Goal: Information Seeking & Learning: Learn about a topic

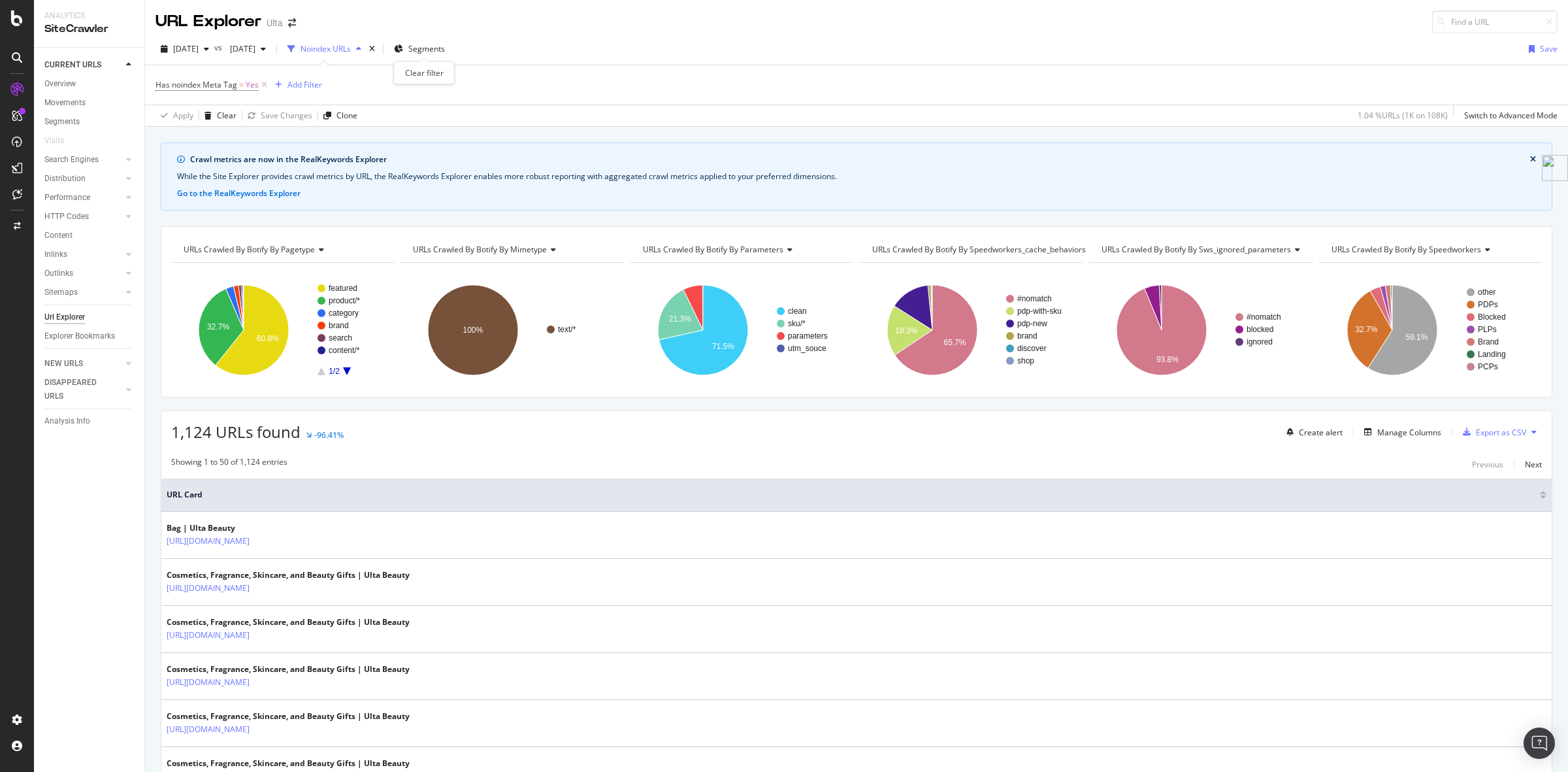
click at [378, 49] on div "times" at bounding box center [372, 49] width 11 height 13
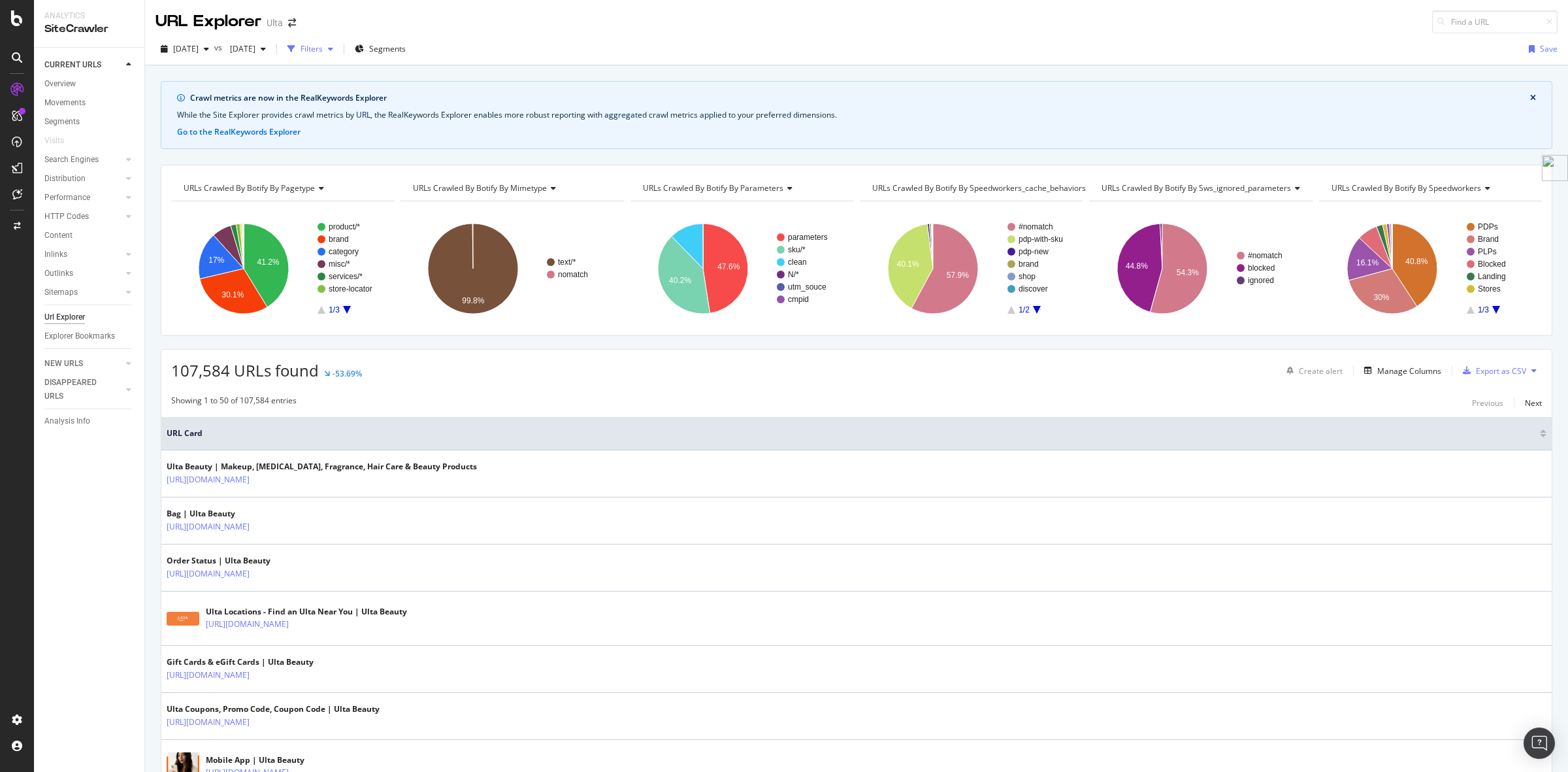
click at [339, 55] on div "Filters" at bounding box center [311, 49] width 56 height 20
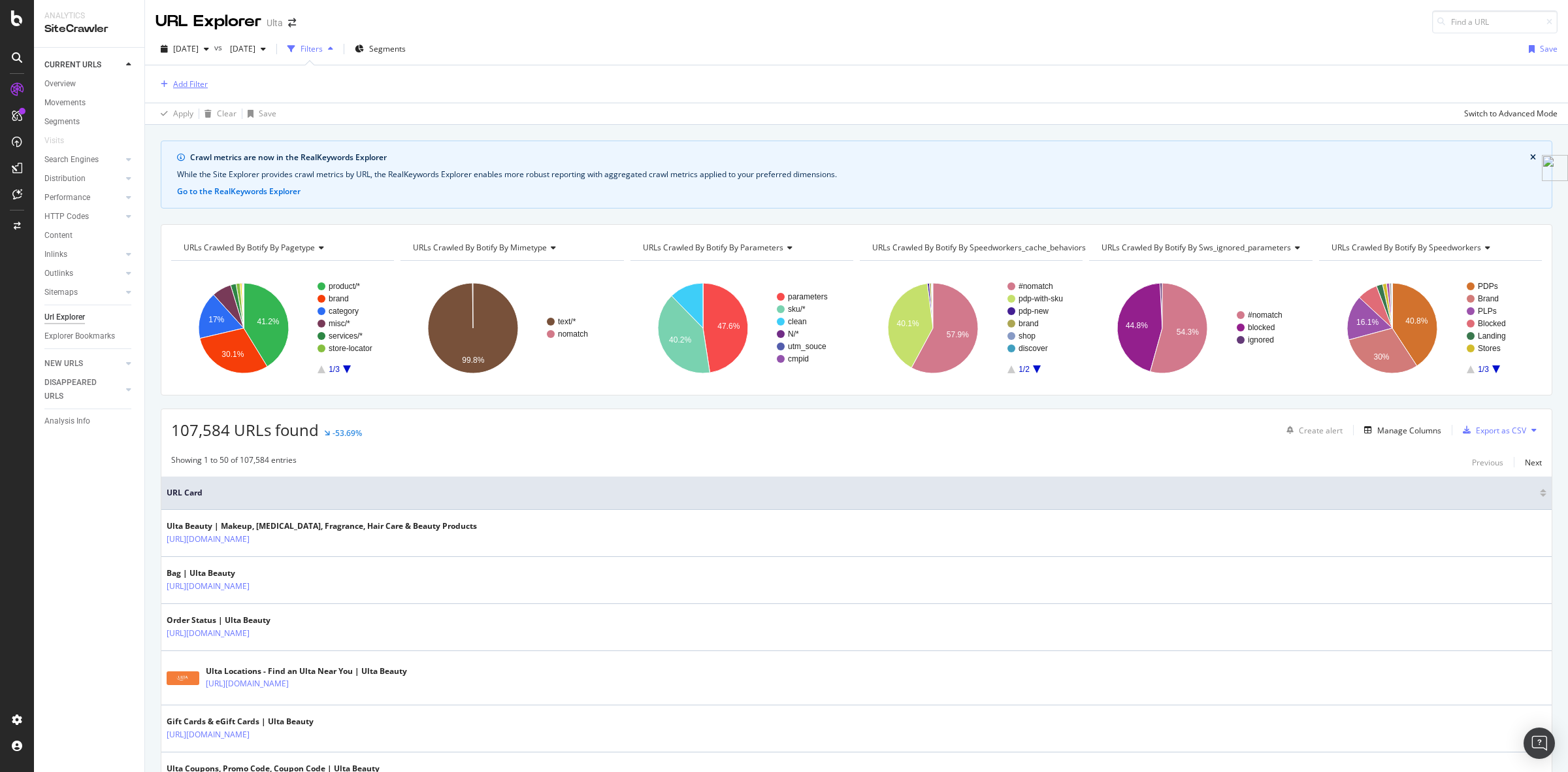
click at [197, 87] on div "Add Filter" at bounding box center [190, 83] width 35 height 11
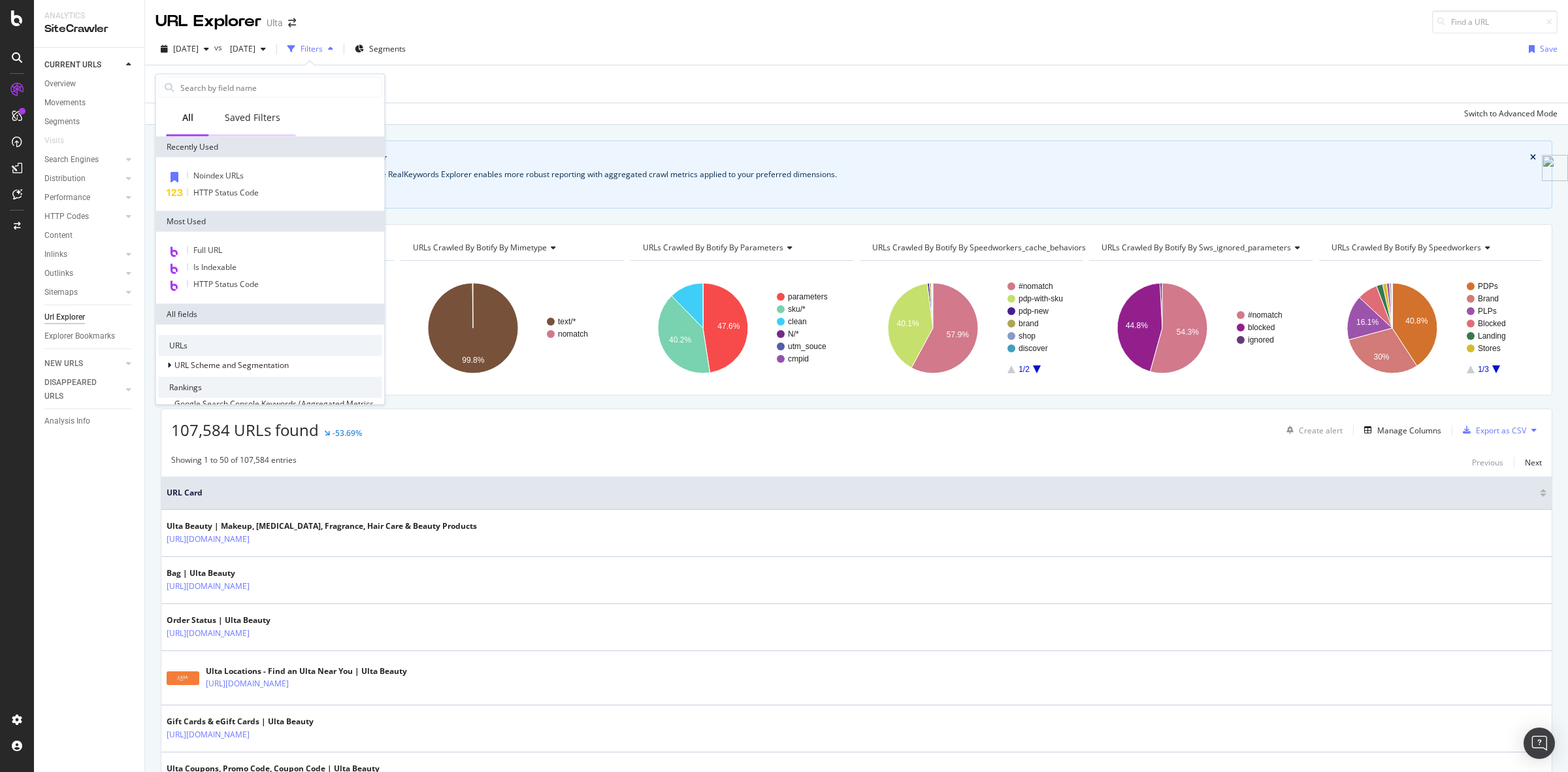
click at [266, 115] on div "Saved Filters" at bounding box center [252, 118] width 55 height 13
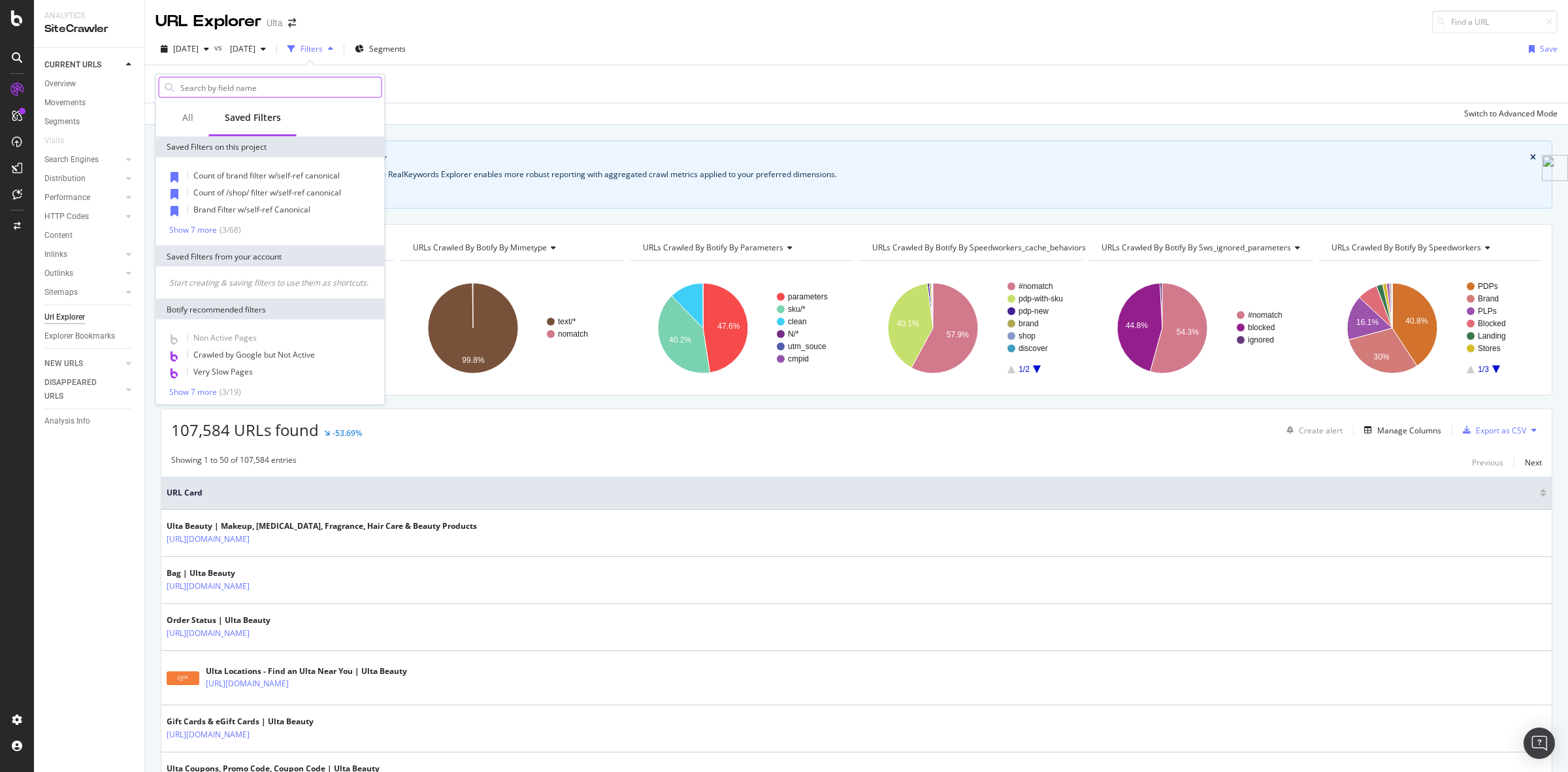
click at [268, 83] on input "text" at bounding box center [280, 87] width 203 height 20
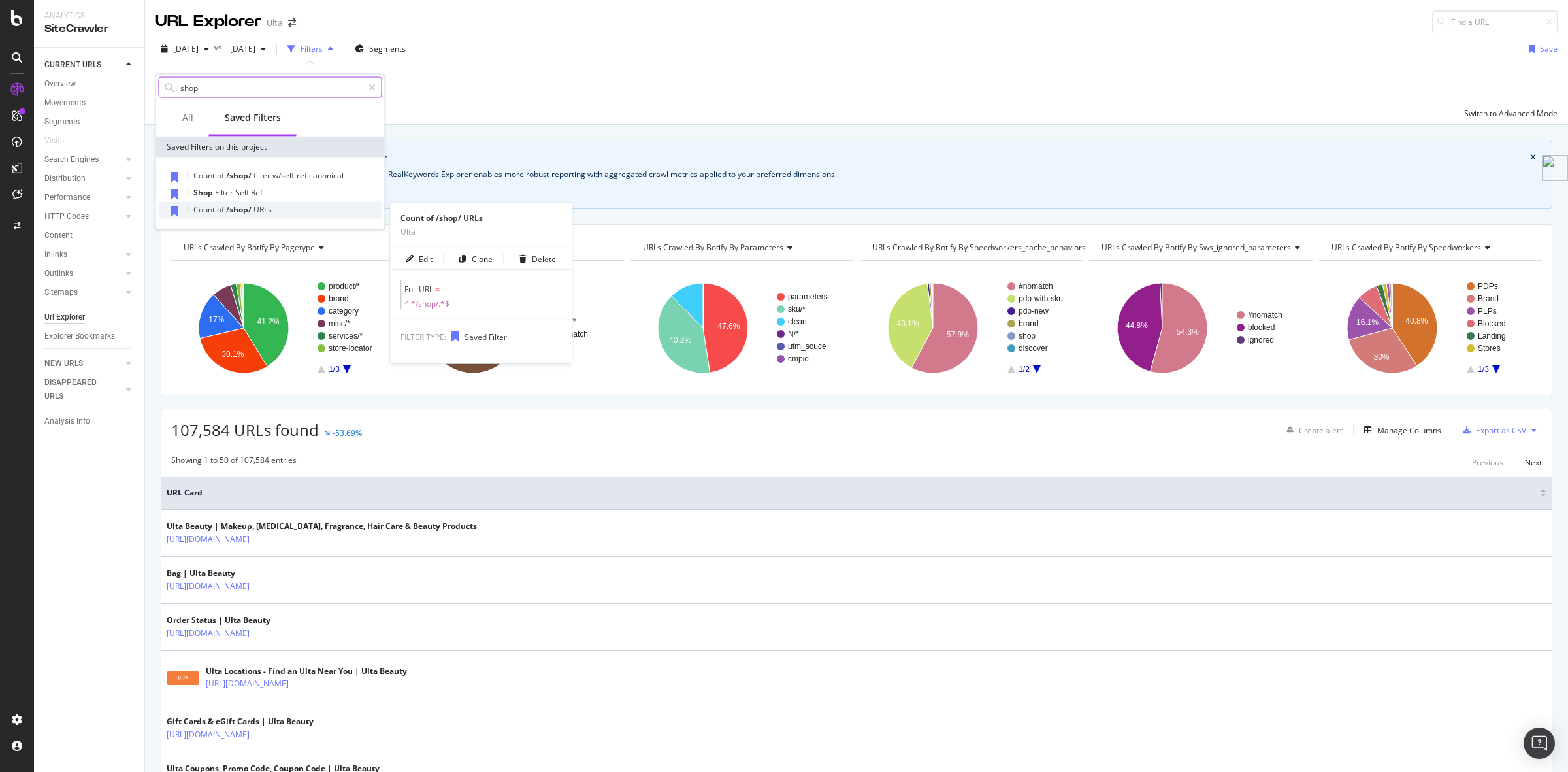
type input "shop"
click at [250, 210] on span "/shop/" at bounding box center [239, 209] width 27 height 11
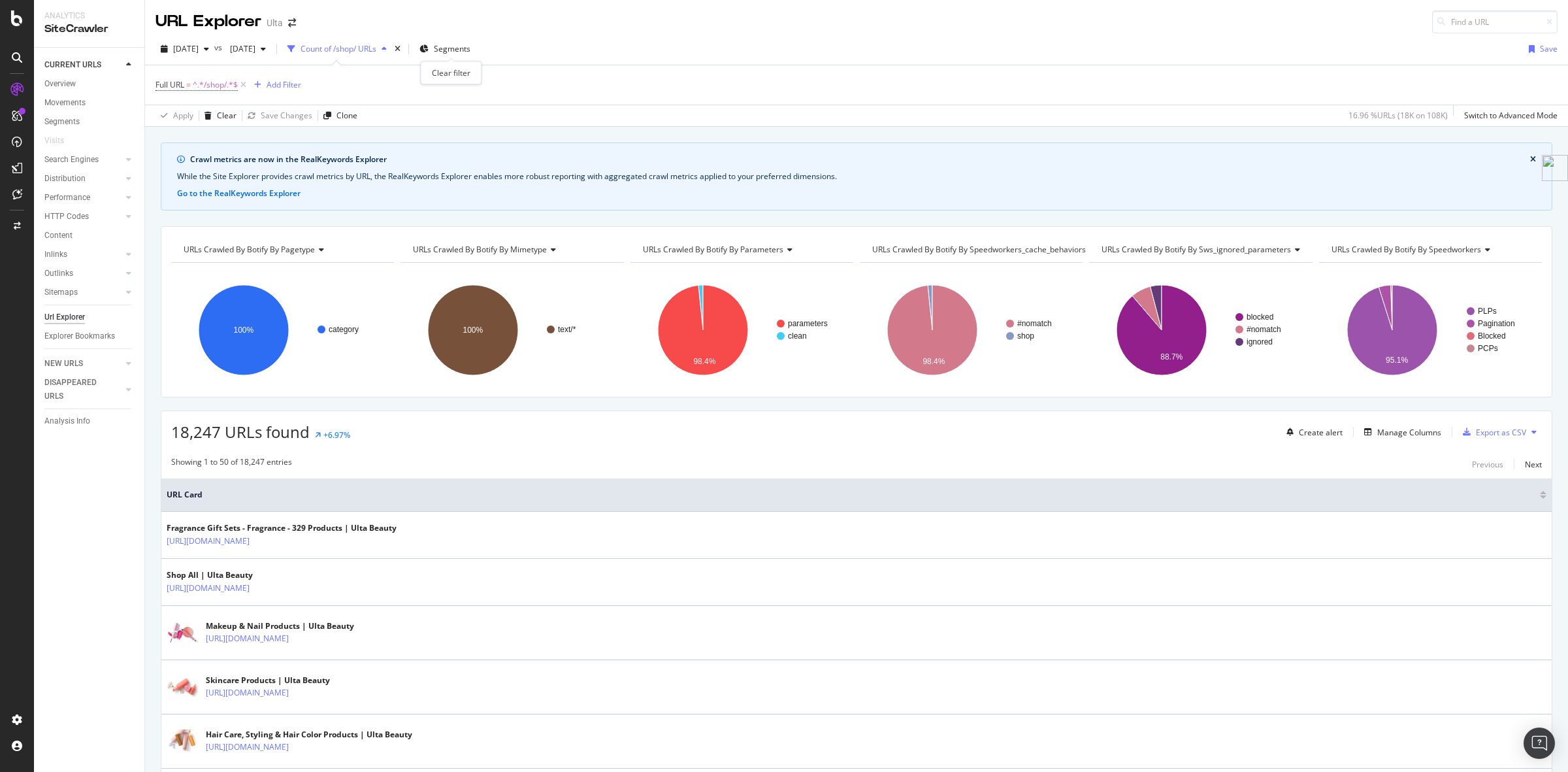
click at [403, 50] on div "times" at bounding box center [397, 49] width 11 height 13
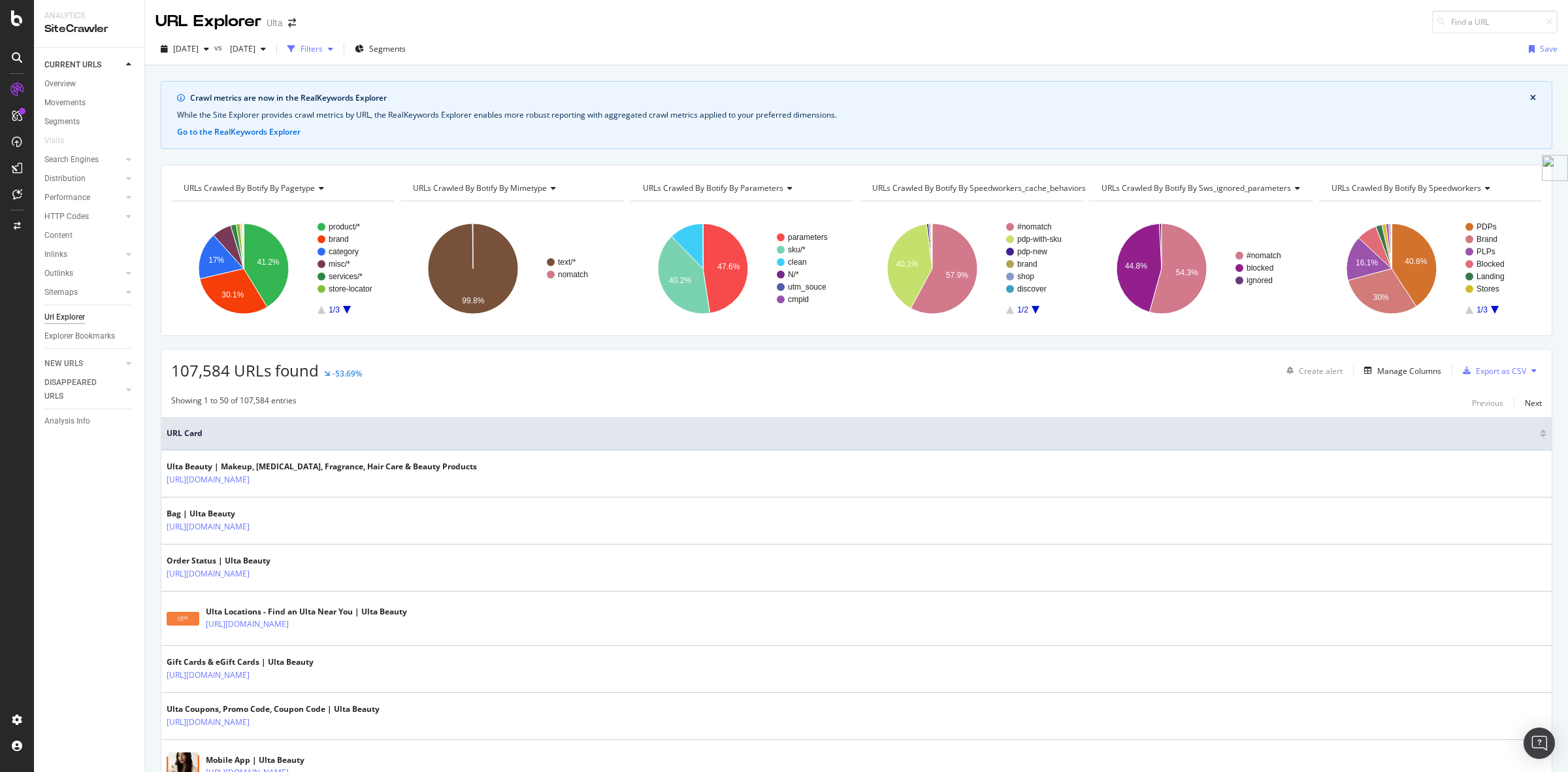
click at [334, 50] on icon "button" at bounding box center [331, 49] width 5 height 8
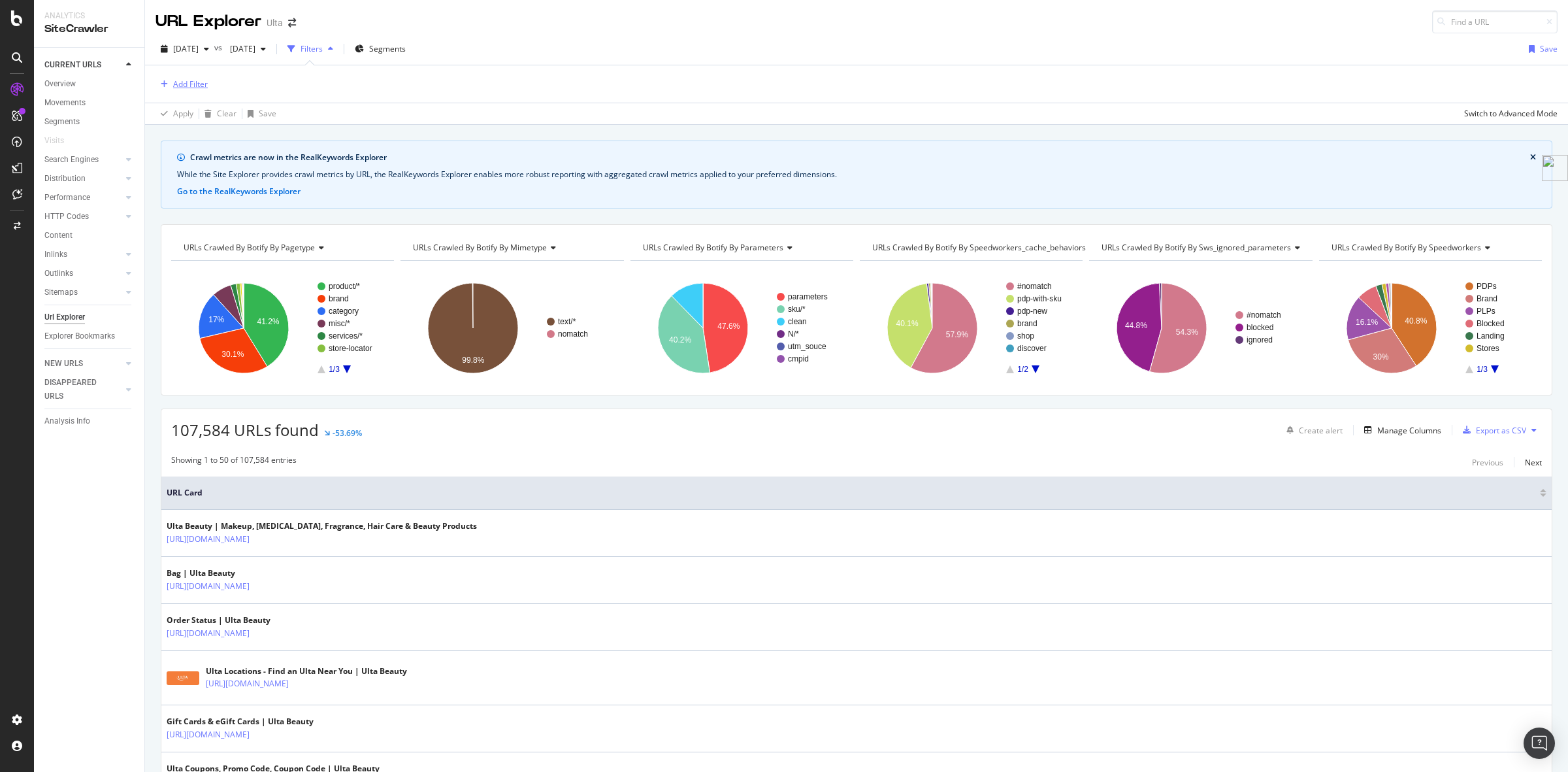
click at [201, 83] on div "Add Filter" at bounding box center [190, 83] width 35 height 11
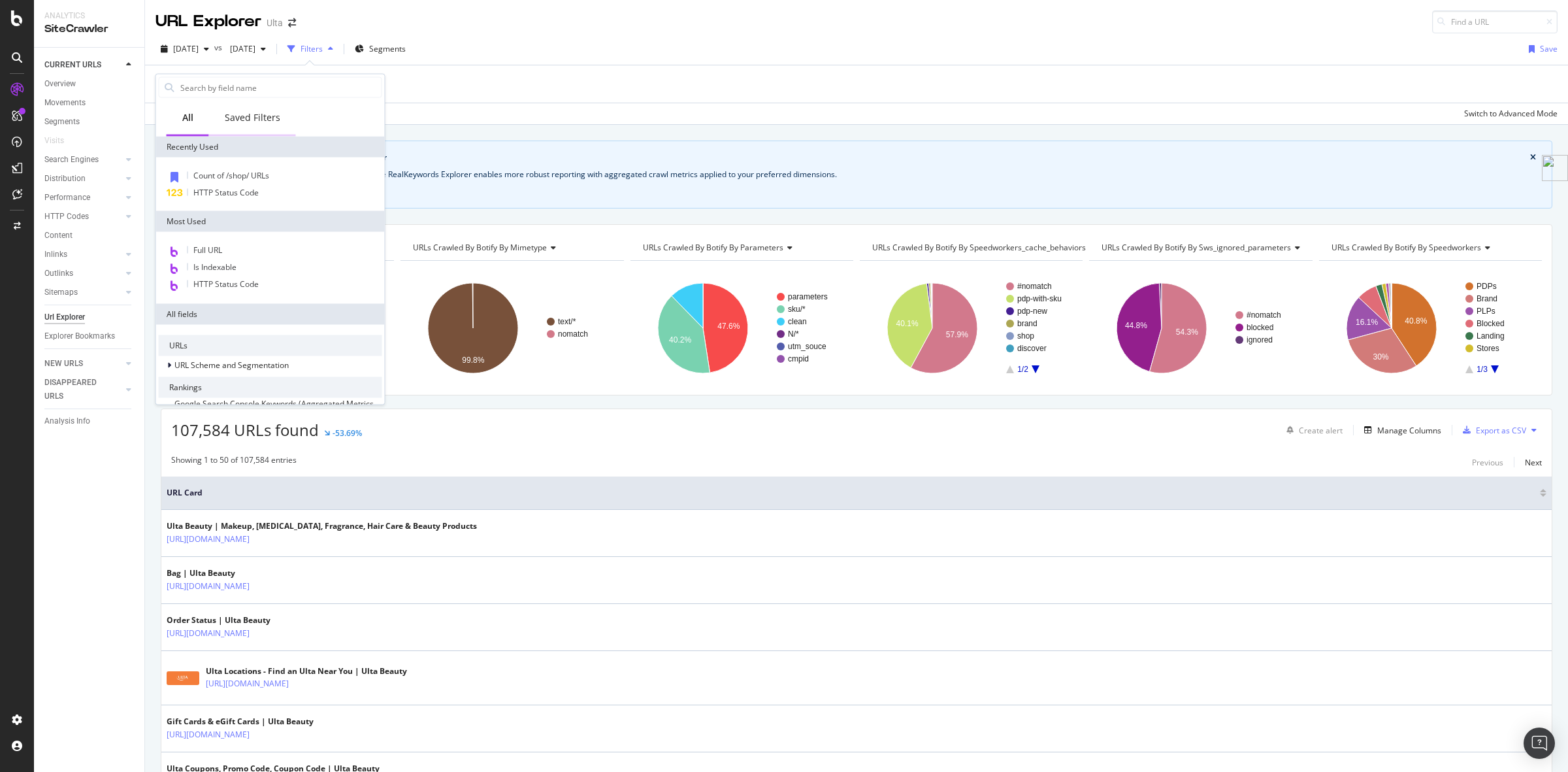
click at [256, 122] on div "Saved Filters" at bounding box center [252, 118] width 55 height 13
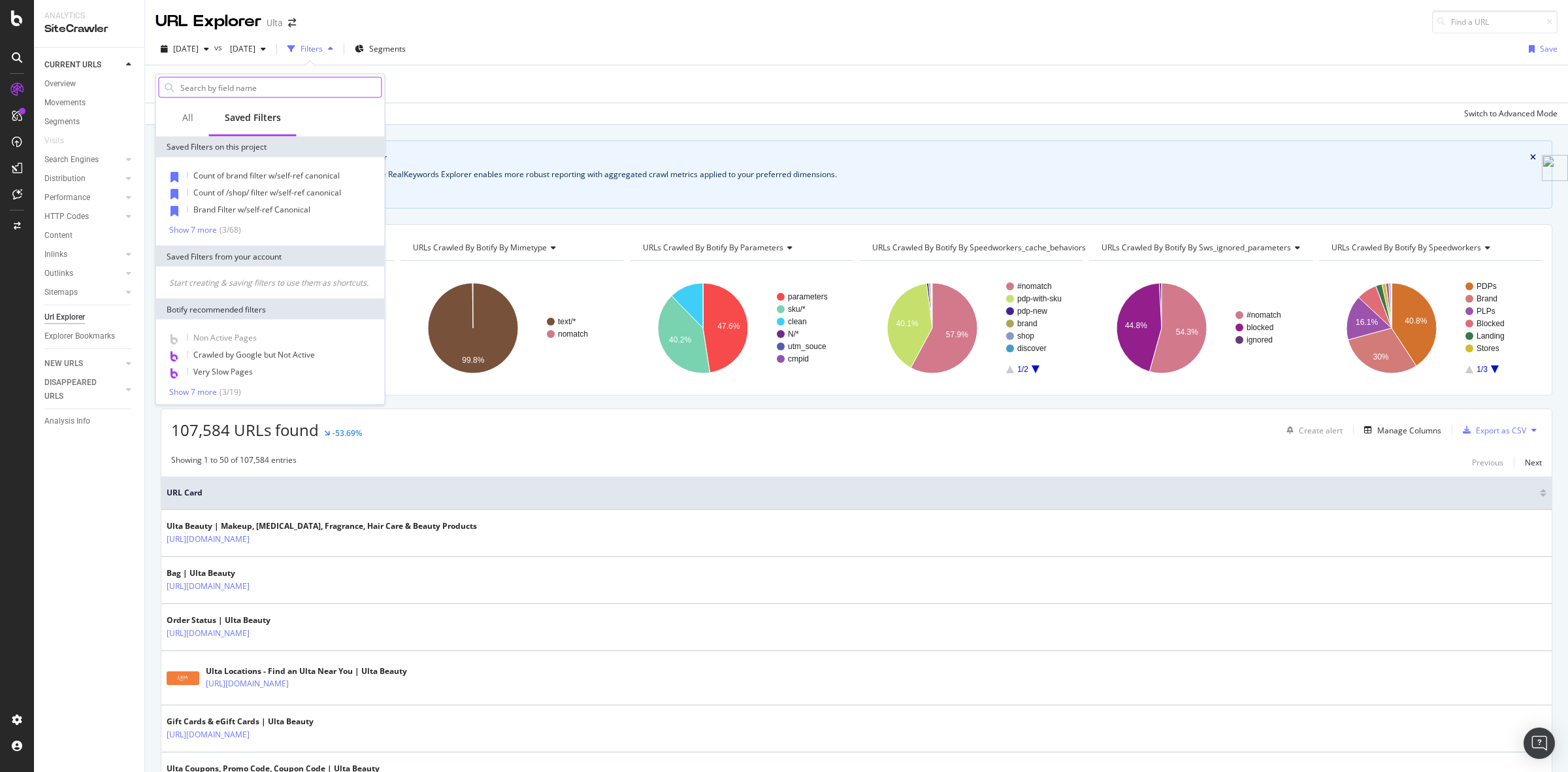
click at [249, 86] on input "text" at bounding box center [280, 87] width 203 height 20
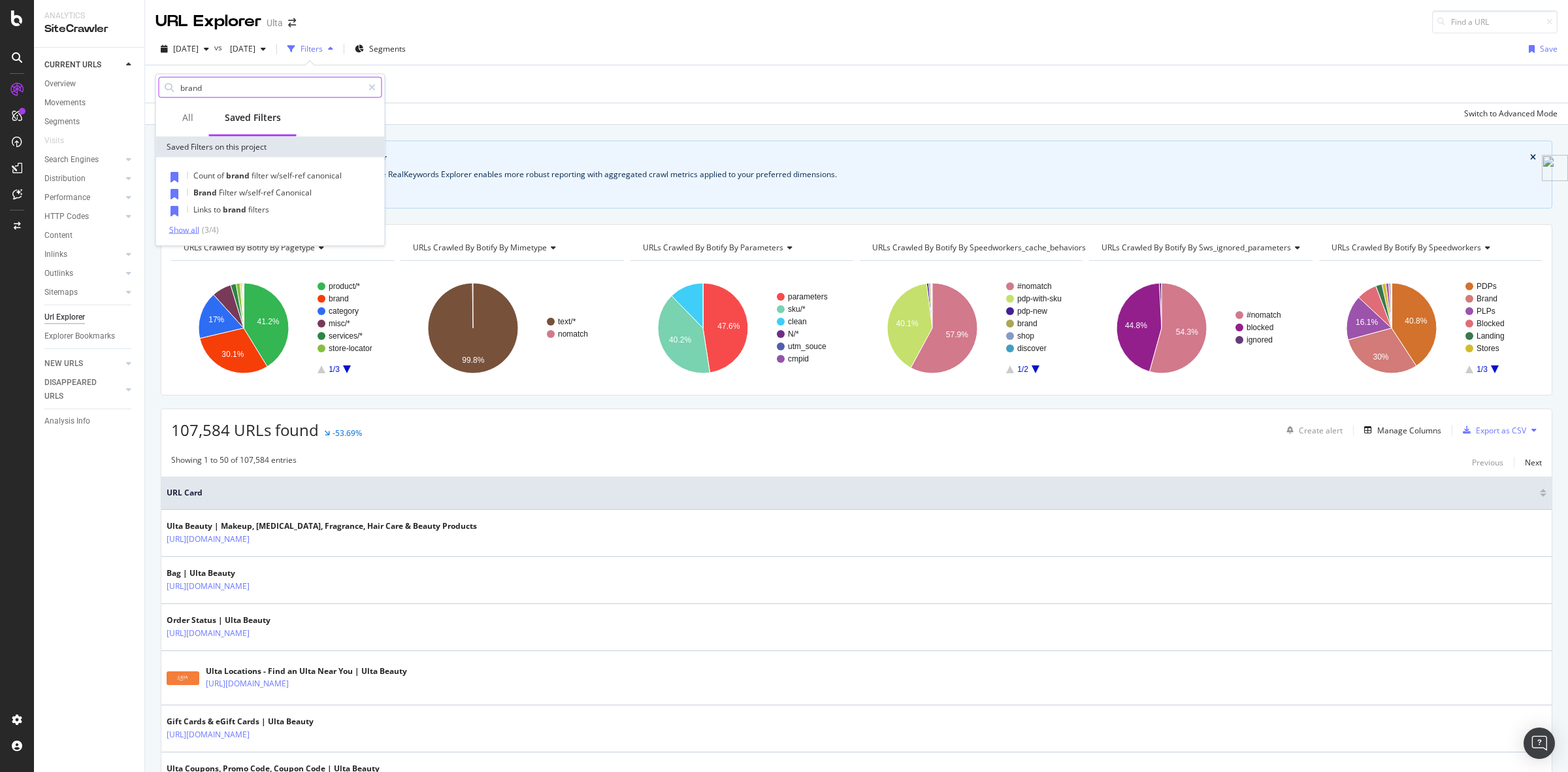
type input "brand"
click at [177, 231] on div "Show all" at bounding box center [184, 230] width 30 height 9
click at [224, 230] on span "of" at bounding box center [221, 226] width 9 height 11
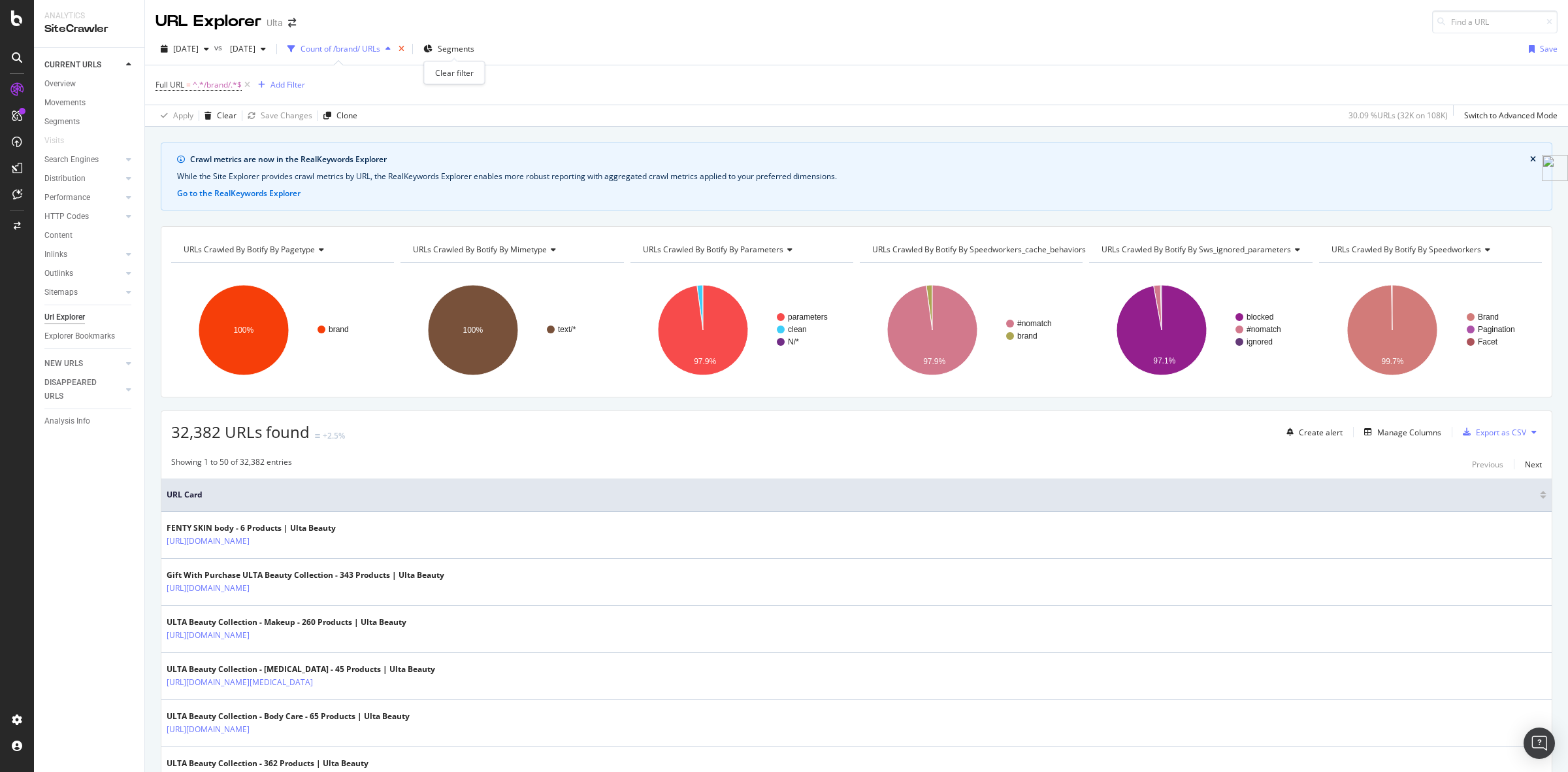
click at [404, 47] on icon "times" at bounding box center [401, 49] width 6 height 8
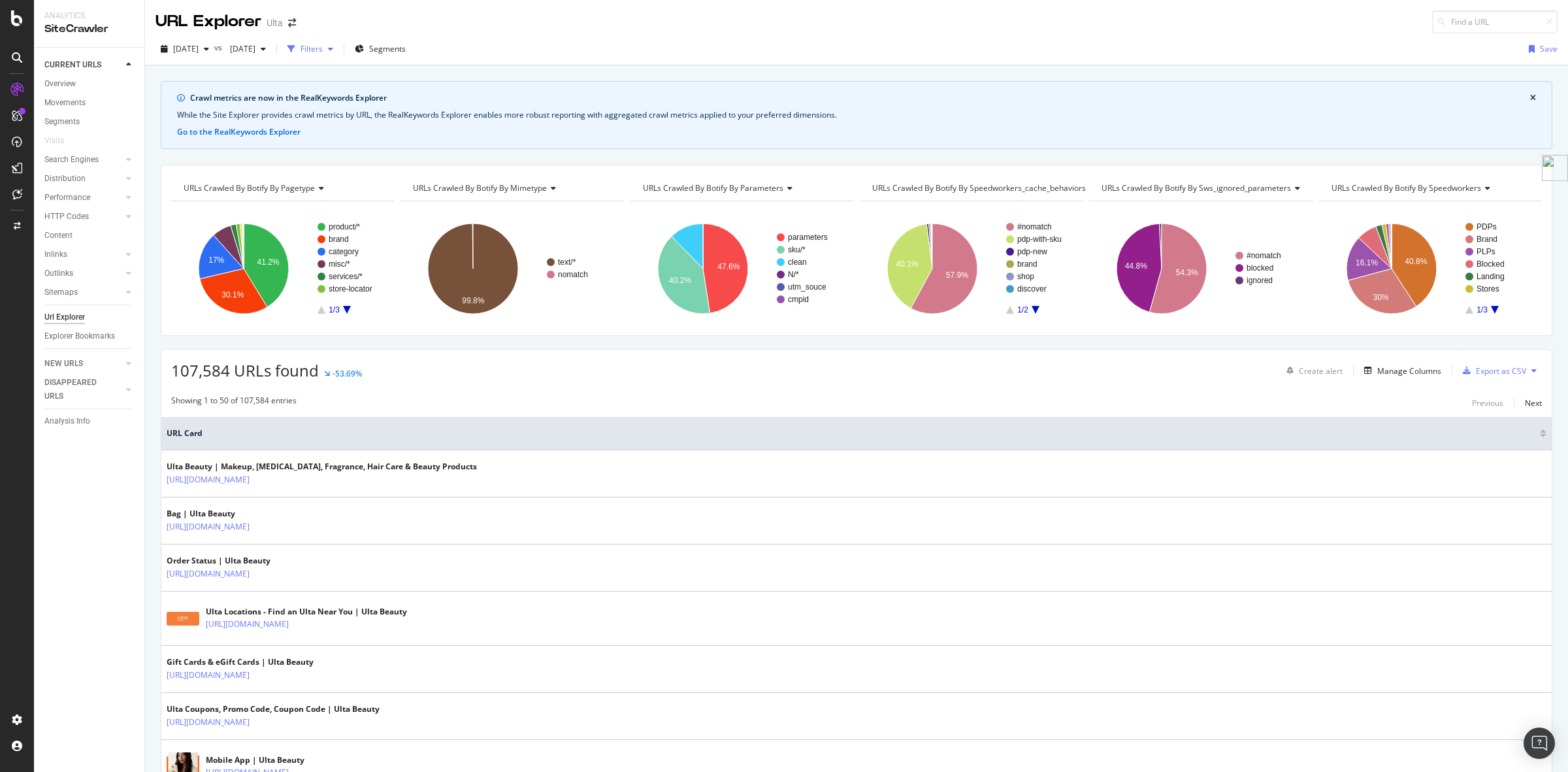
click at [334, 49] on icon "button" at bounding box center [331, 49] width 5 height 8
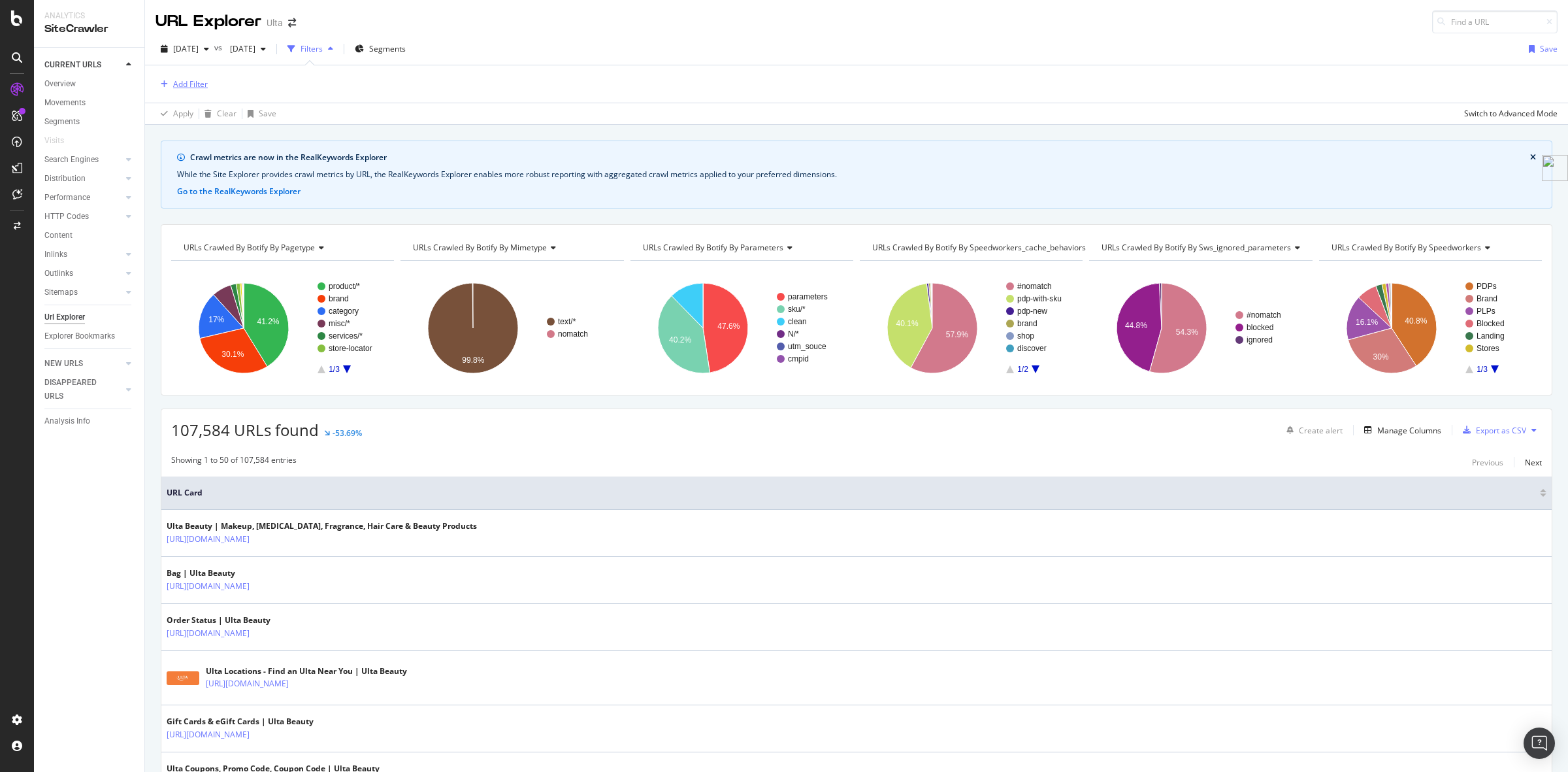
click at [190, 83] on div "Add Filter" at bounding box center [190, 83] width 35 height 11
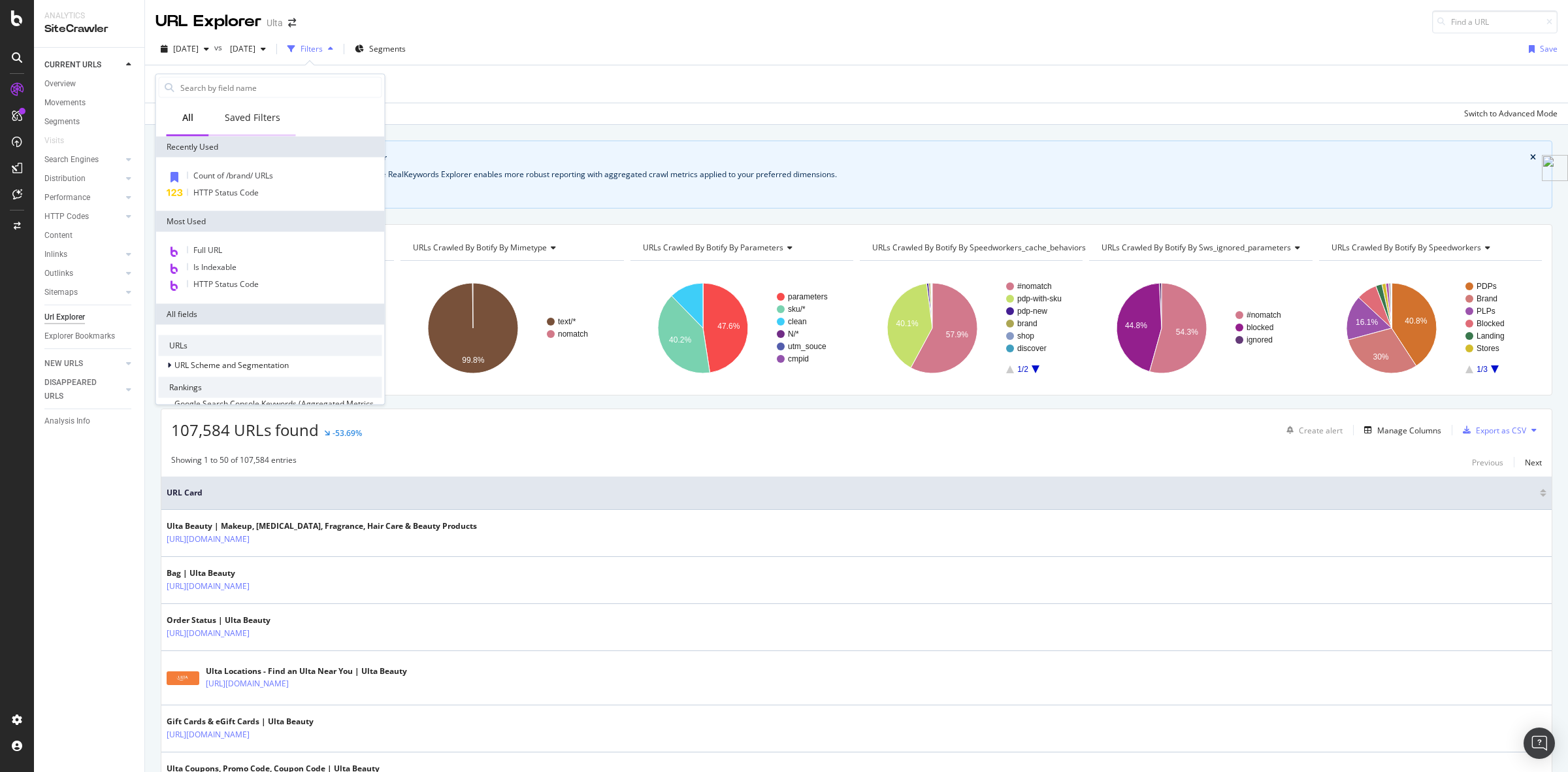
click at [272, 118] on div "Saved Filters" at bounding box center [252, 118] width 55 height 13
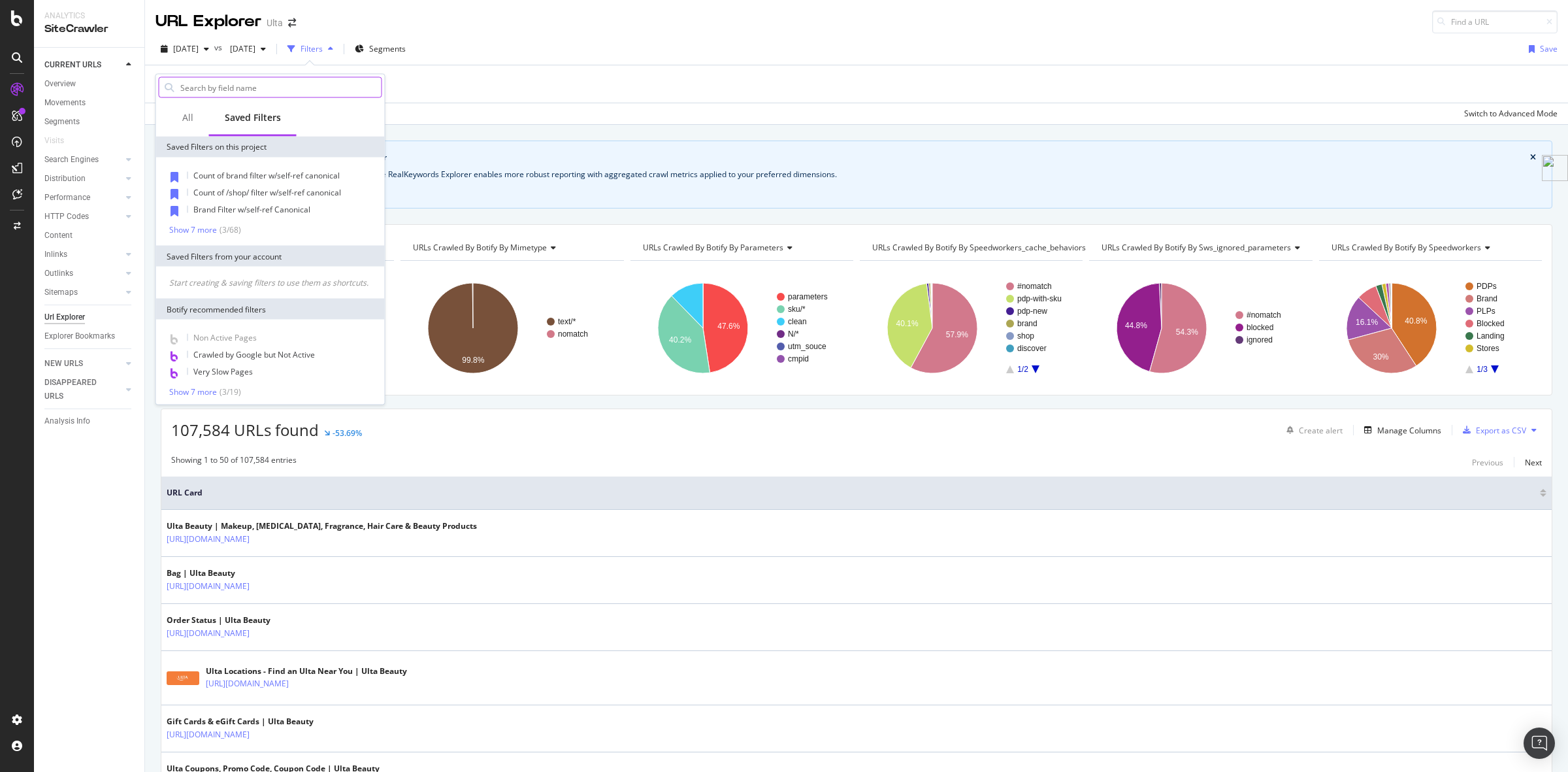
click at [249, 94] on input "text" at bounding box center [280, 87] width 203 height 20
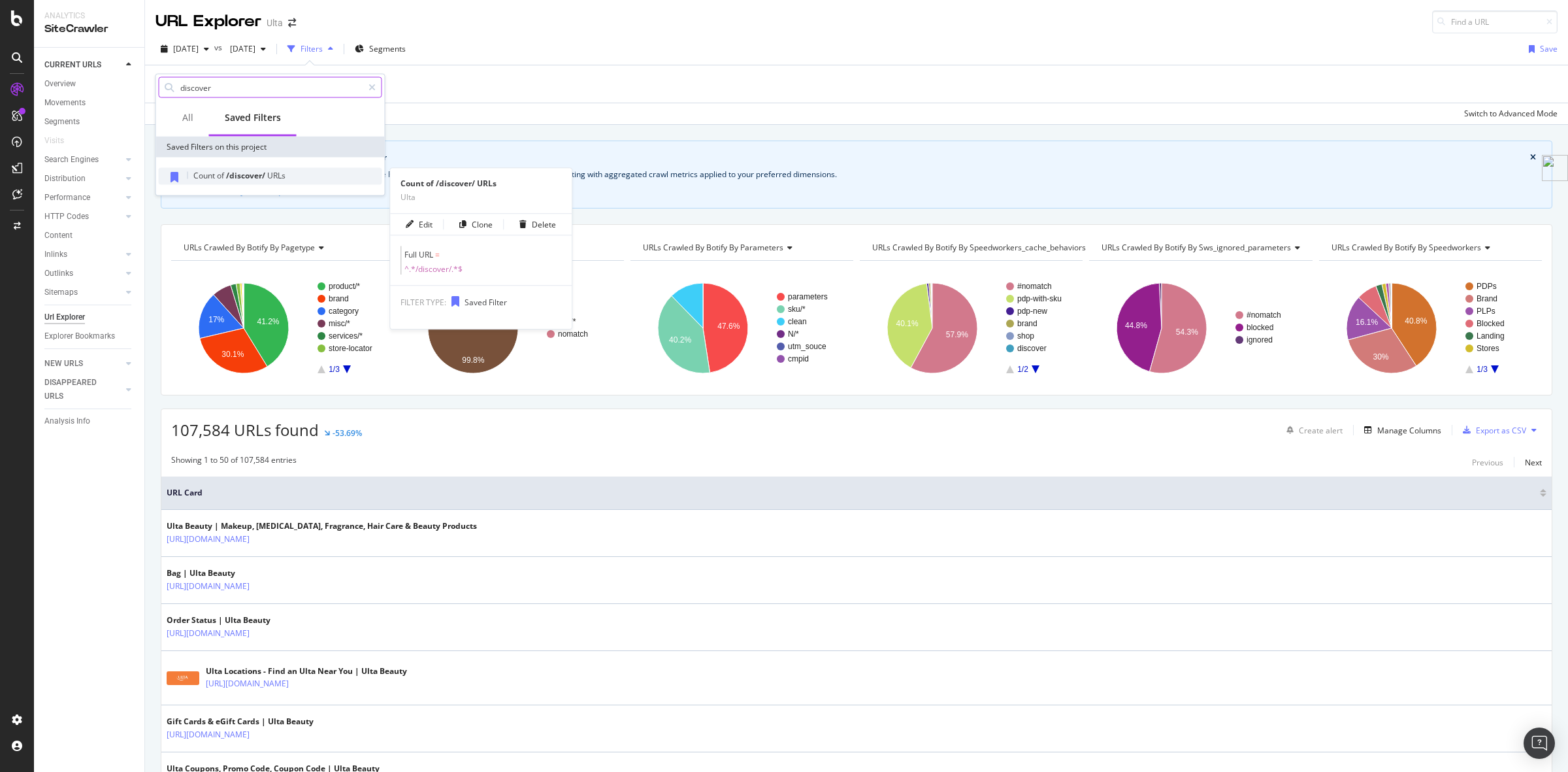
type input "discover"
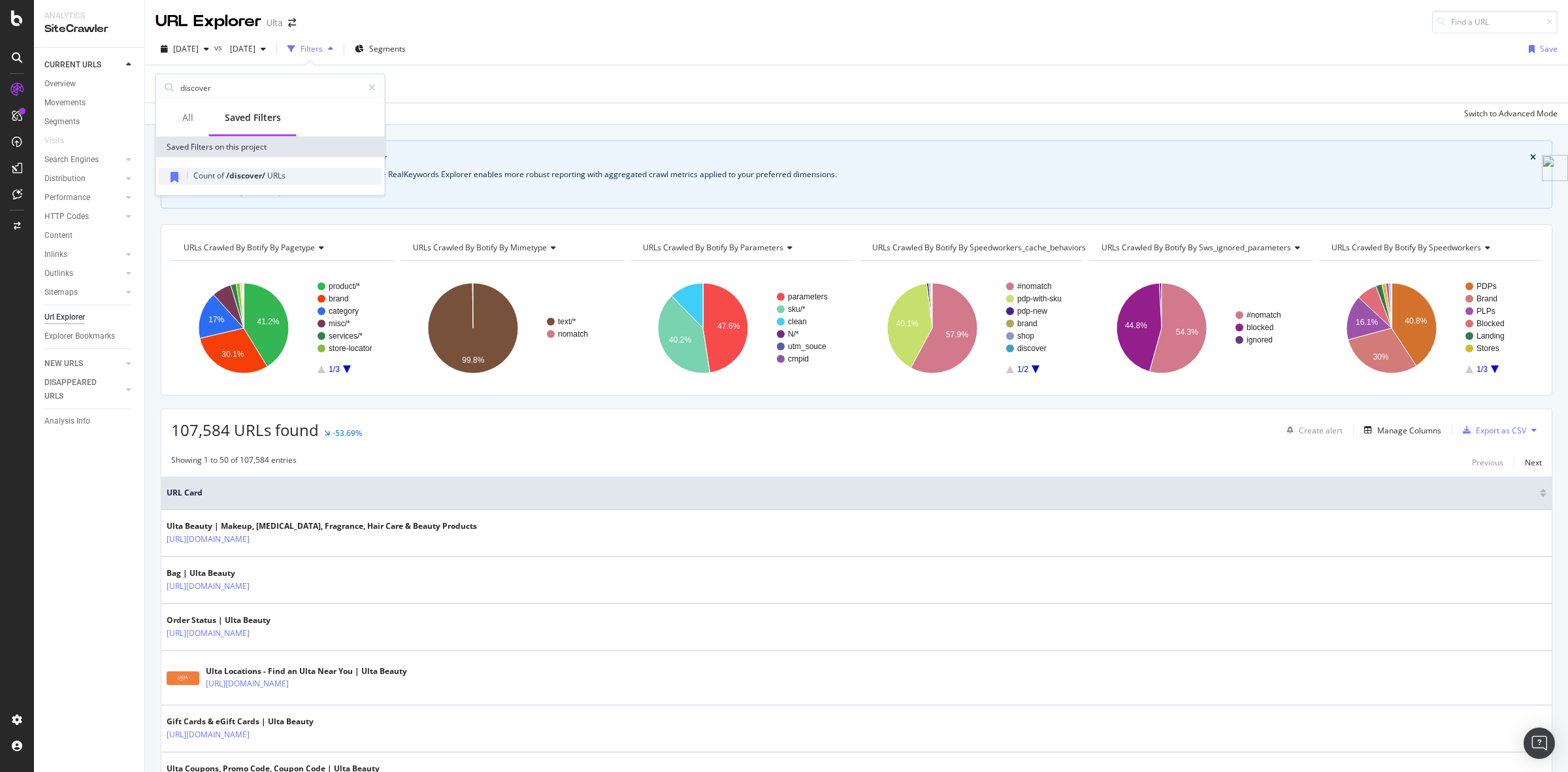
click at [240, 174] on span "/discover/" at bounding box center [246, 175] width 41 height 11
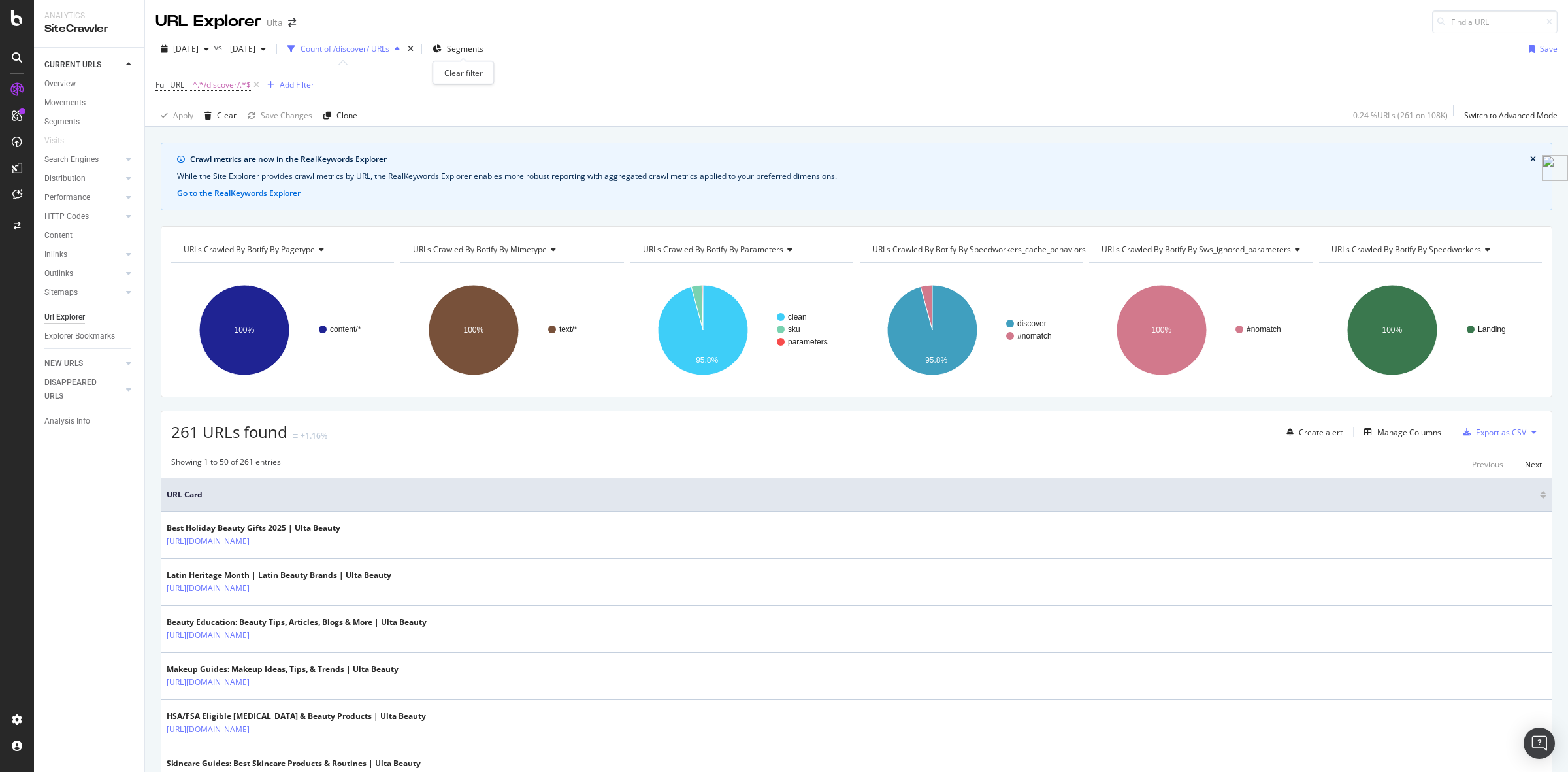
click at [416, 50] on div "times" at bounding box center [410, 49] width 11 height 13
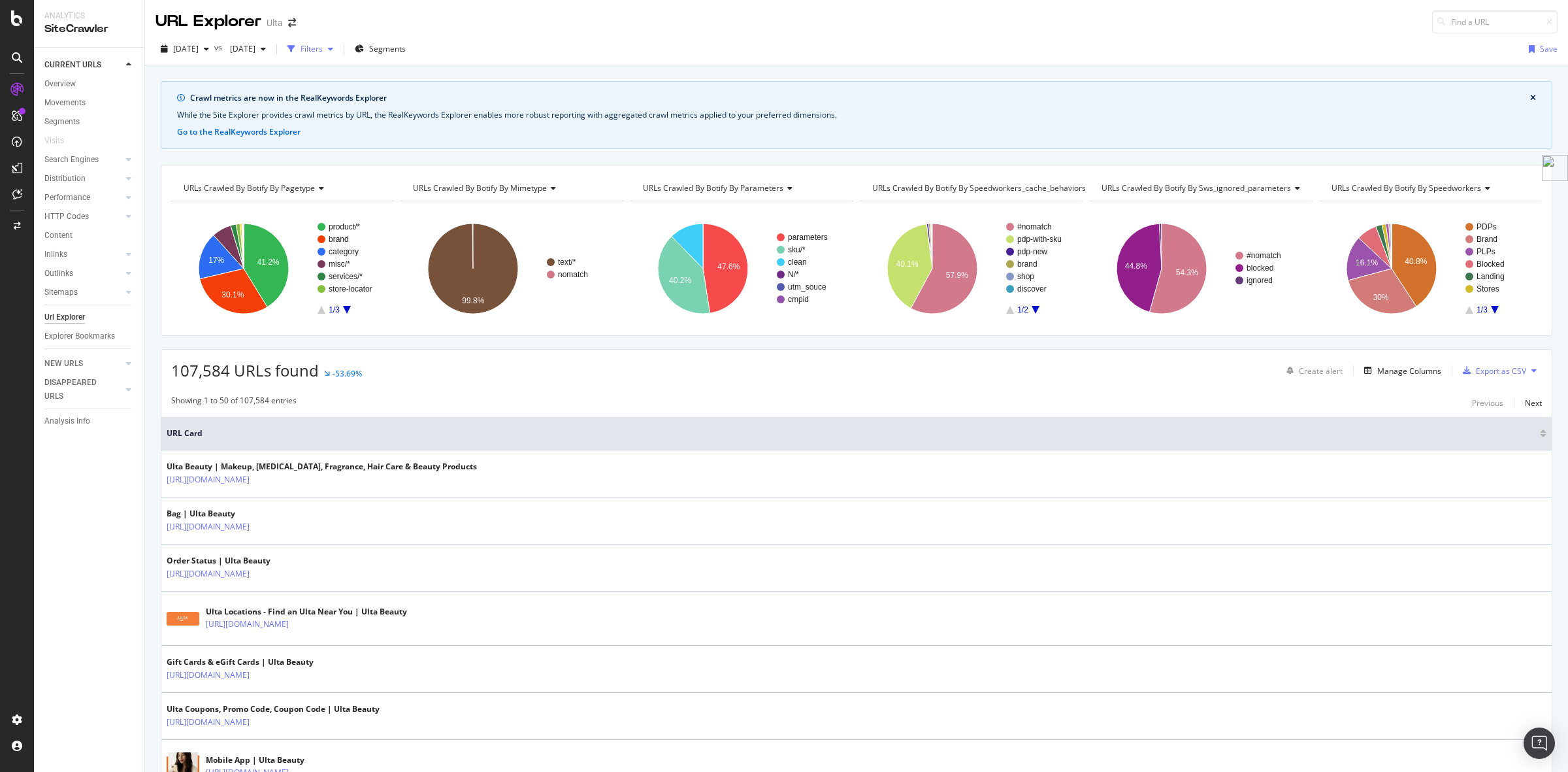
click at [334, 46] on icon "button" at bounding box center [331, 49] width 5 height 8
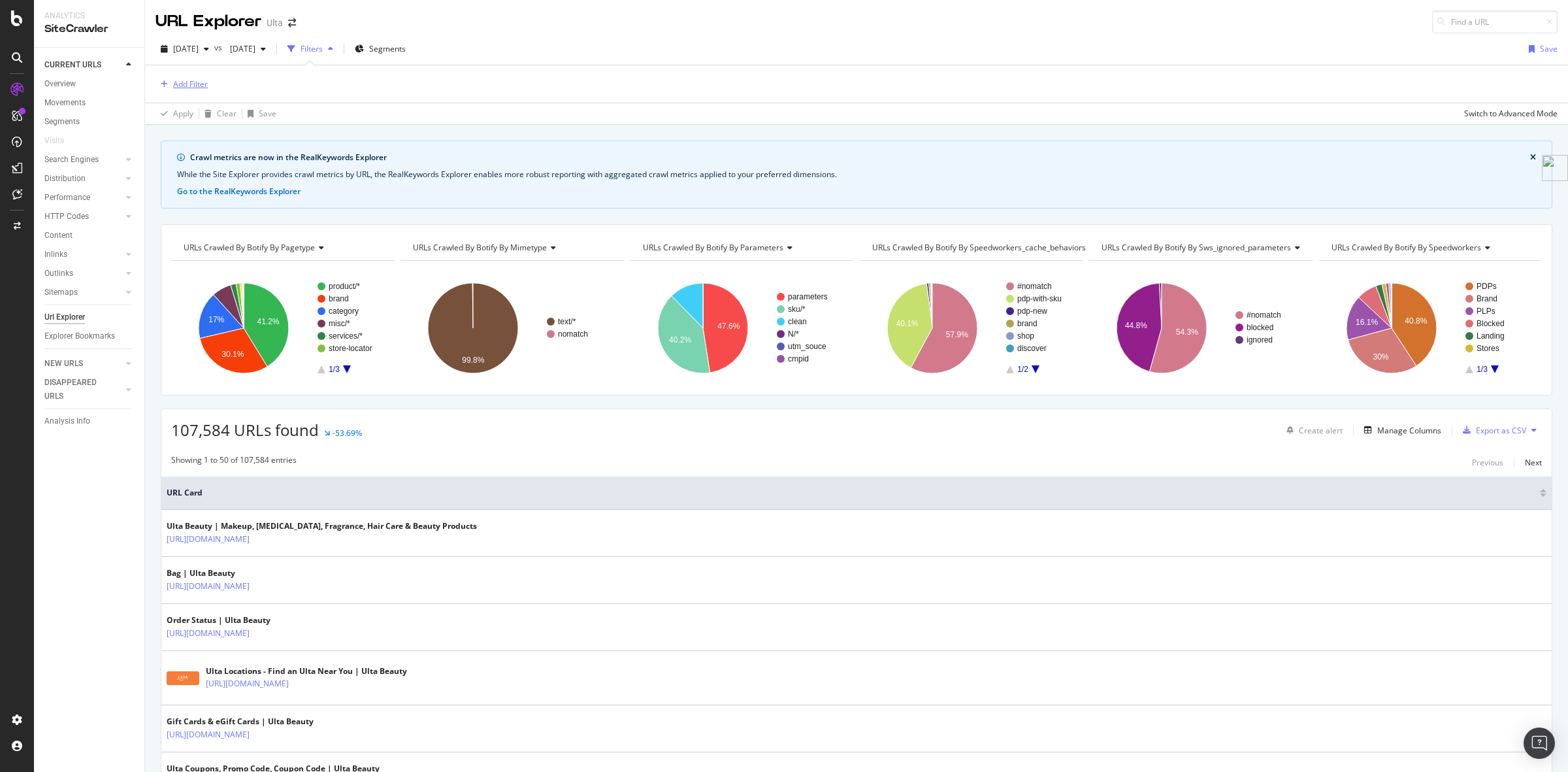
click at [201, 78] on div "Add Filter" at bounding box center [190, 83] width 35 height 11
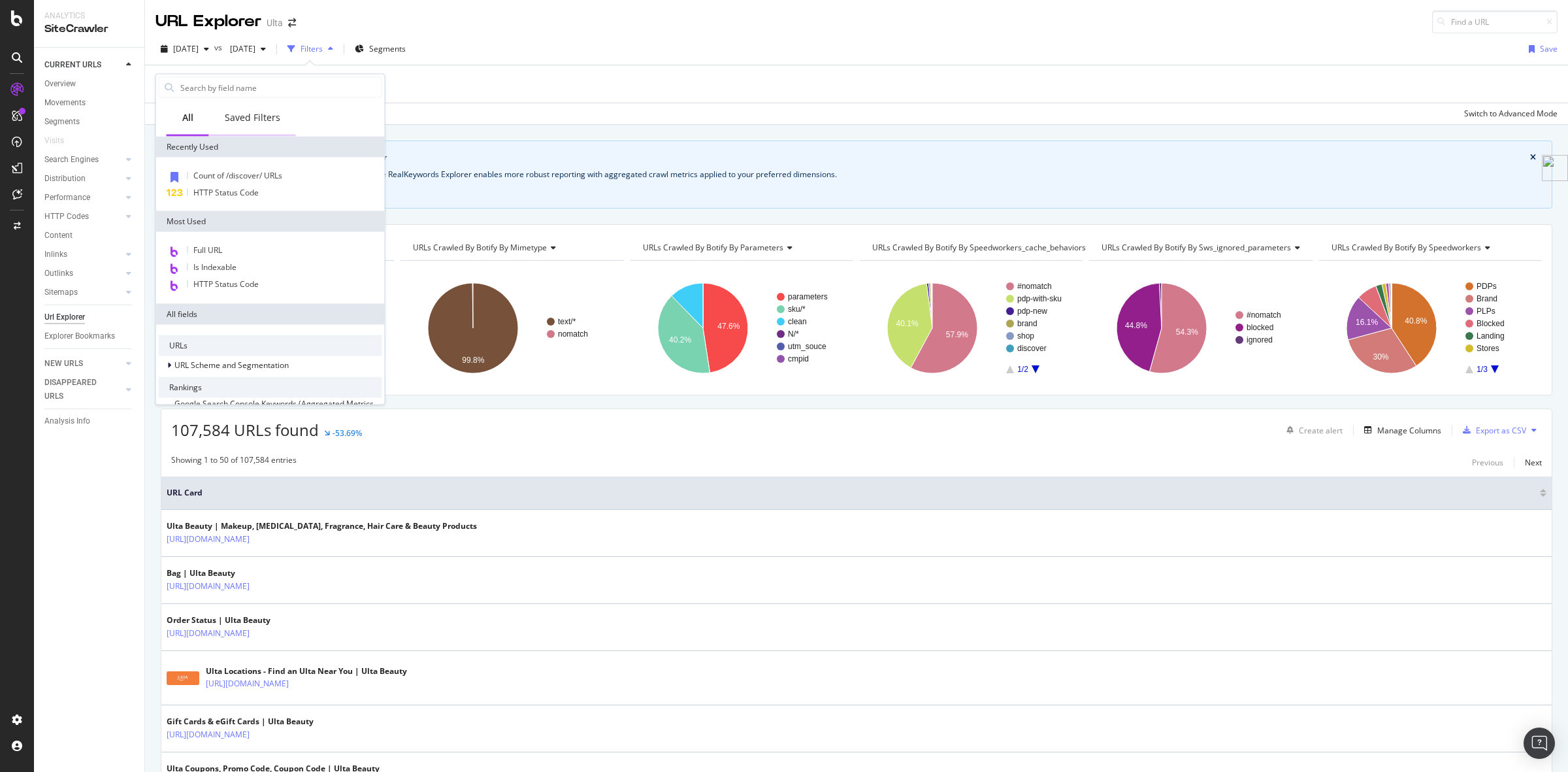
click at [262, 117] on div "Saved Filters" at bounding box center [252, 118] width 55 height 13
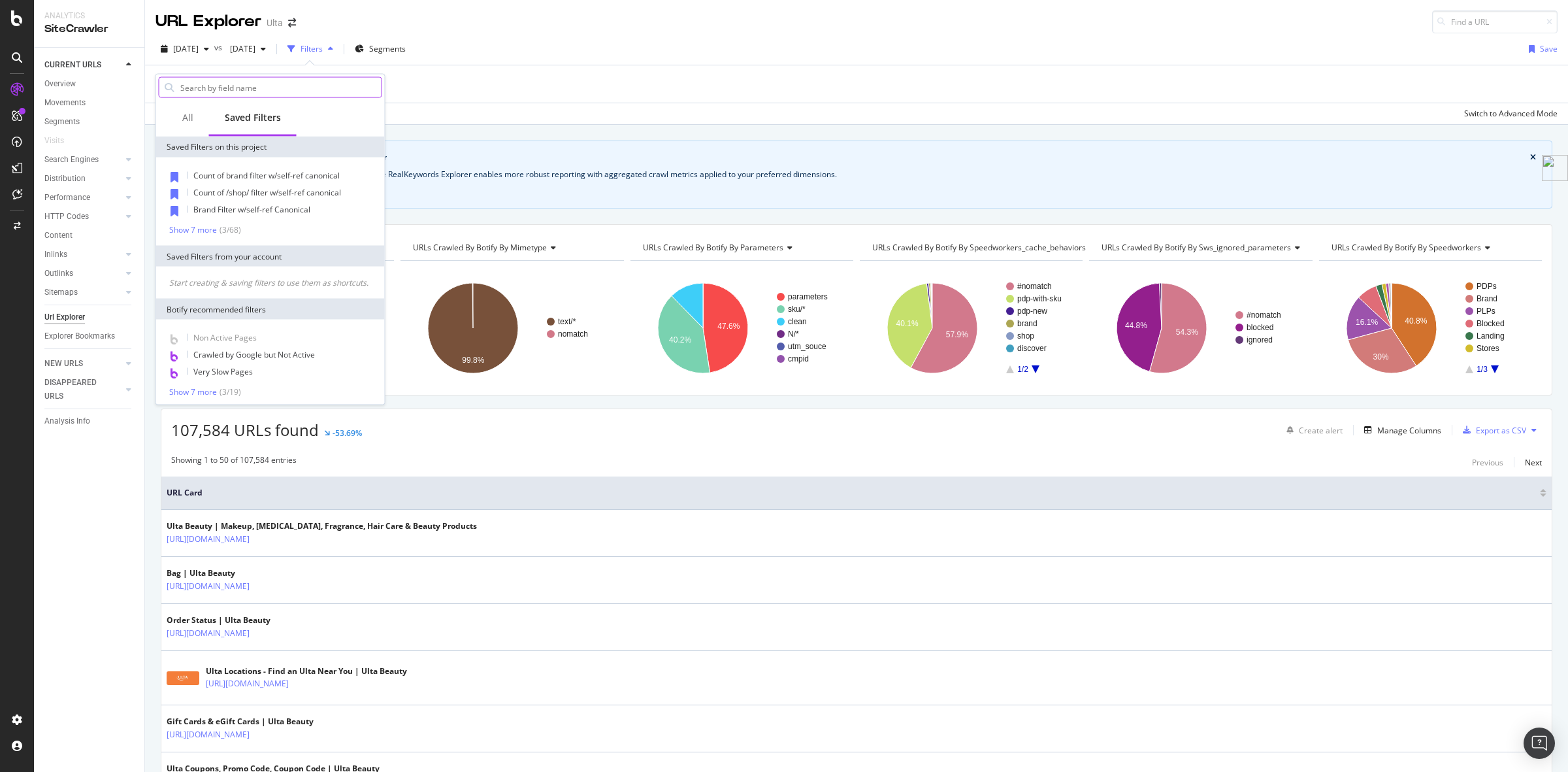
click at [277, 85] on input "text" at bounding box center [280, 87] width 203 height 20
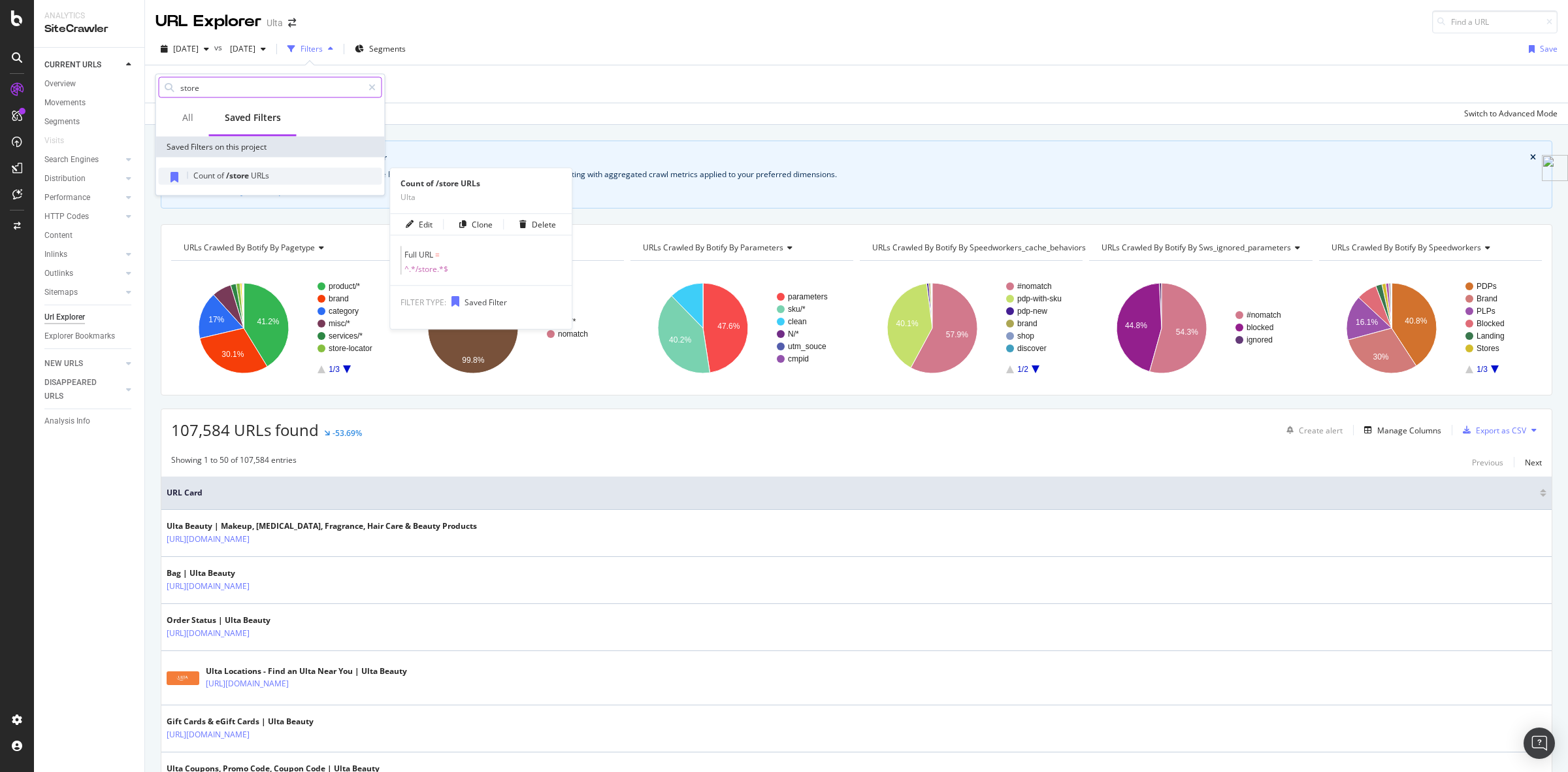
type input "store"
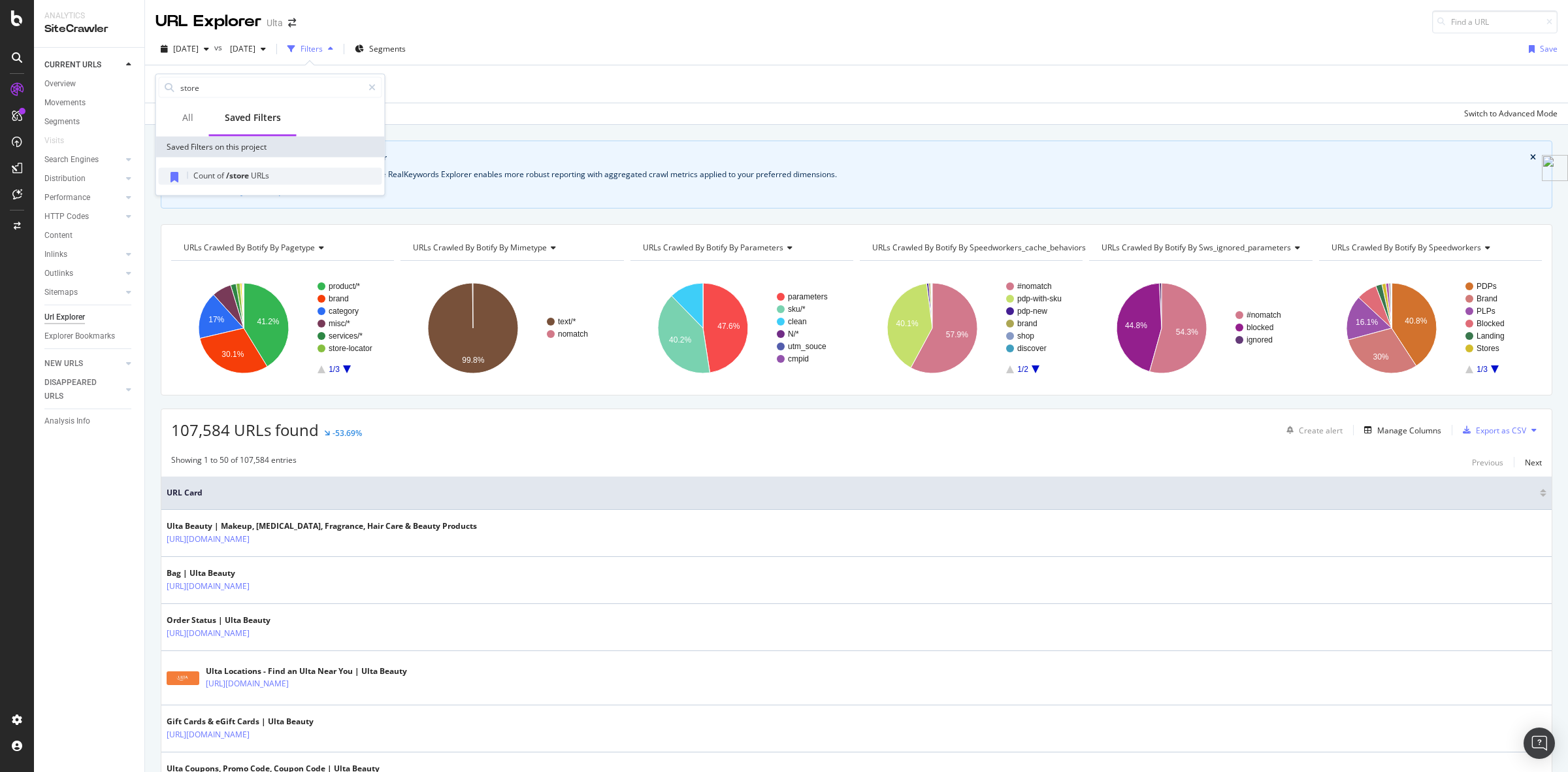
click at [266, 181] on div "Count of /store URLs" at bounding box center [270, 176] width 224 height 17
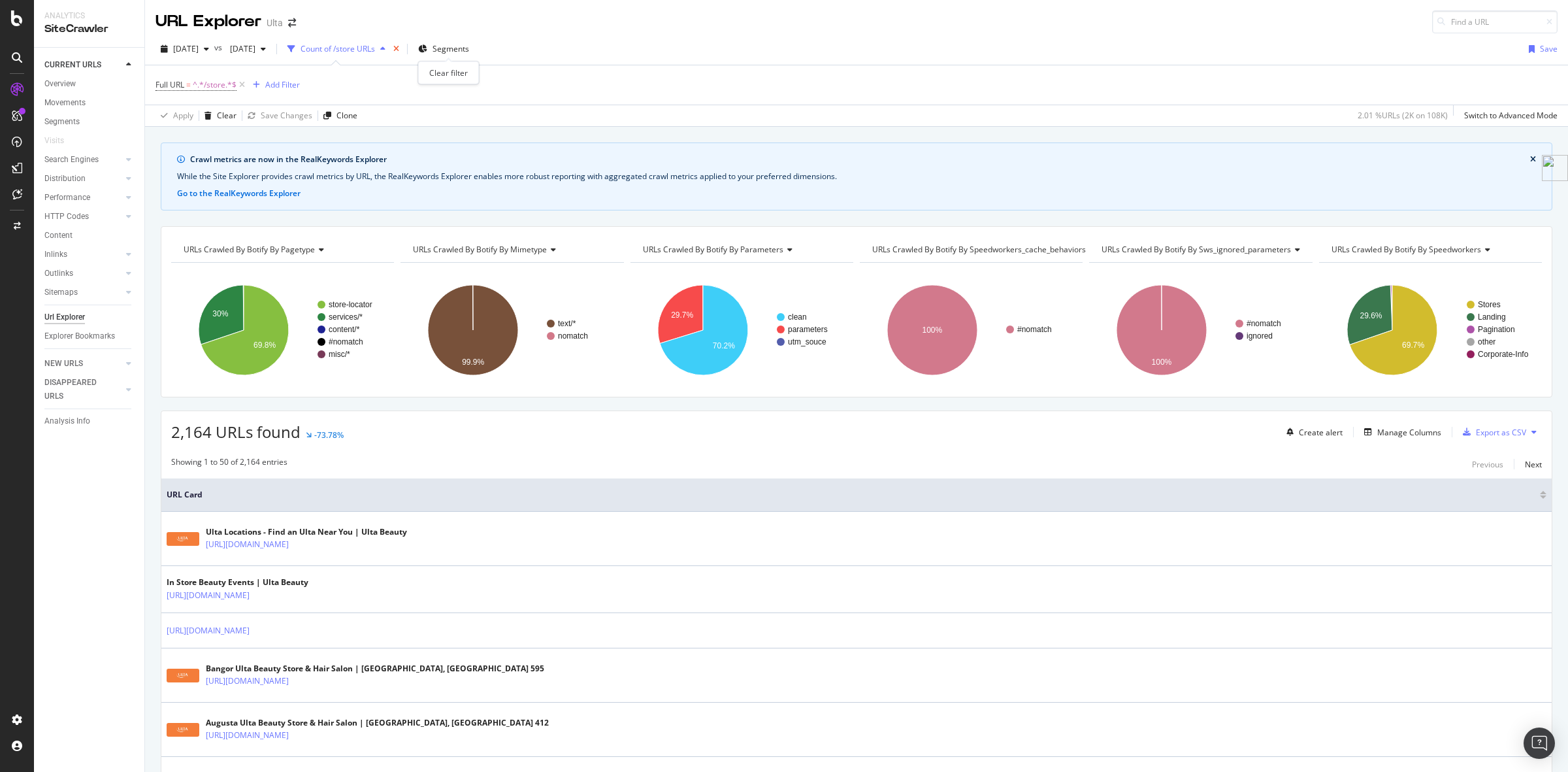
click at [399, 49] on icon "times" at bounding box center [396, 49] width 6 height 8
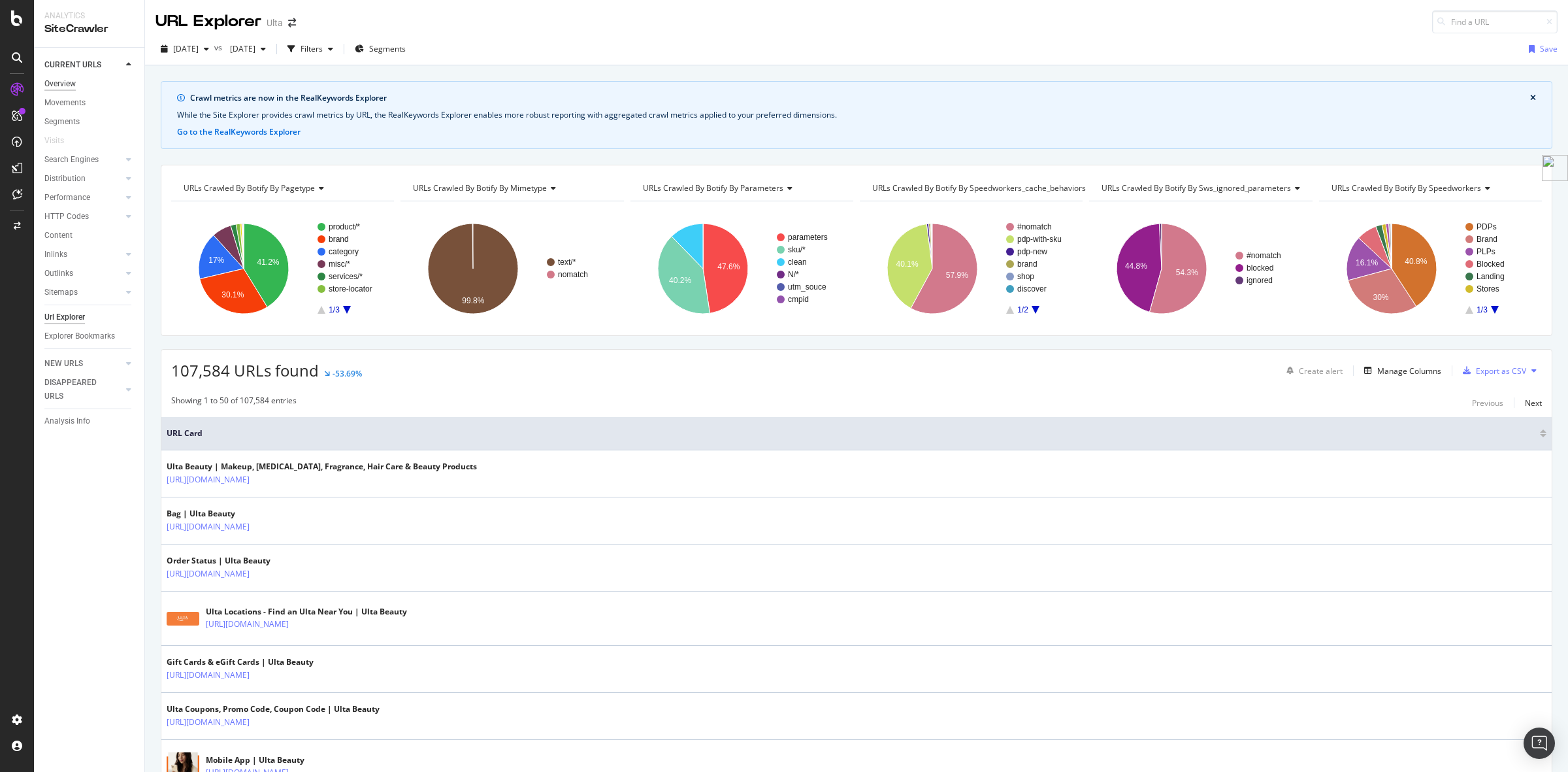
click at [66, 78] on div "Overview" at bounding box center [60, 83] width 32 height 14
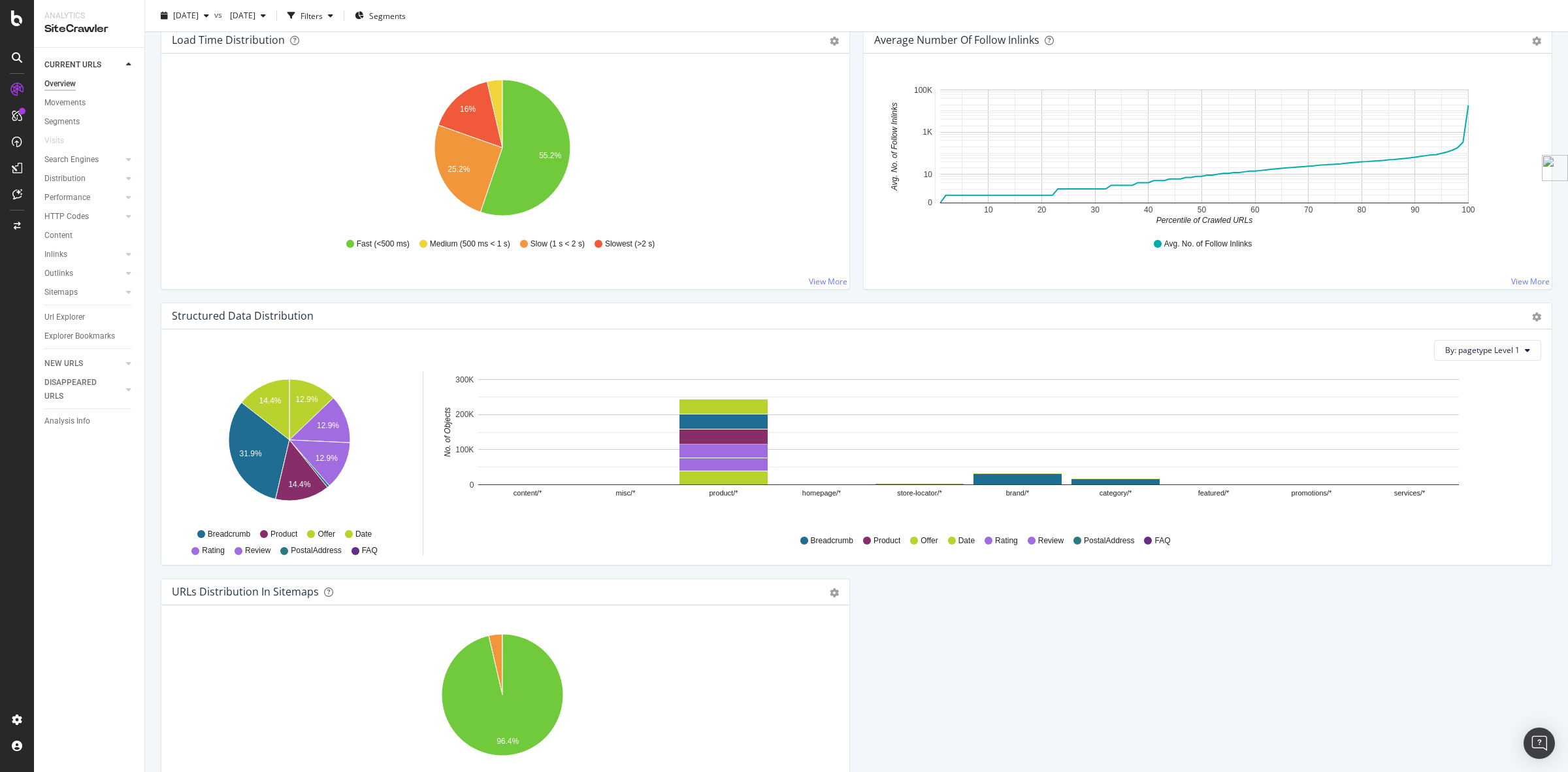
scroll to position [1128, 0]
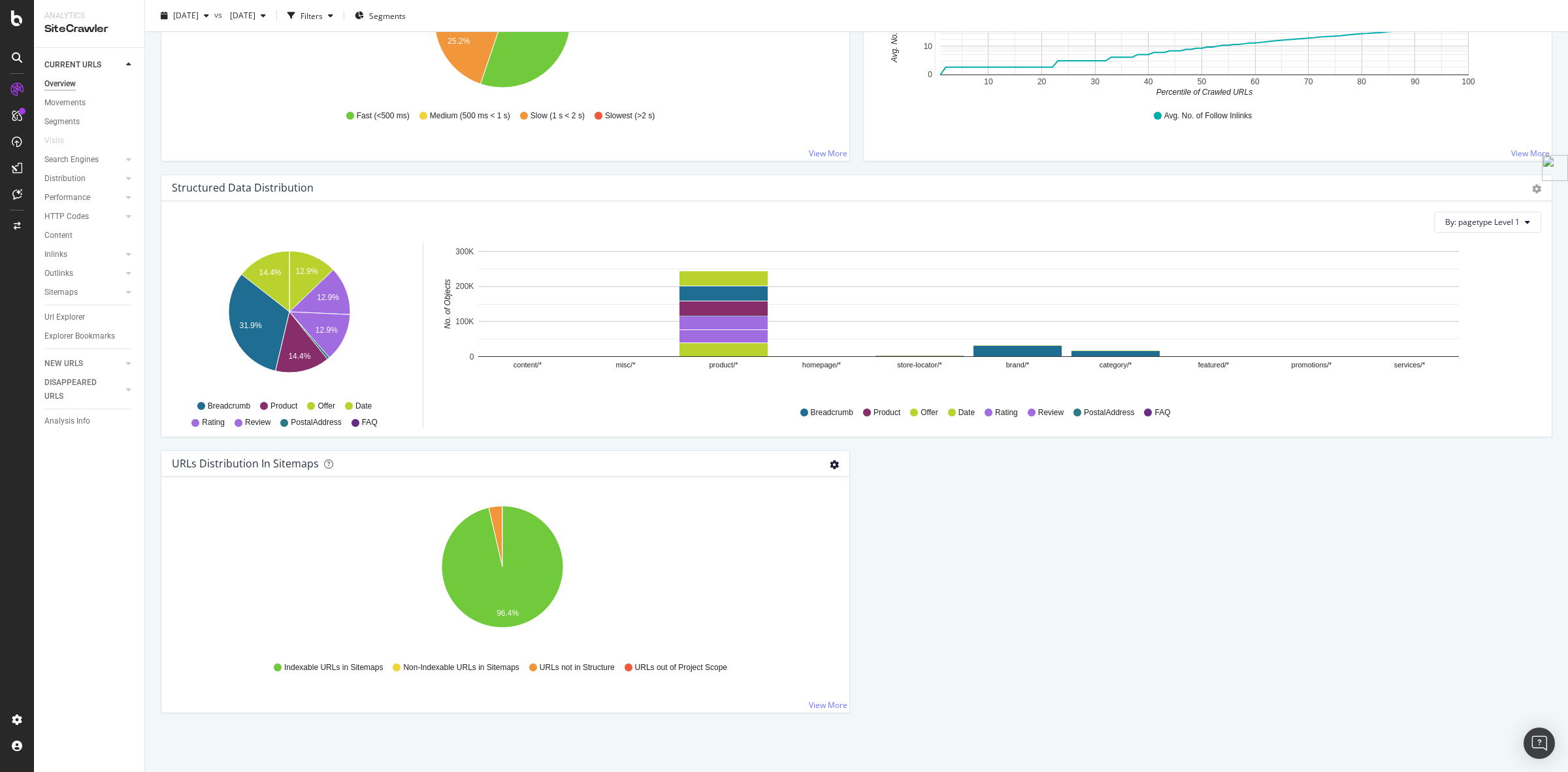
click at [830, 461] on icon "gear" at bounding box center [835, 464] width 9 height 9
click at [783, 517] on span "Table" at bounding box center [789, 514] width 119 height 18
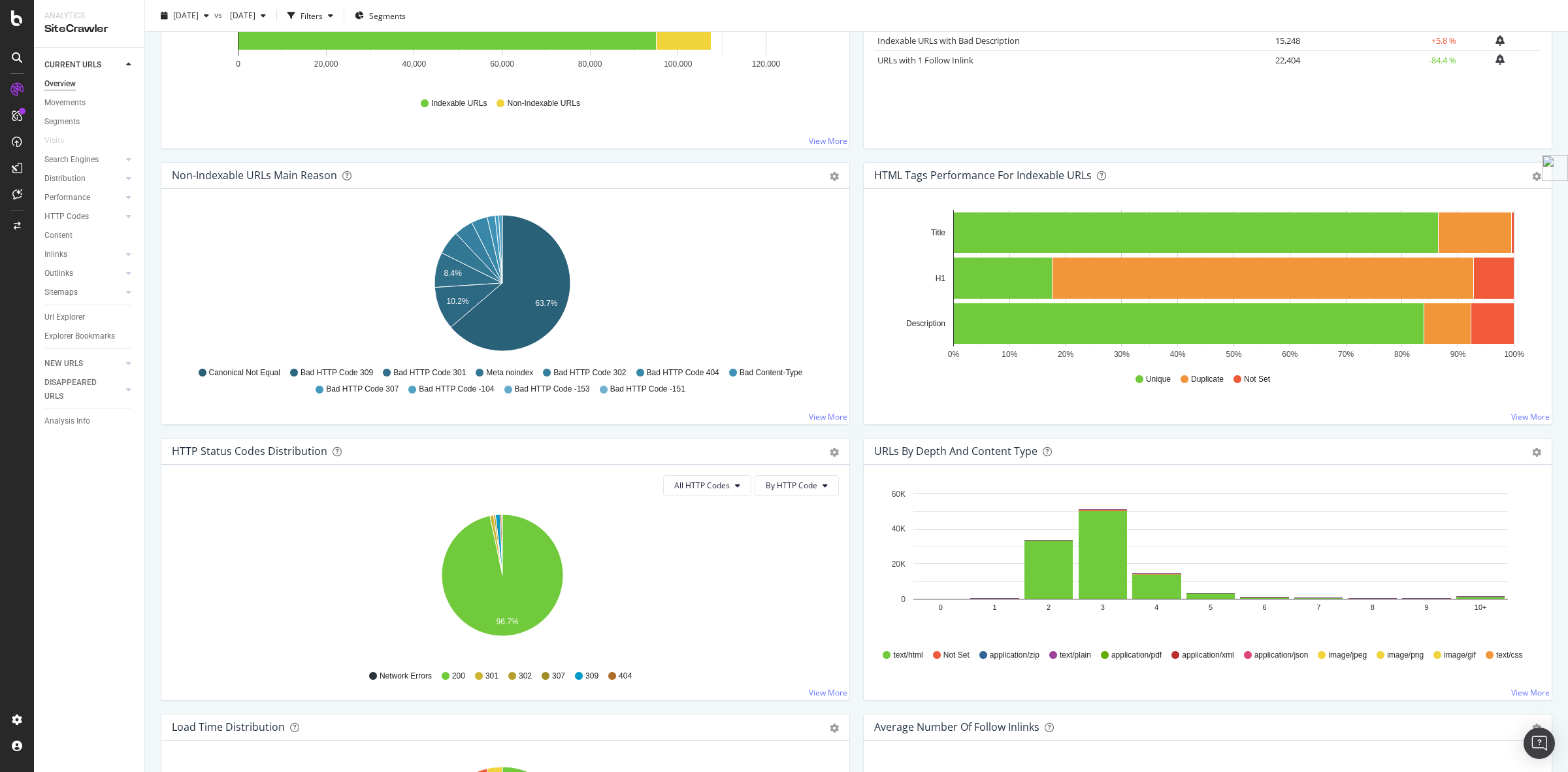
scroll to position [0, 0]
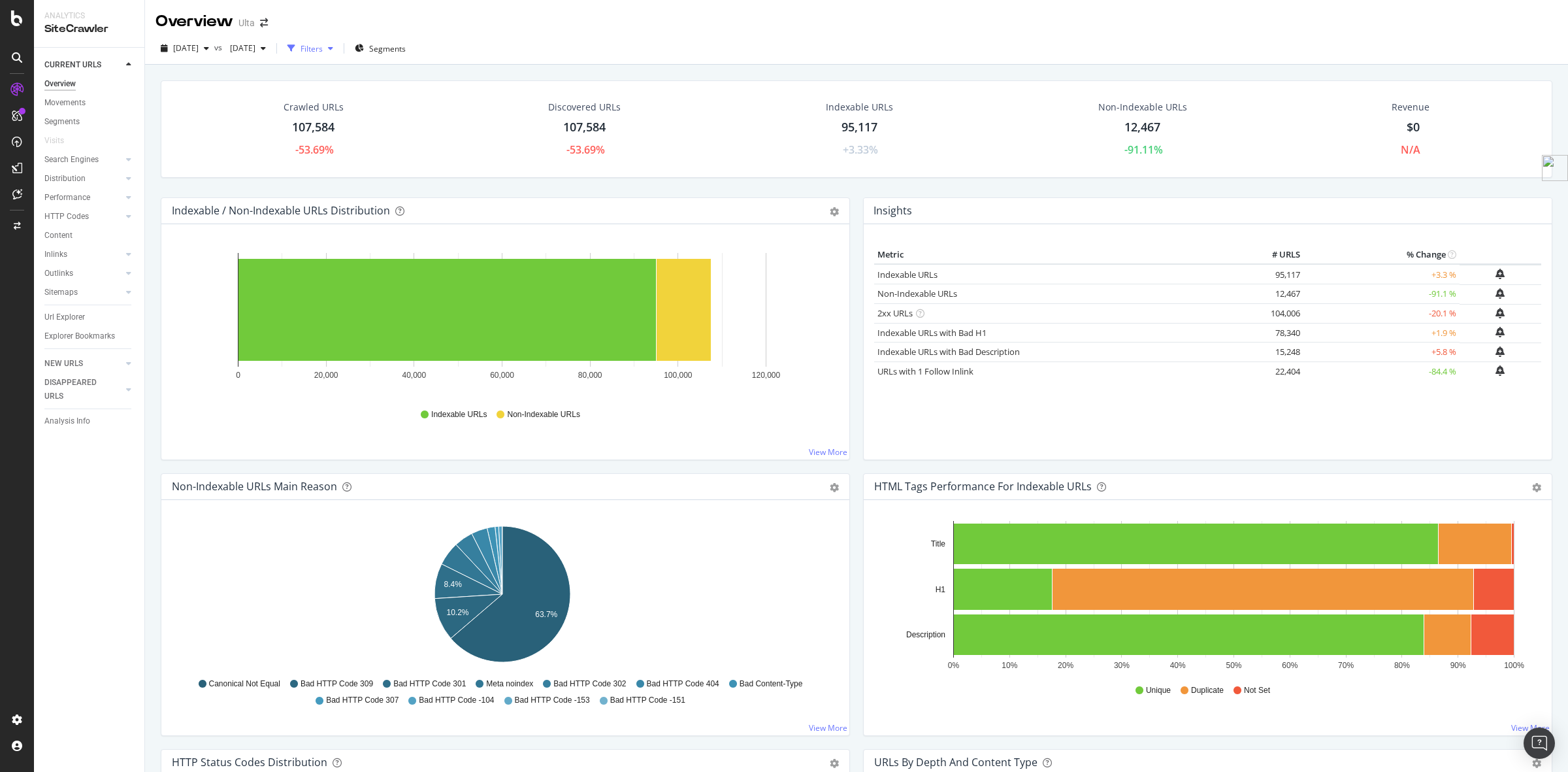
click at [322, 44] on div "Filters" at bounding box center [311, 48] width 22 height 11
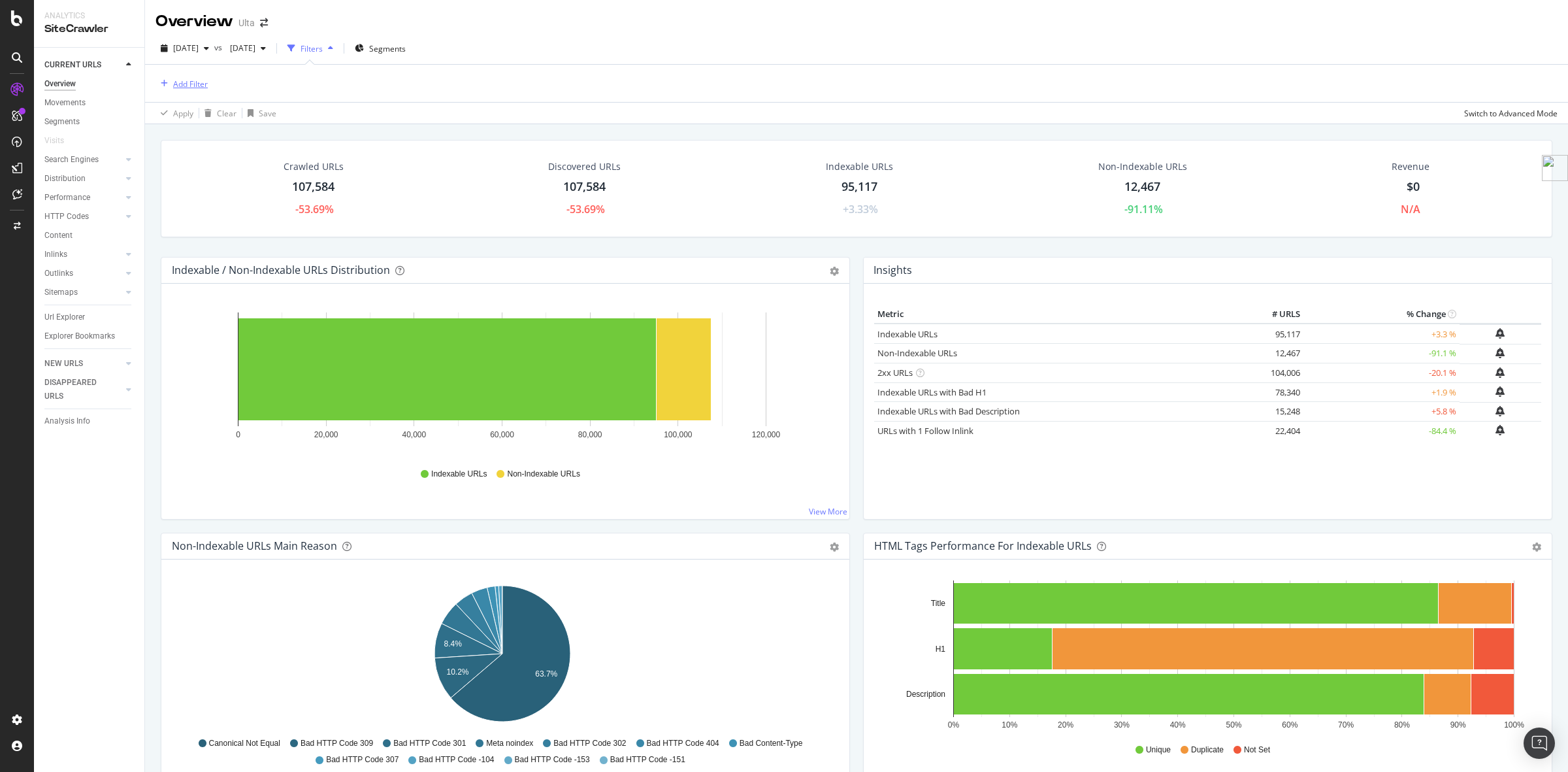
click at [180, 89] on div "Add Filter" at bounding box center [182, 83] width 52 height 14
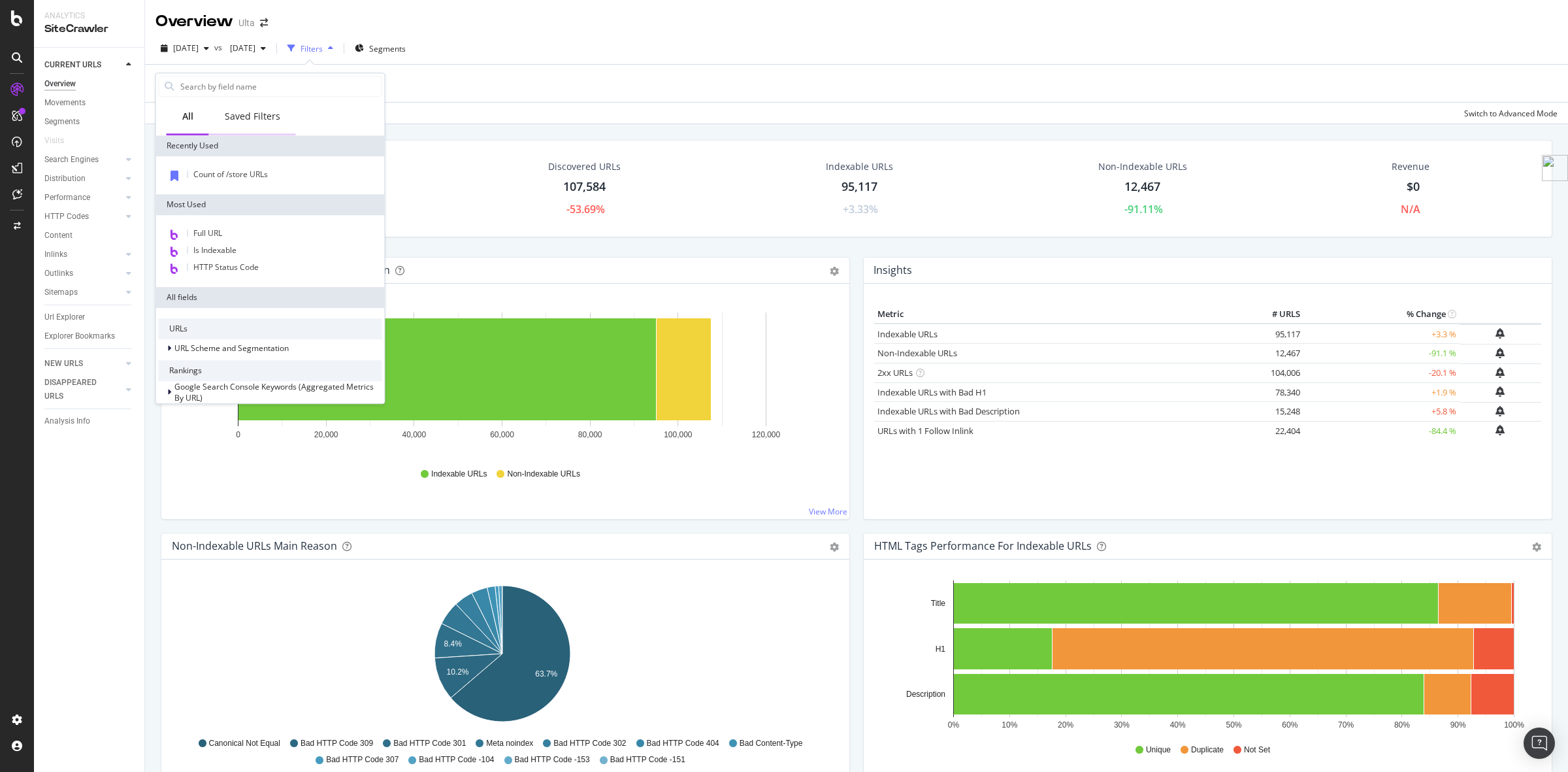
click at [241, 108] on div "Saved Filters" at bounding box center [252, 117] width 87 height 36
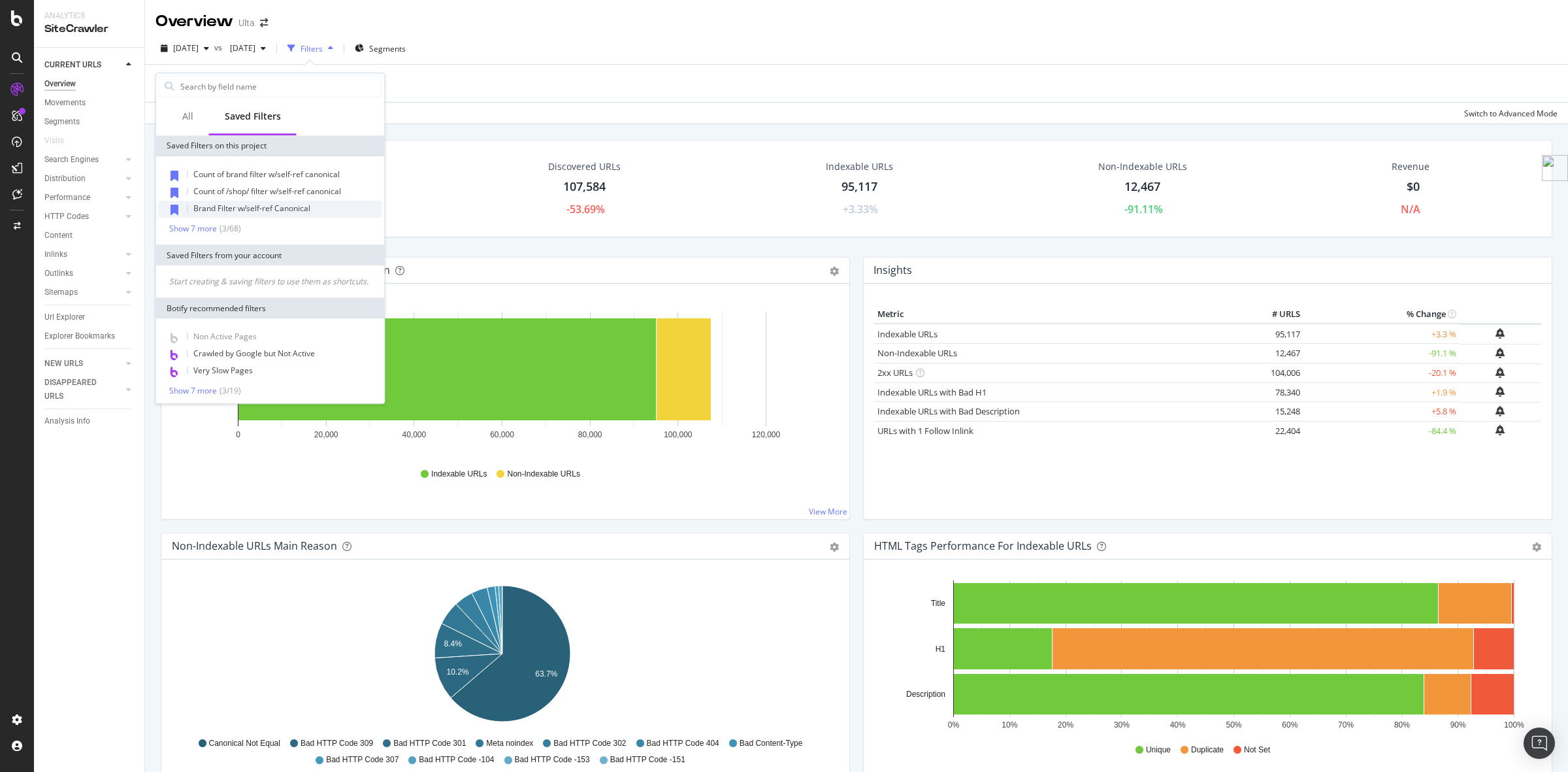
click at [309, 204] on span "Brand Filter w/self-ref Canonical" at bounding box center [252, 208] width 117 height 11
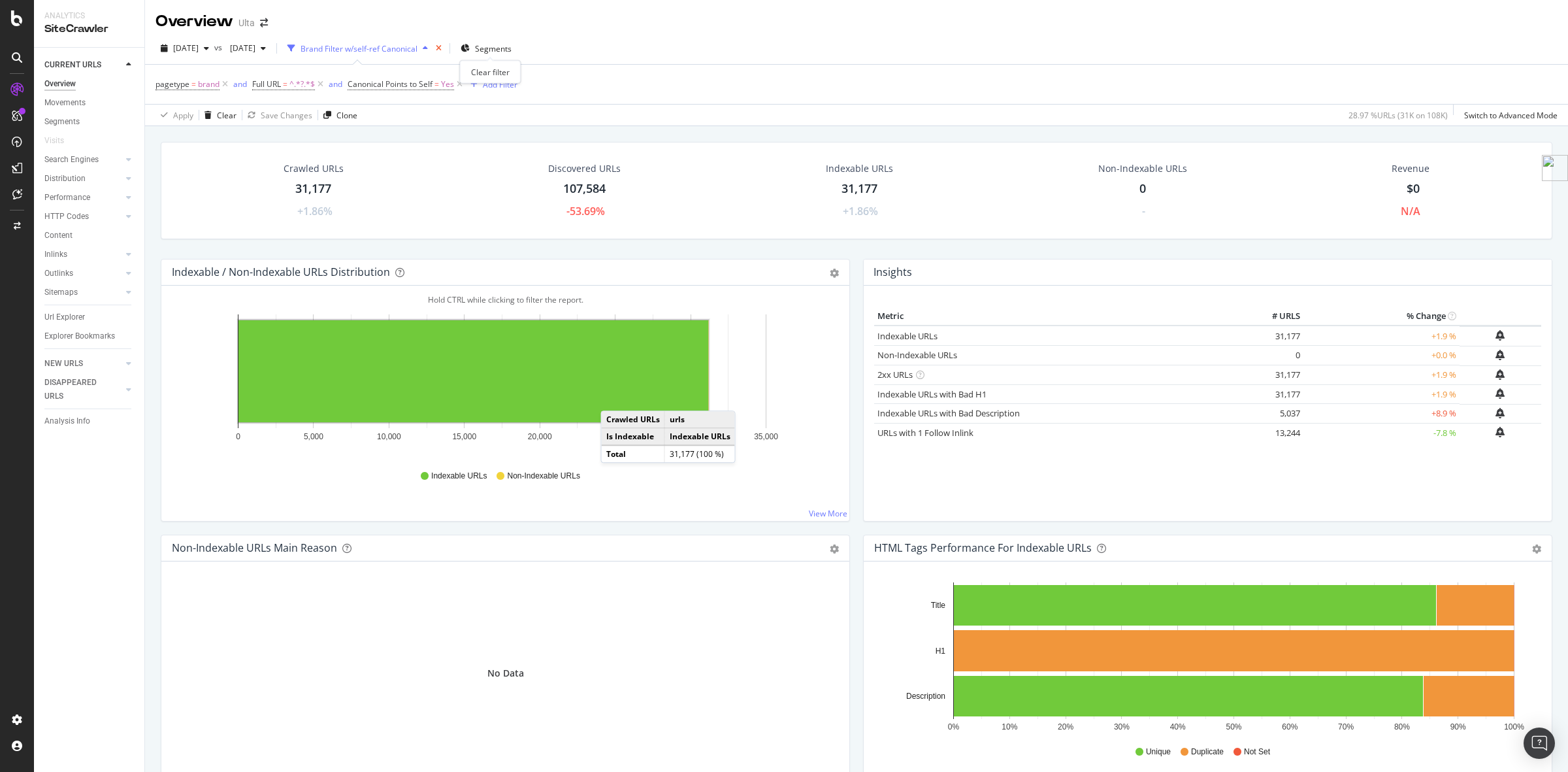
click at [442, 46] on icon "times" at bounding box center [439, 48] width 6 height 8
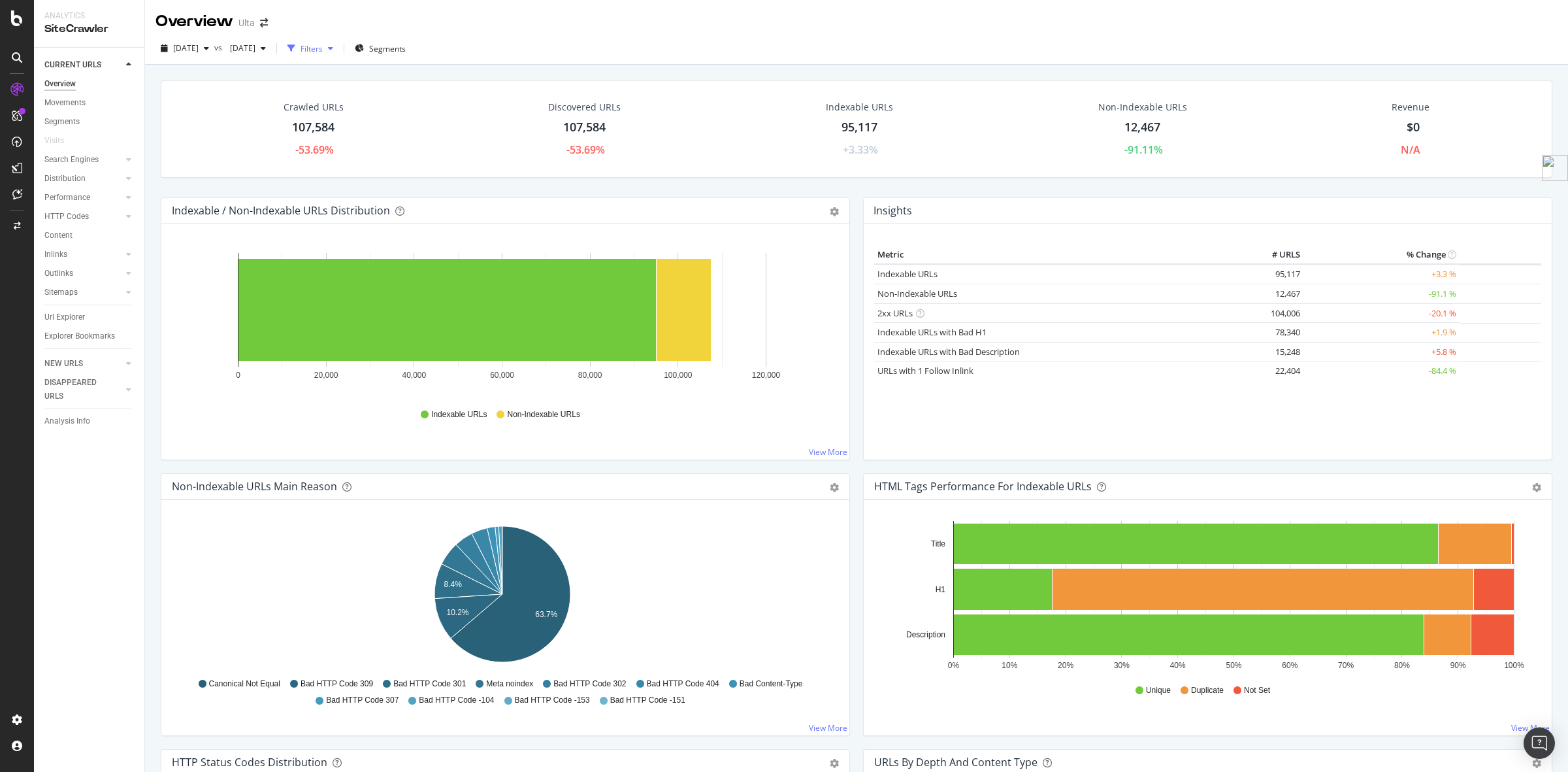
click at [322, 47] on div "Filters" at bounding box center [311, 48] width 22 height 11
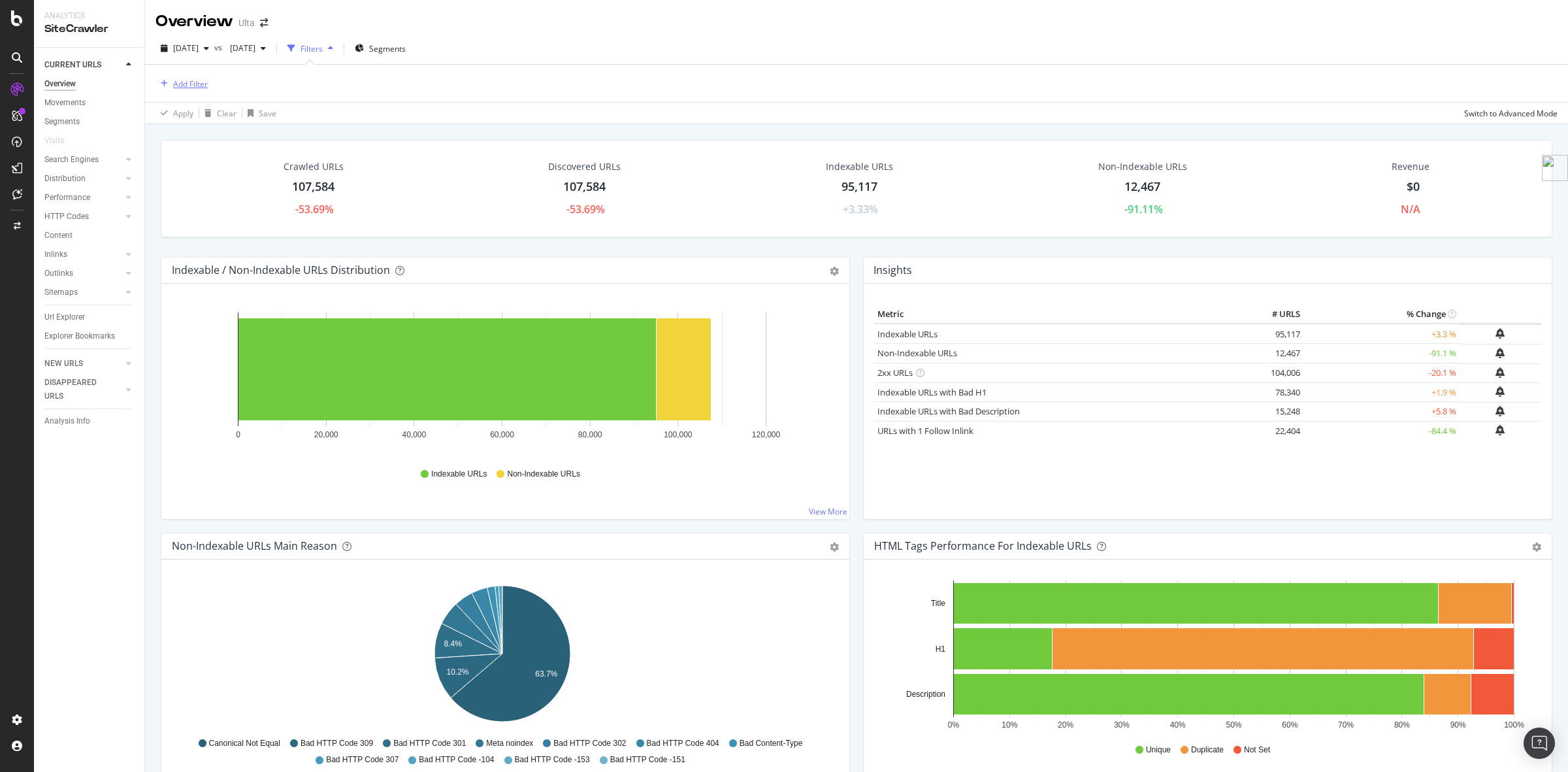
click at [199, 82] on div "Add Filter" at bounding box center [190, 83] width 35 height 11
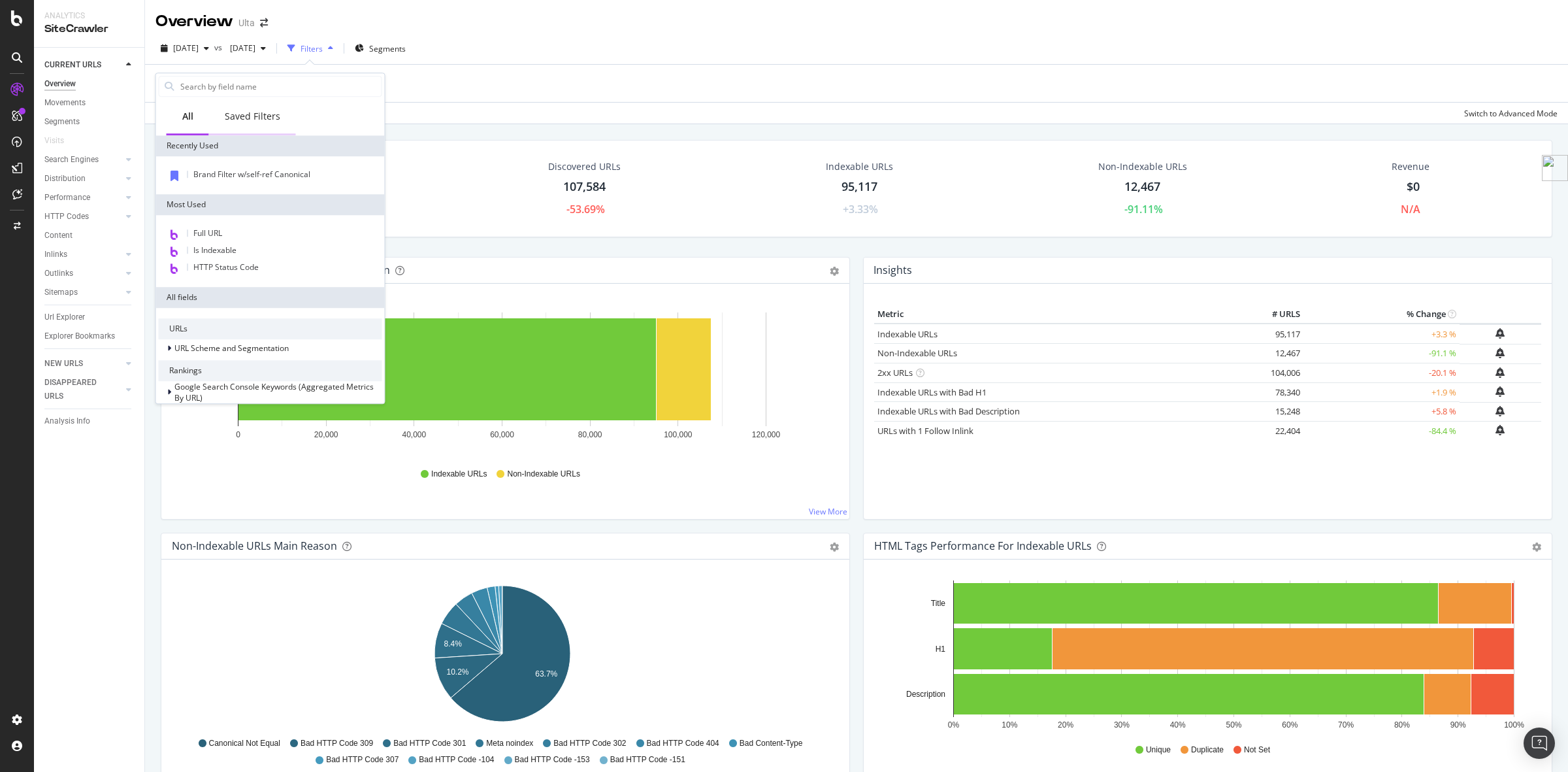
click at [262, 114] on div "Saved Filters" at bounding box center [252, 117] width 55 height 13
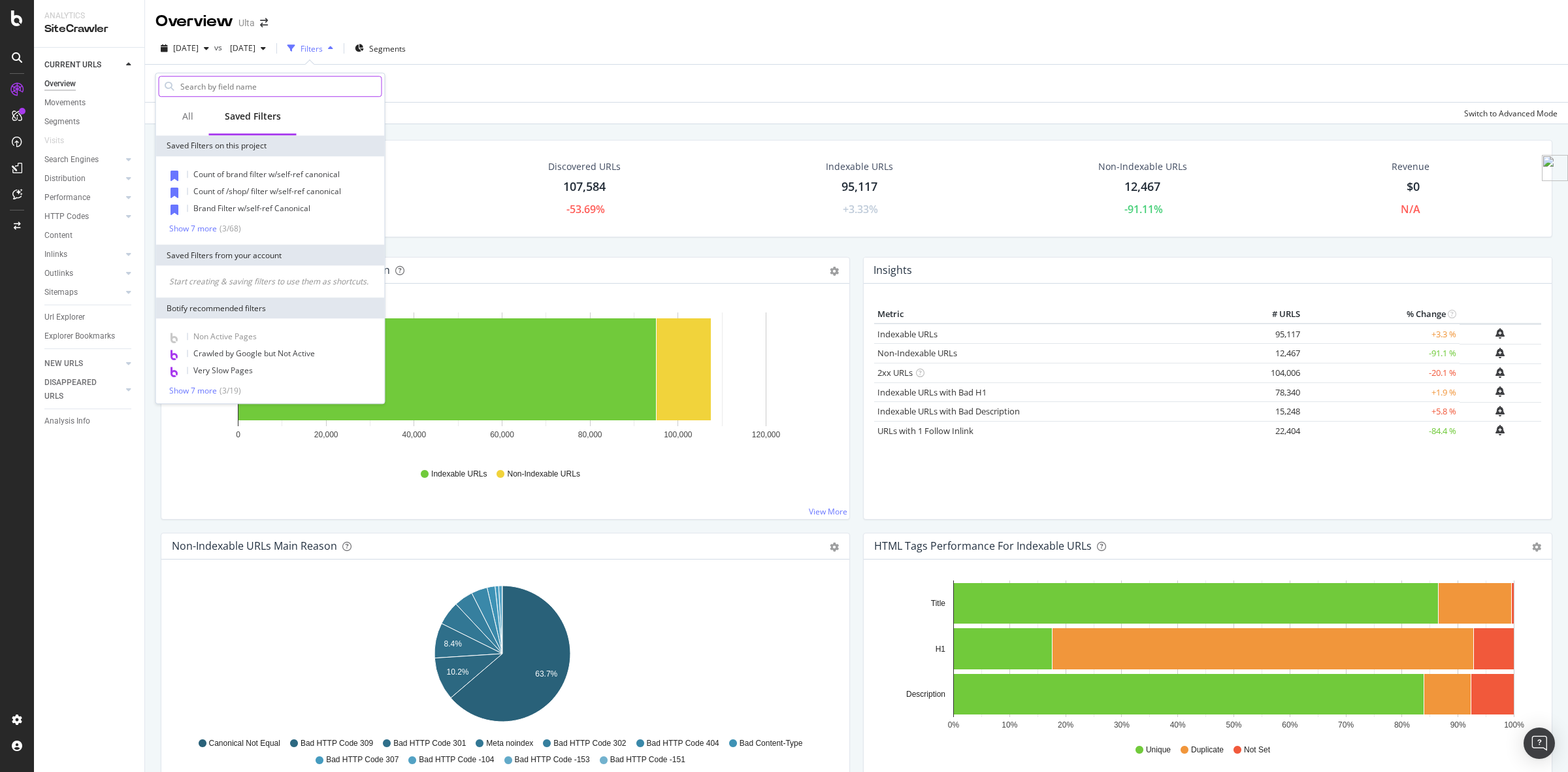
click at [270, 86] on input "text" at bounding box center [280, 86] width 203 height 20
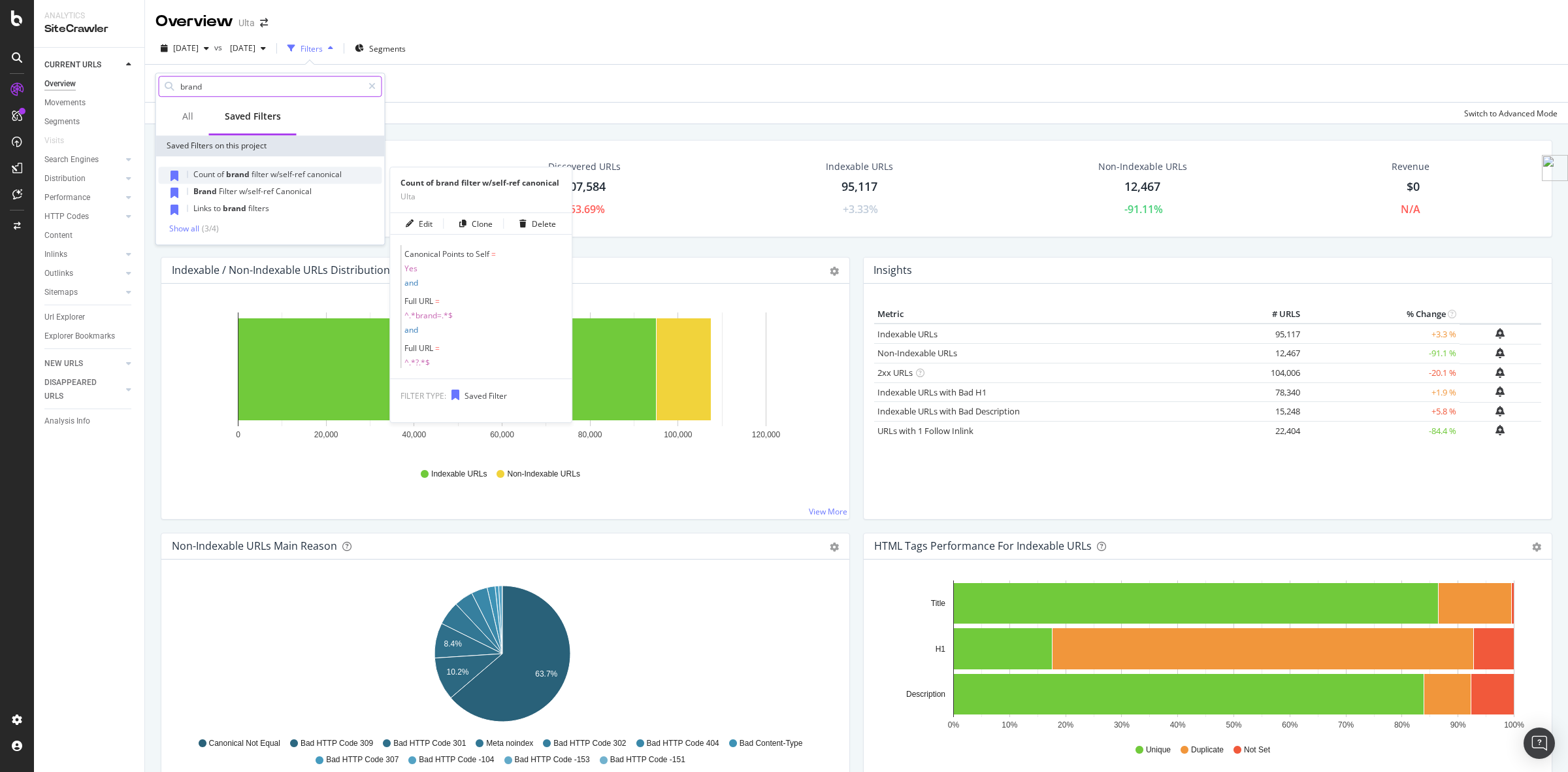
type input "brand"
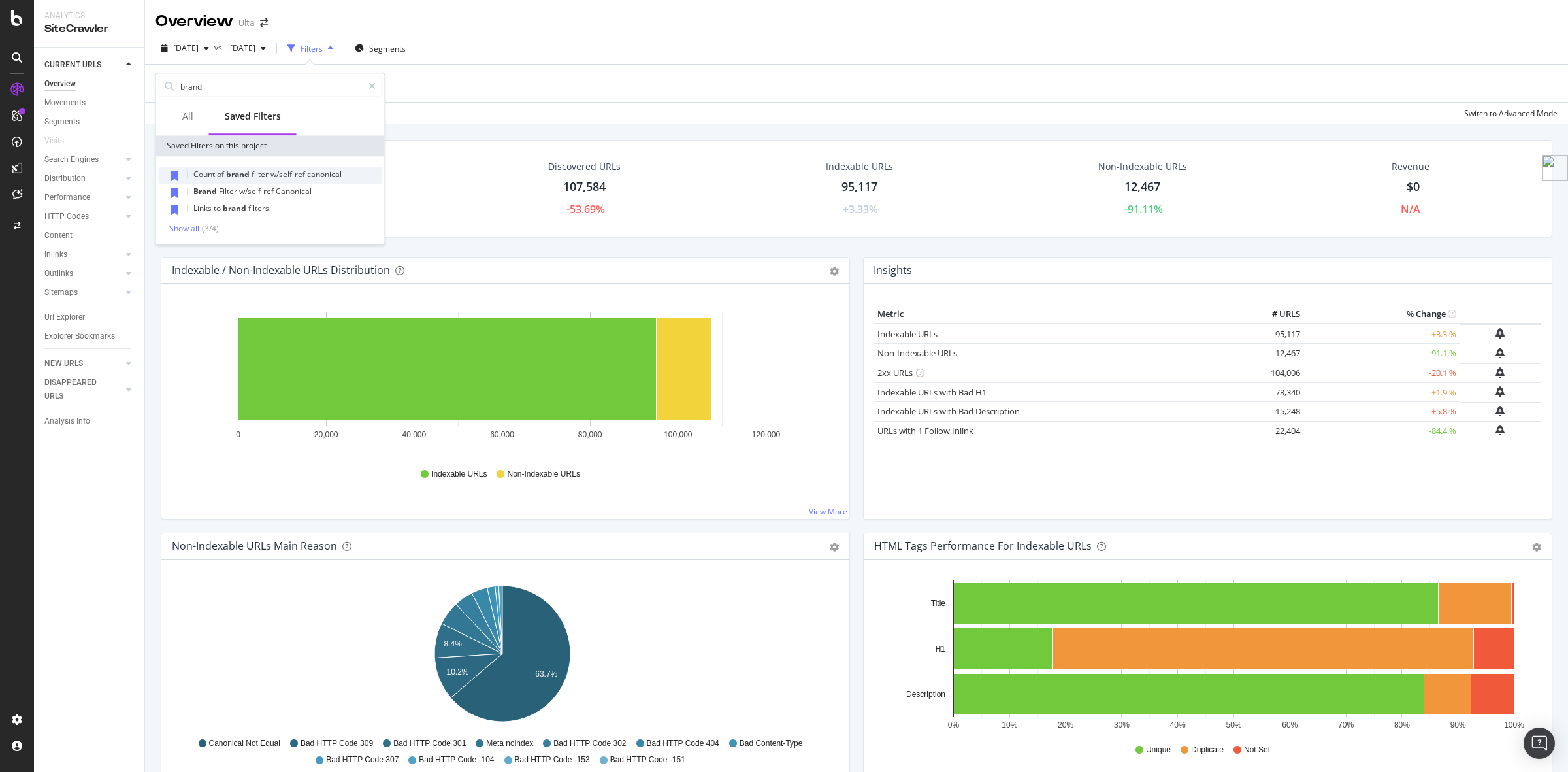
click at [309, 177] on span "canonical" at bounding box center [324, 173] width 35 height 11
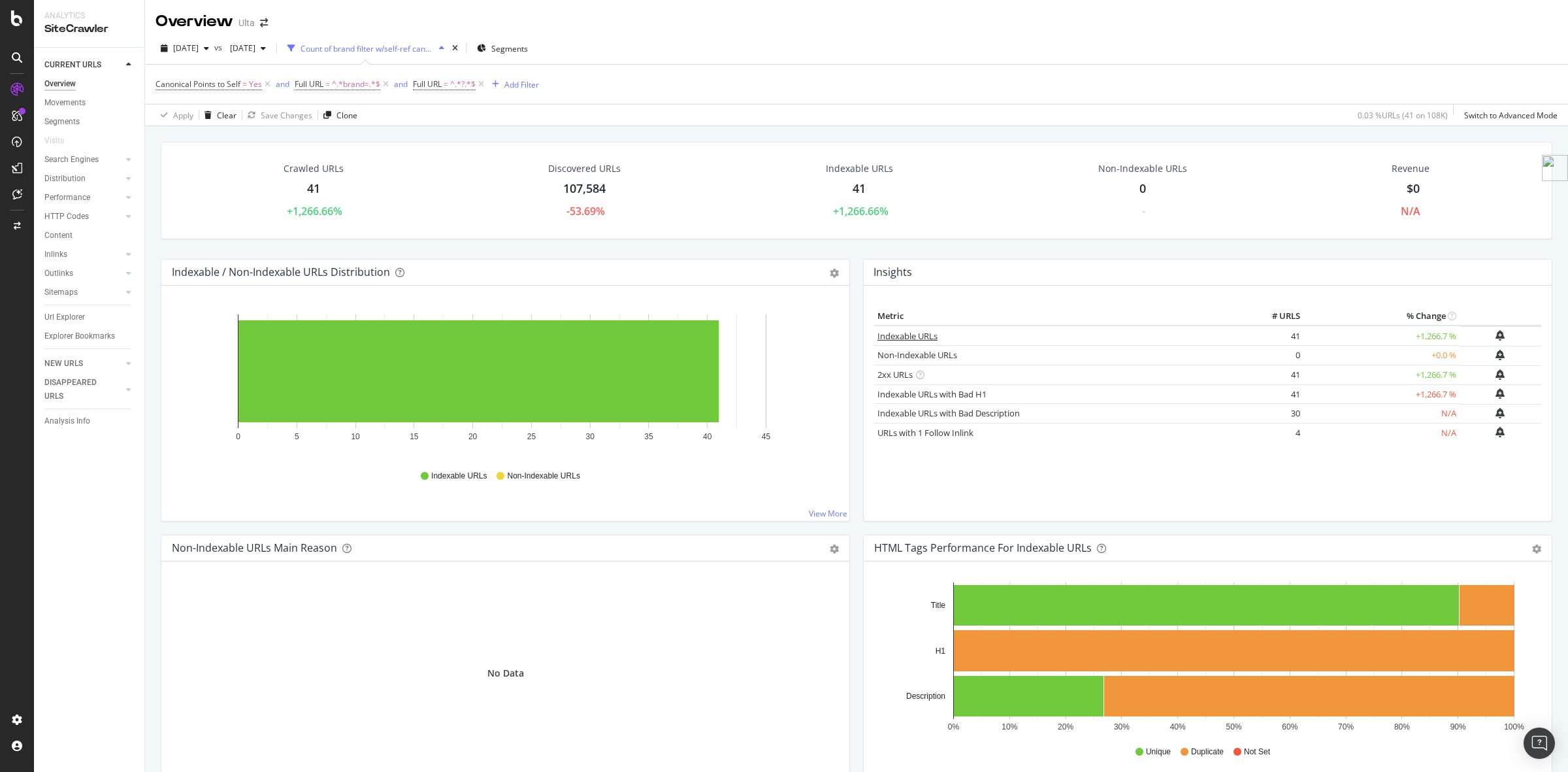
click at [911, 334] on link "Indexable URLs" at bounding box center [907, 336] width 60 height 12
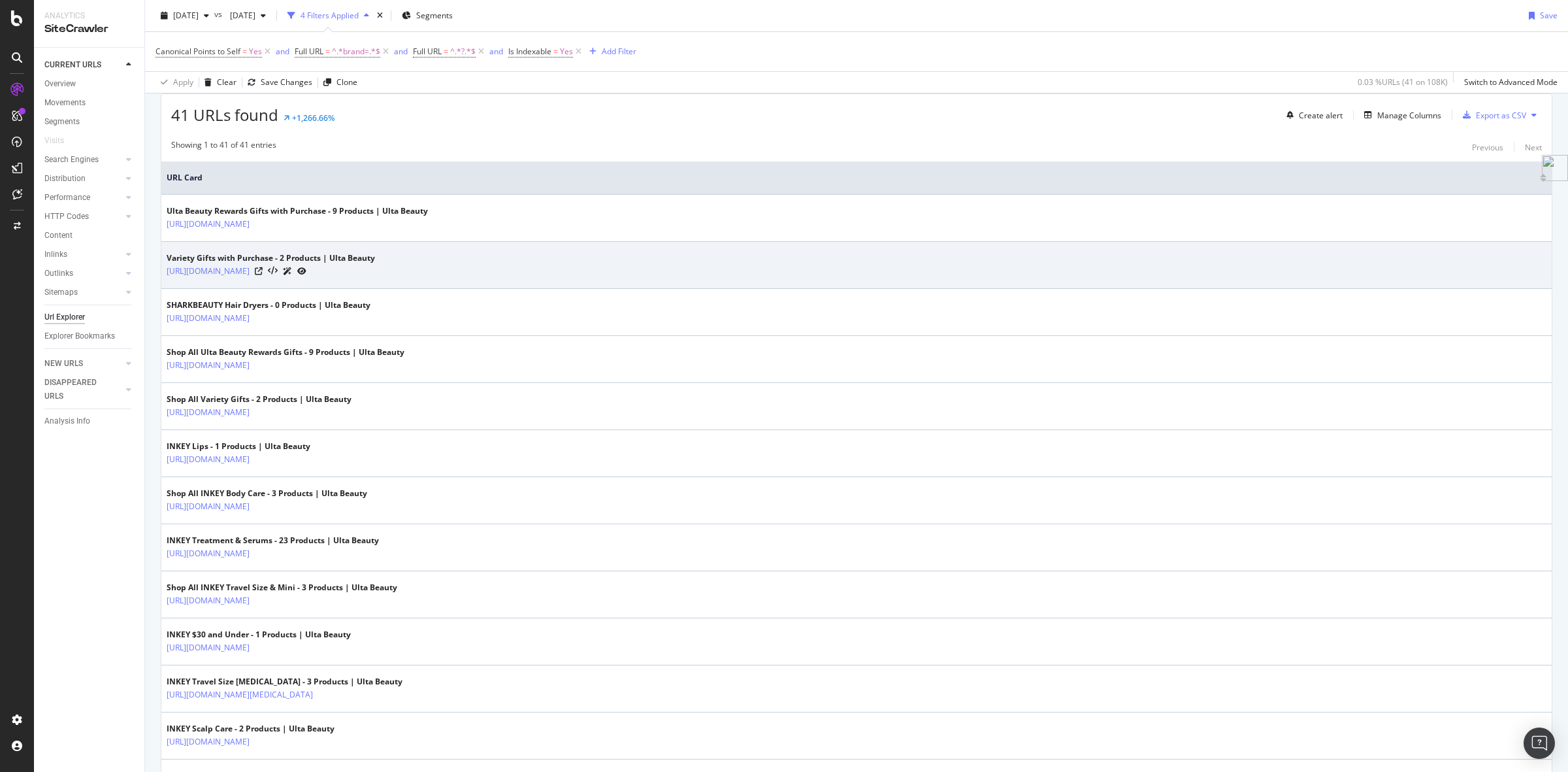
scroll to position [327, 0]
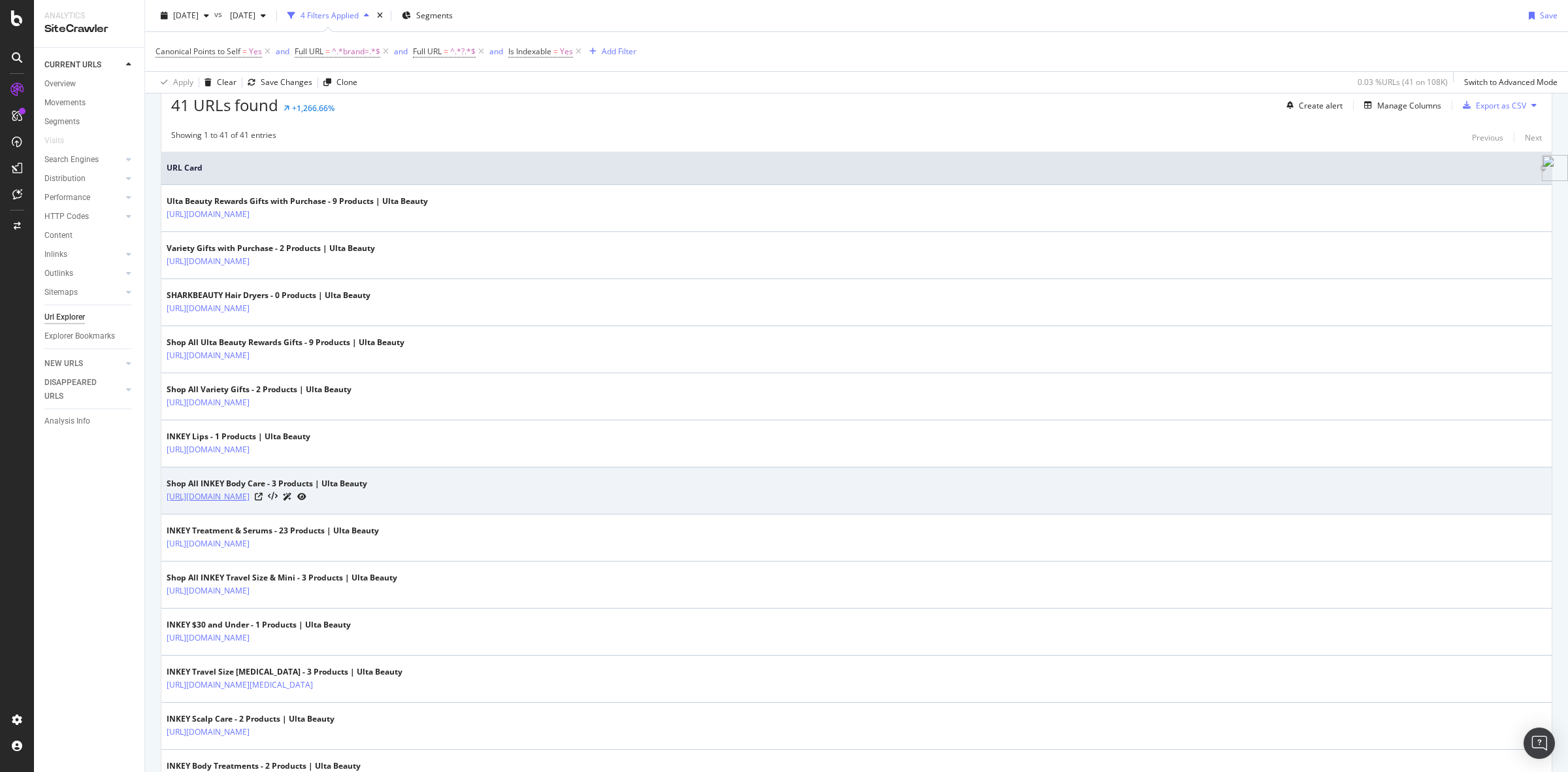
click at [249, 501] on link "[URL][DOMAIN_NAME]" at bounding box center [208, 497] width 83 height 13
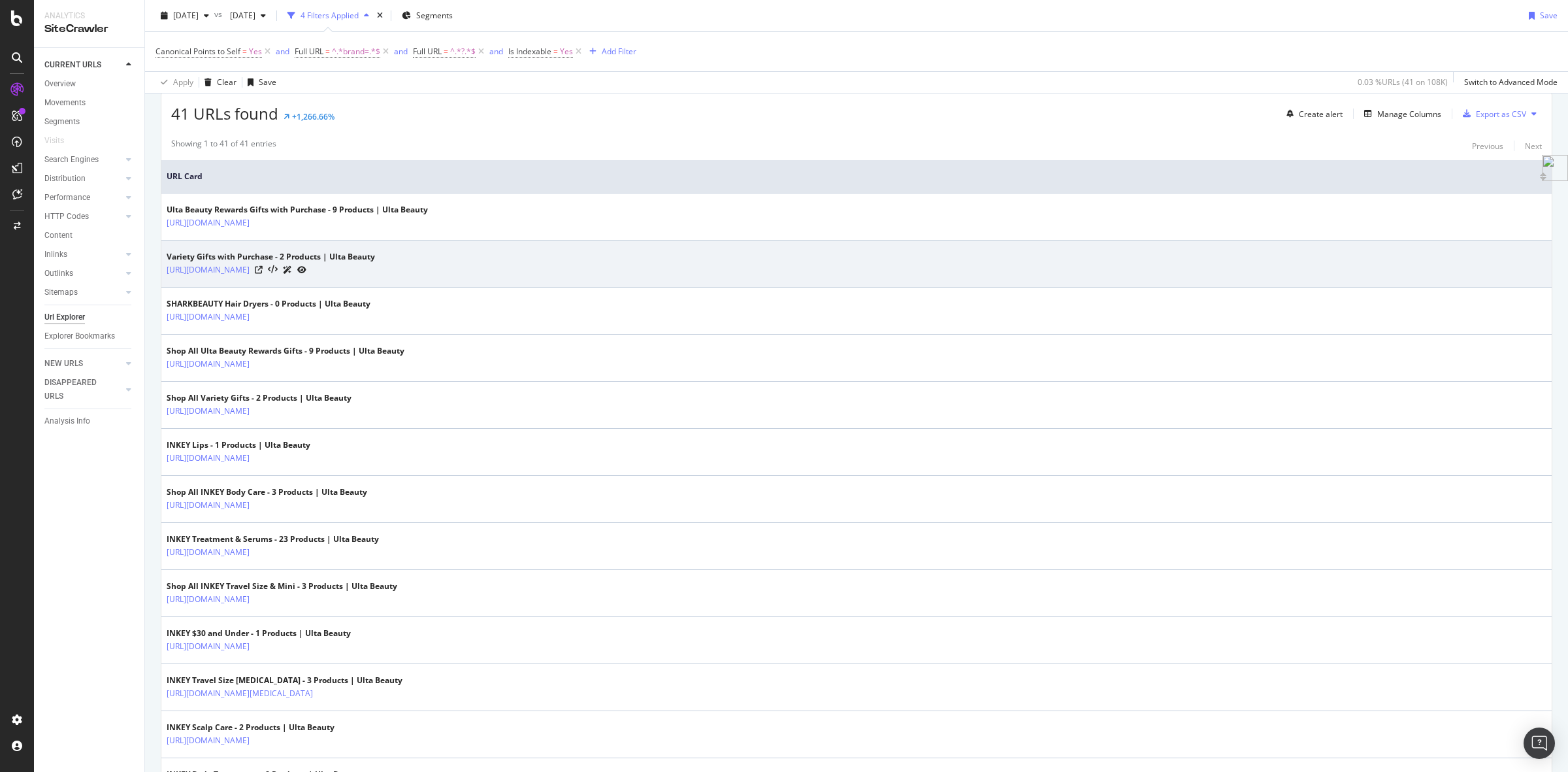
scroll to position [408, 0]
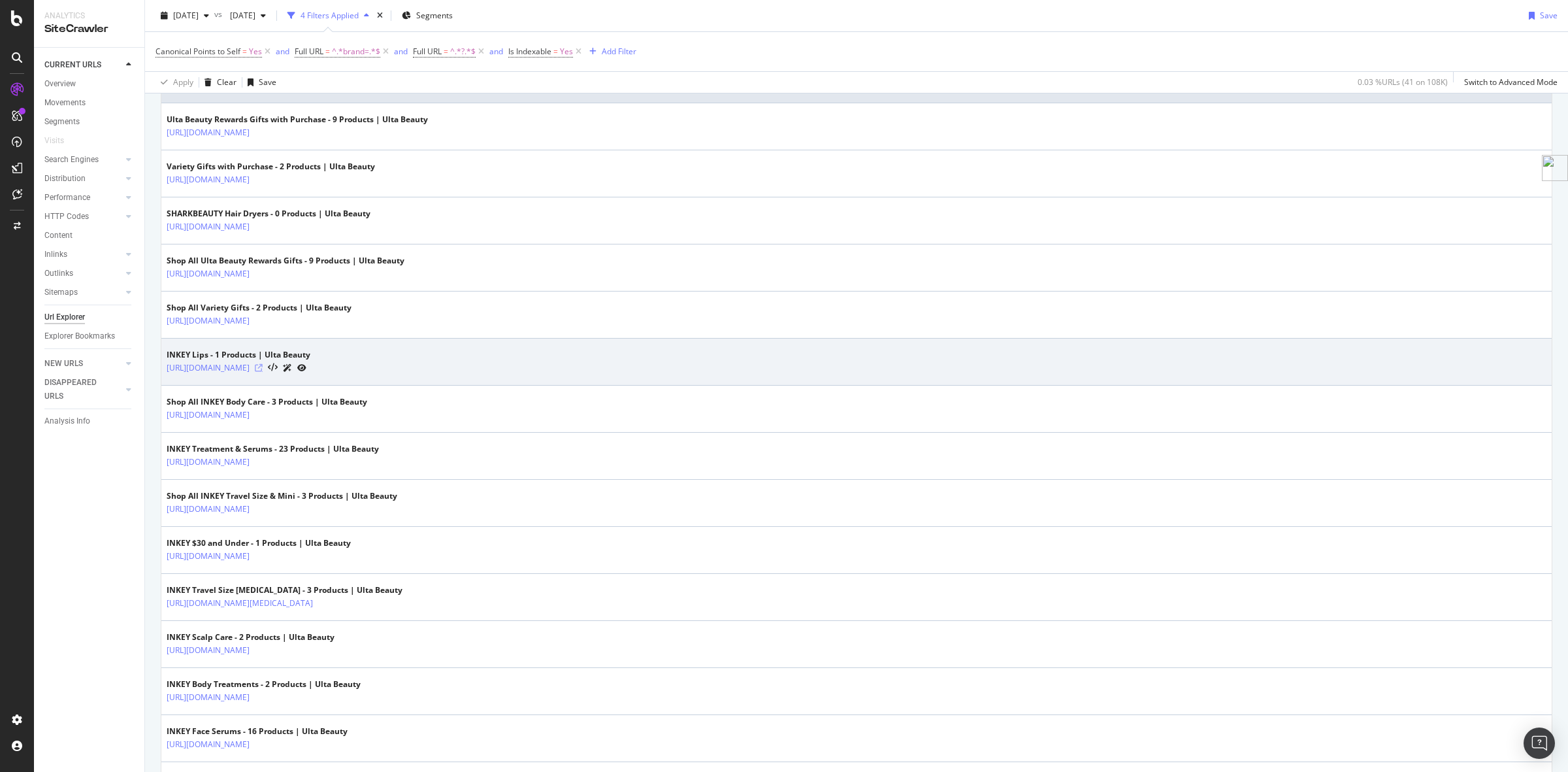
click at [263, 370] on icon at bounding box center [258, 368] width 8 height 8
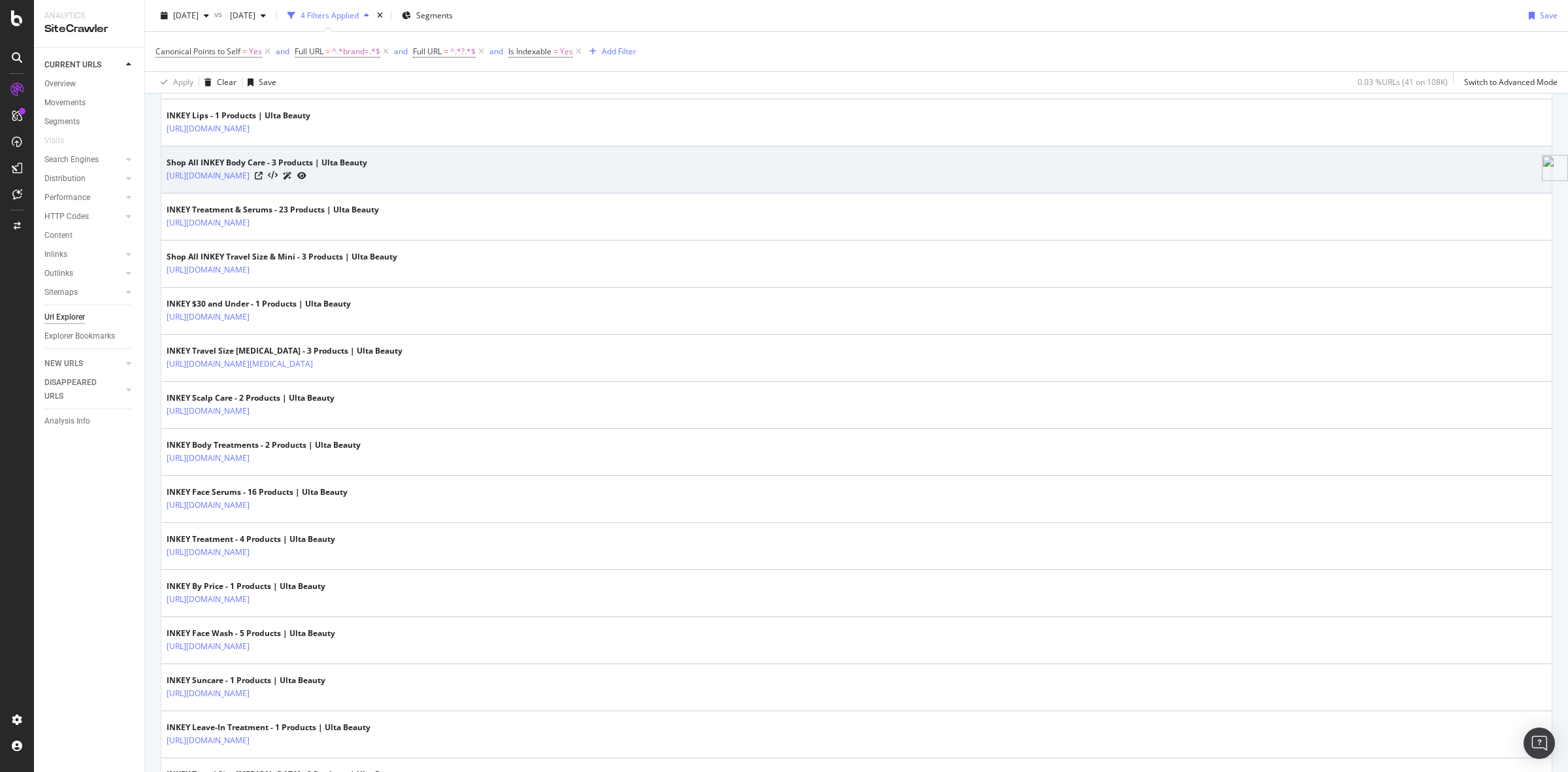
scroll to position [654, 0]
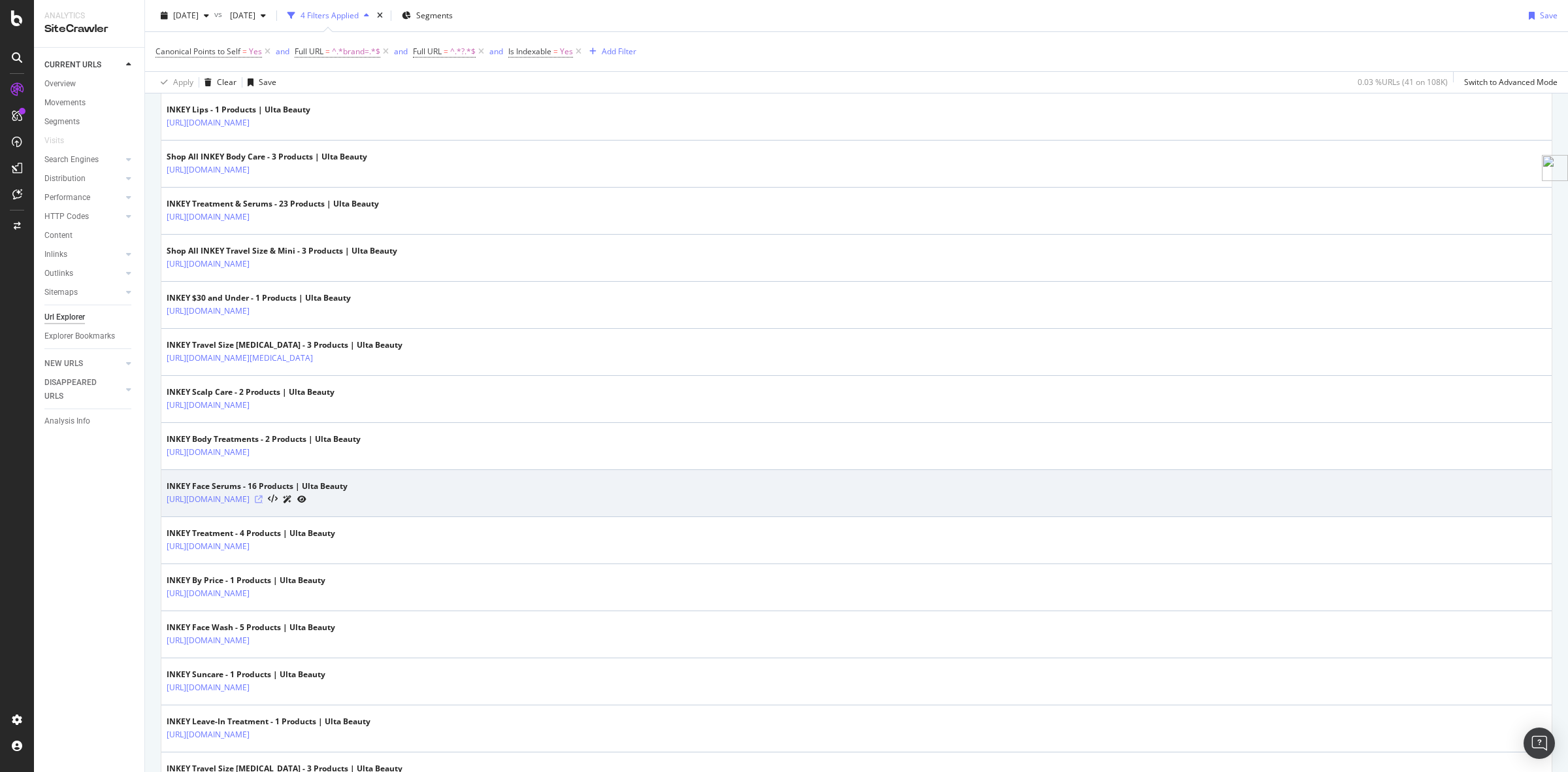
click at [263, 503] on icon at bounding box center [258, 499] width 8 height 8
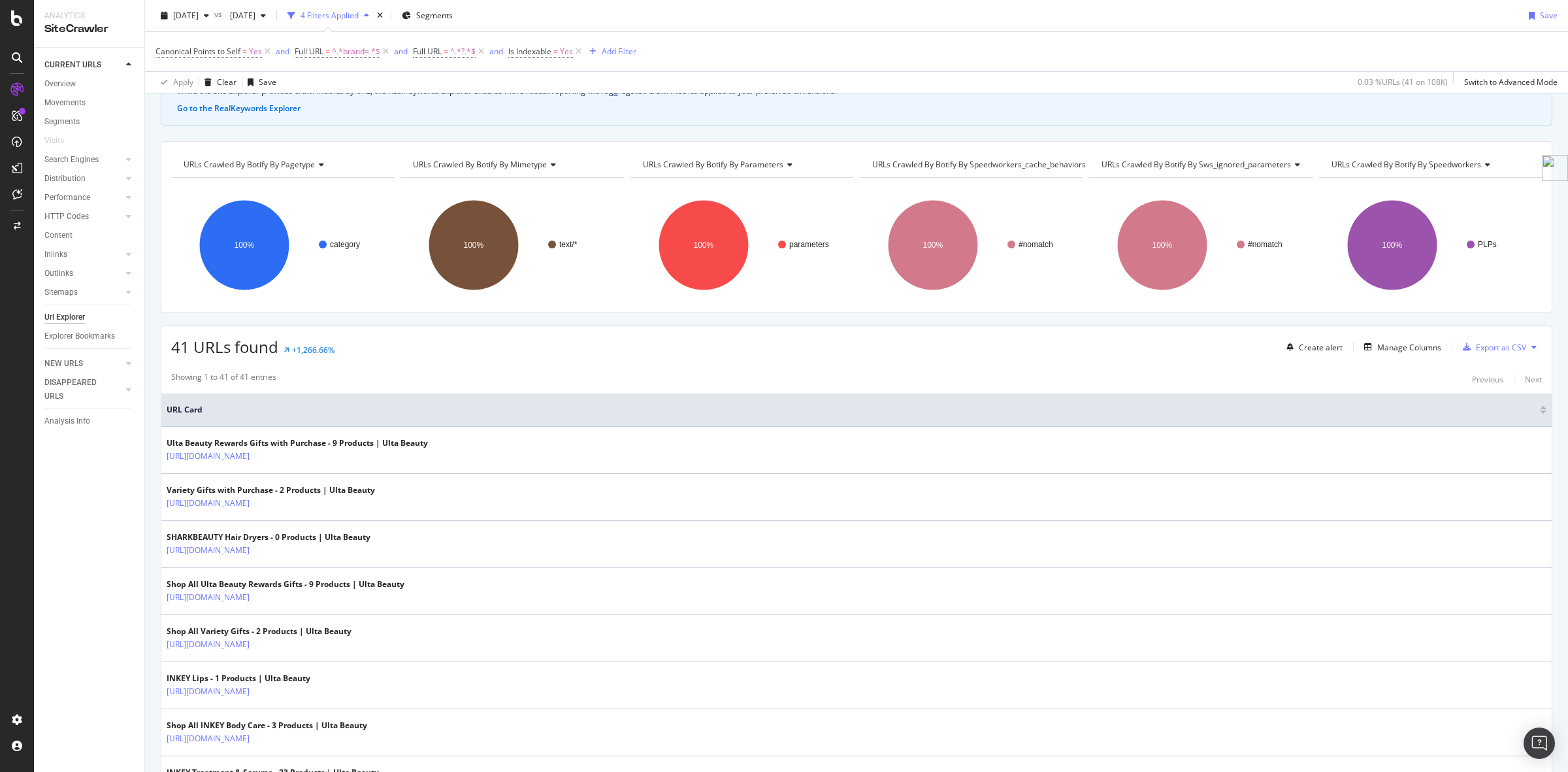
scroll to position [0, 0]
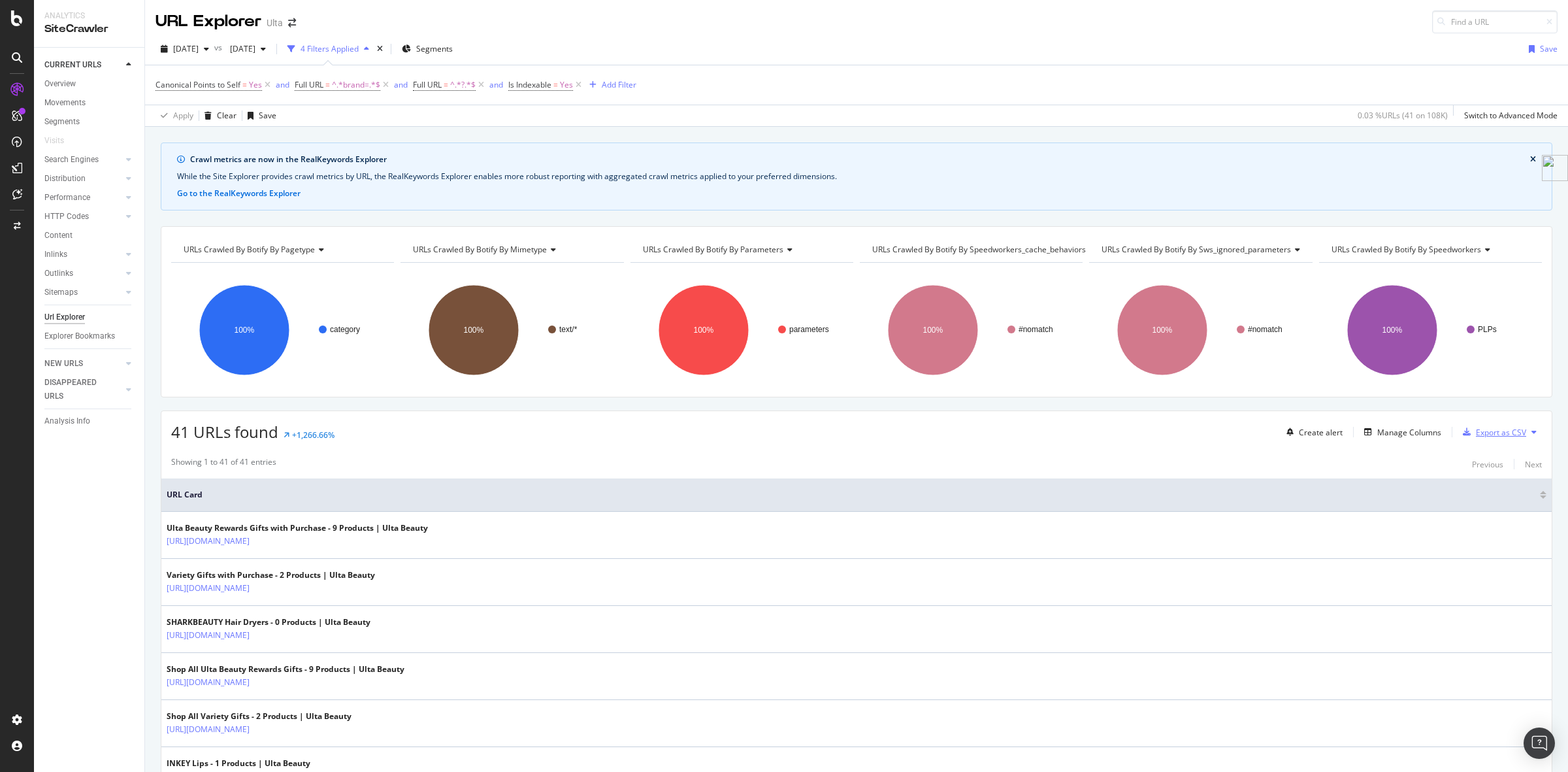
click at [1254, 430] on div "Export as CSV" at bounding box center [1501, 432] width 50 height 11
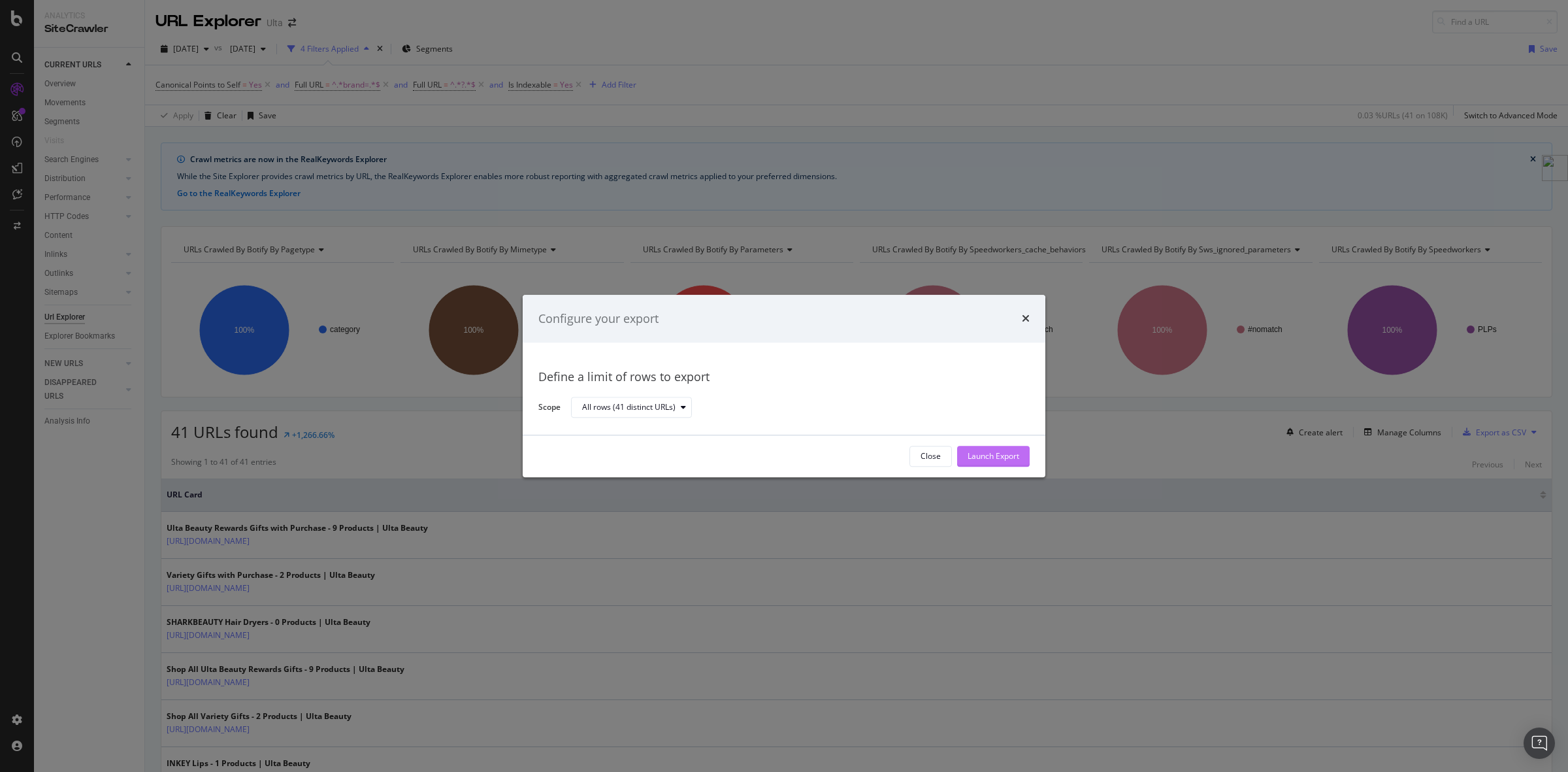
click at [1014, 458] on div "Launch Export" at bounding box center [993, 456] width 52 height 11
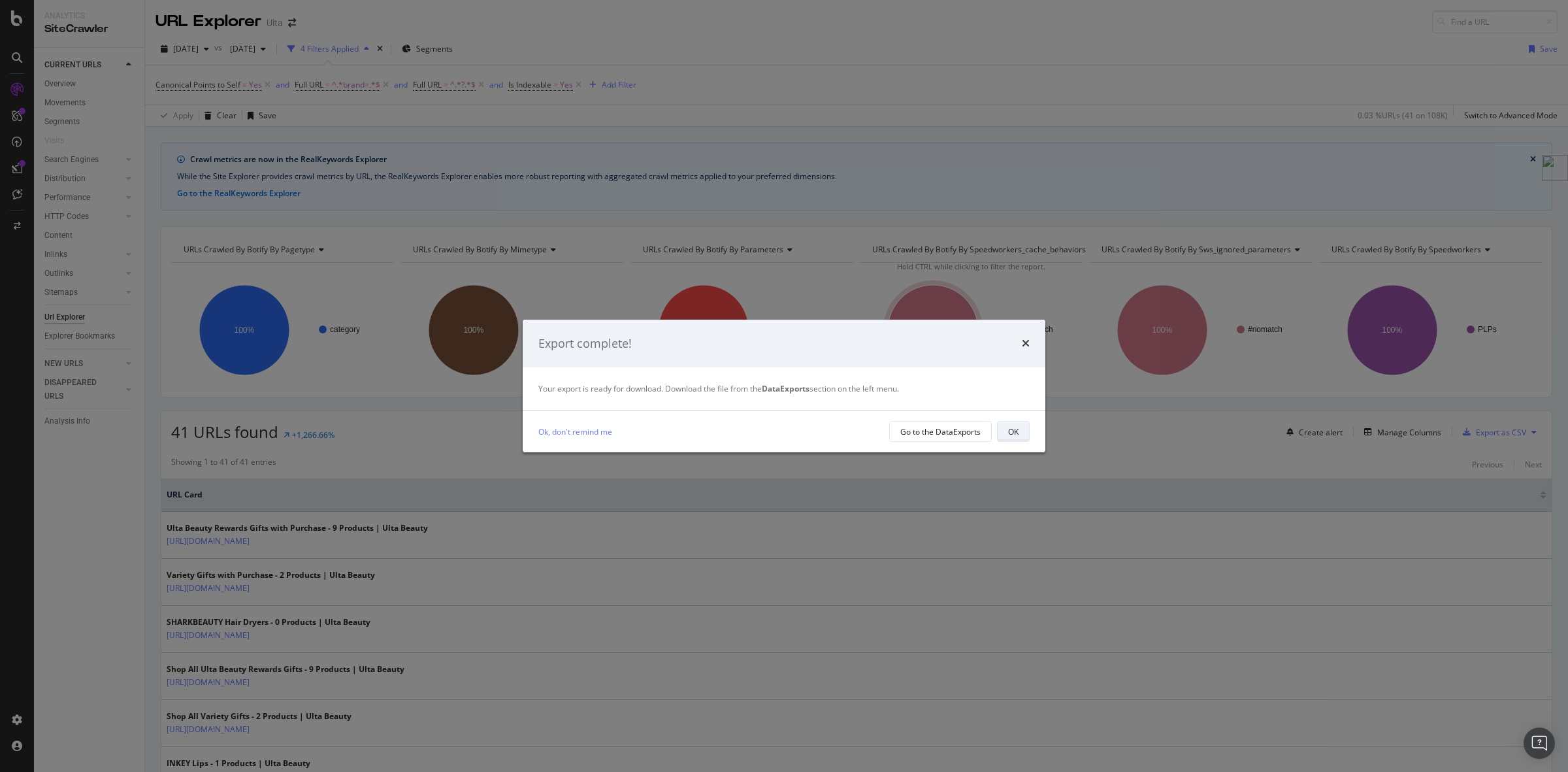
click at [1008, 438] on div "OK" at bounding box center [1013, 431] width 10 height 18
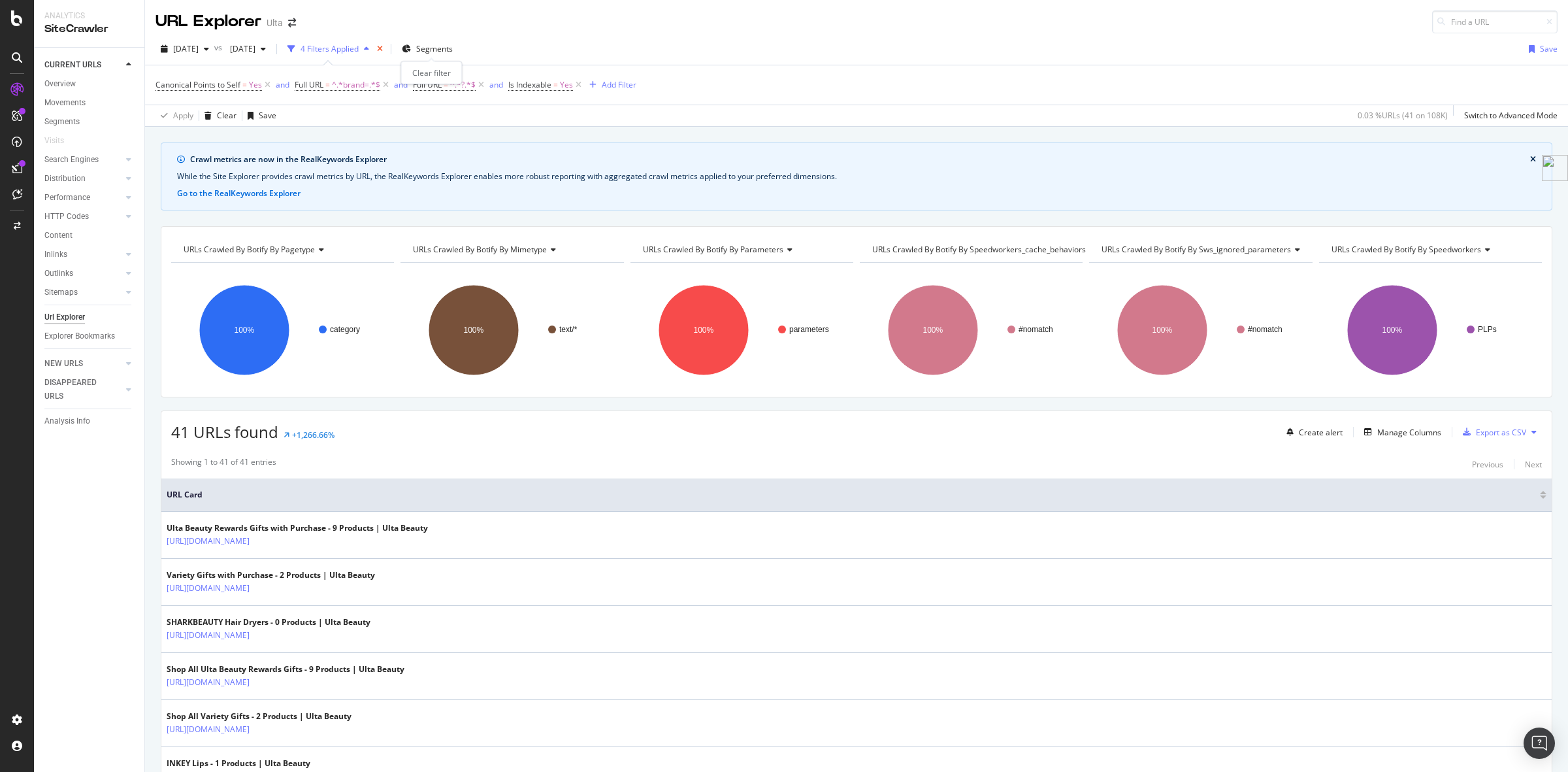
click at [383, 50] on icon "times" at bounding box center [380, 49] width 6 height 8
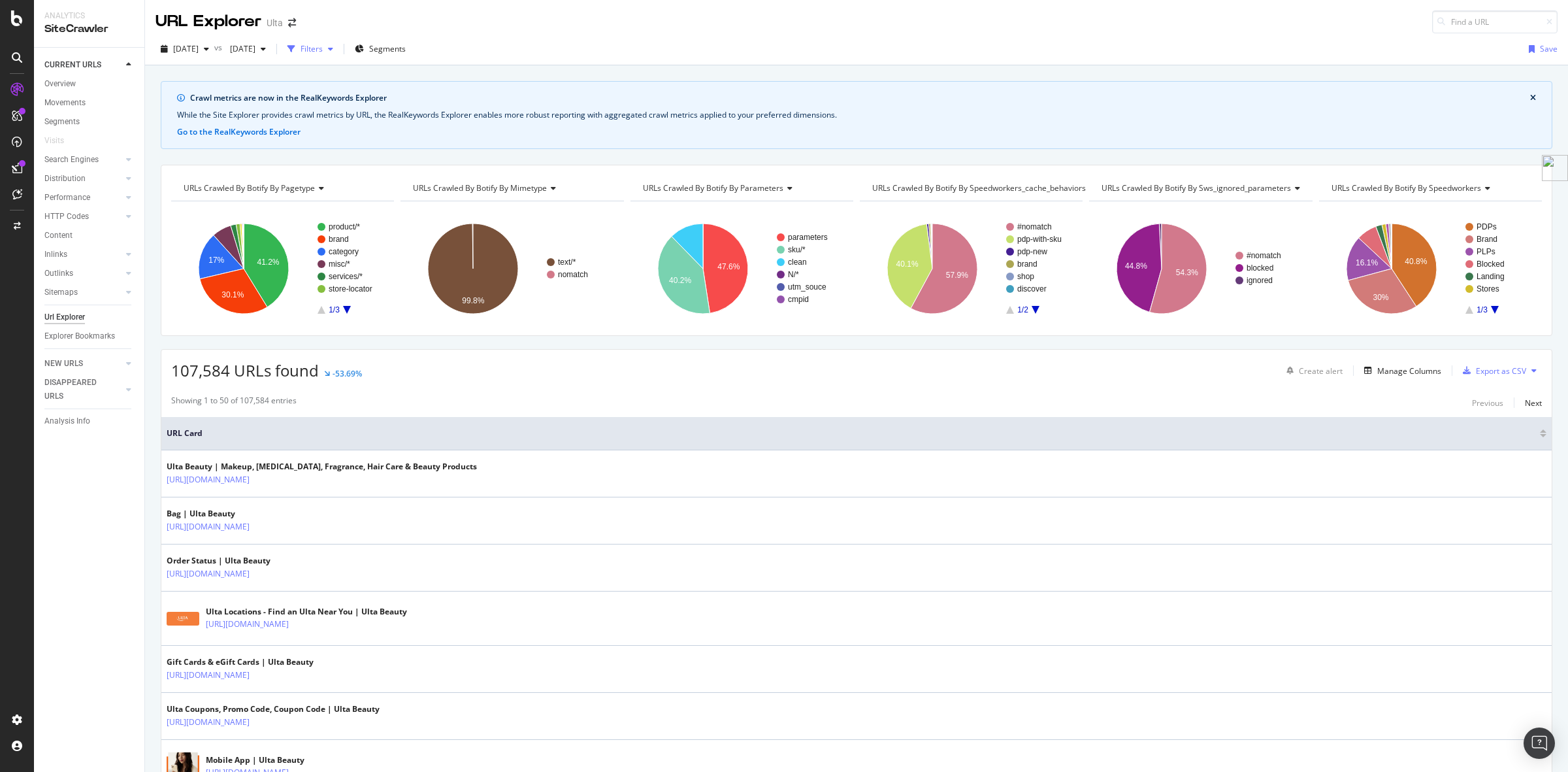
click at [334, 50] on icon "button" at bounding box center [331, 49] width 5 height 8
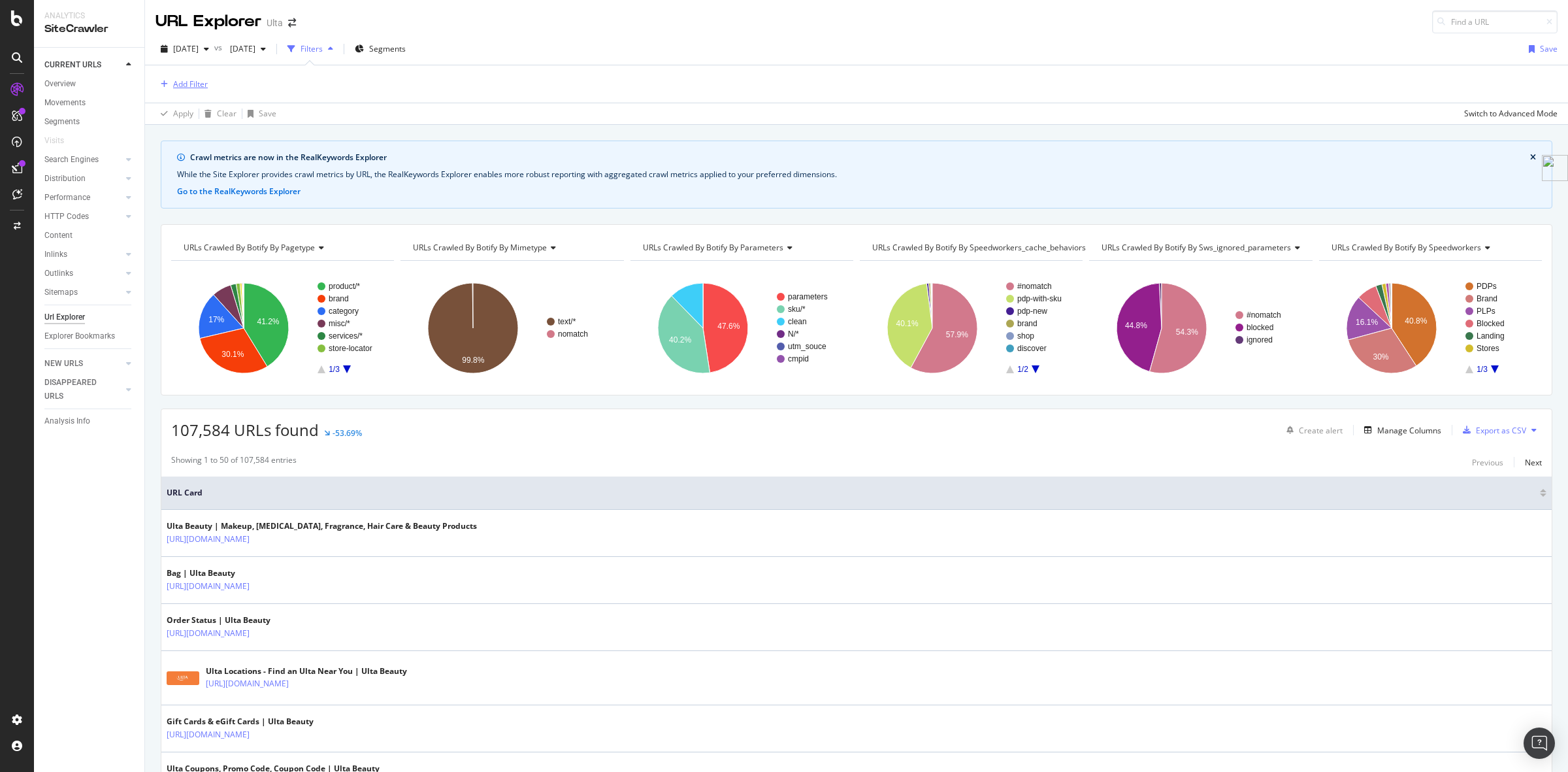
click at [183, 83] on div "Add Filter" at bounding box center [190, 83] width 35 height 11
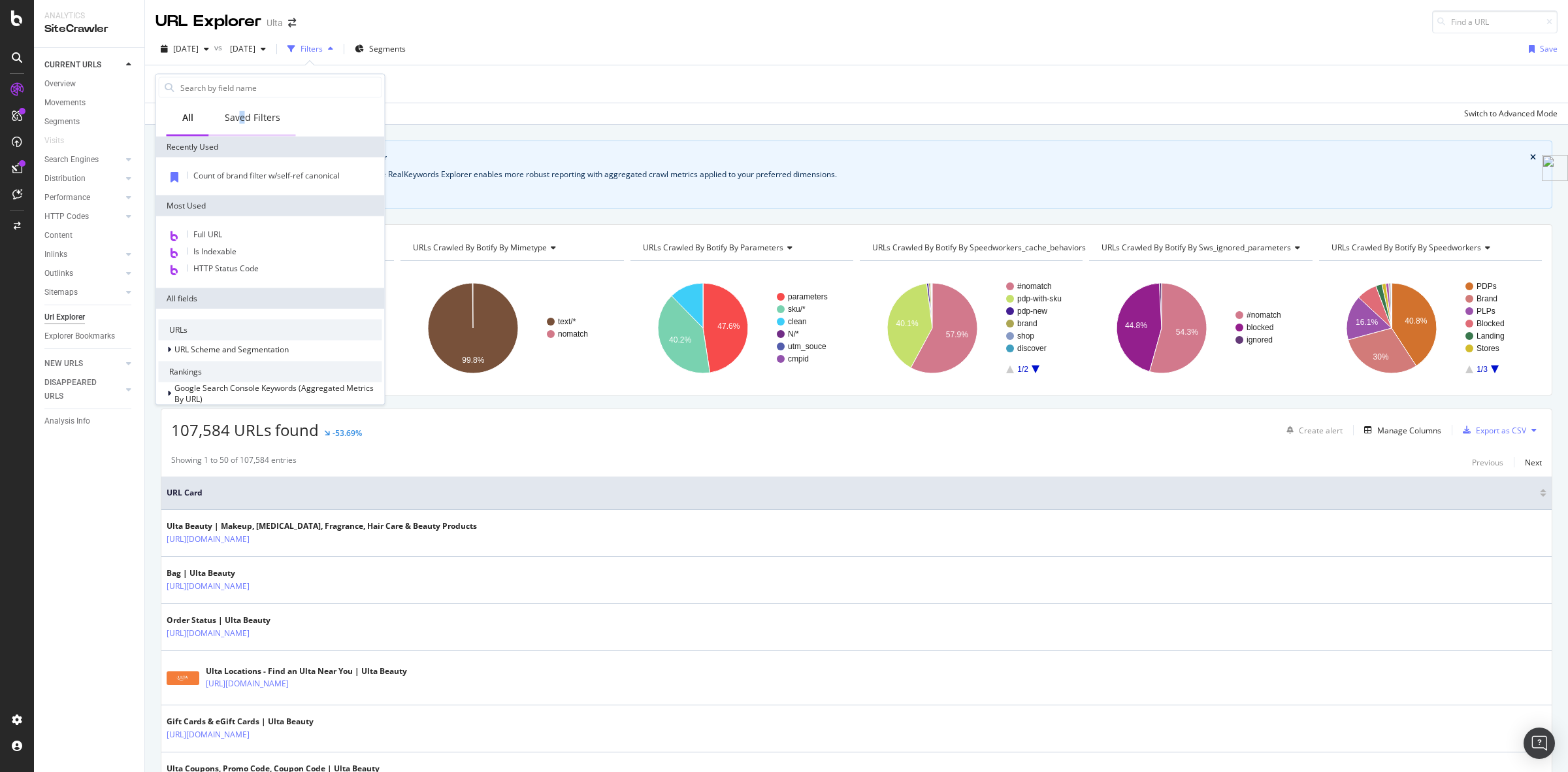
click at [243, 112] on div "Saved Filters" at bounding box center [252, 118] width 55 height 13
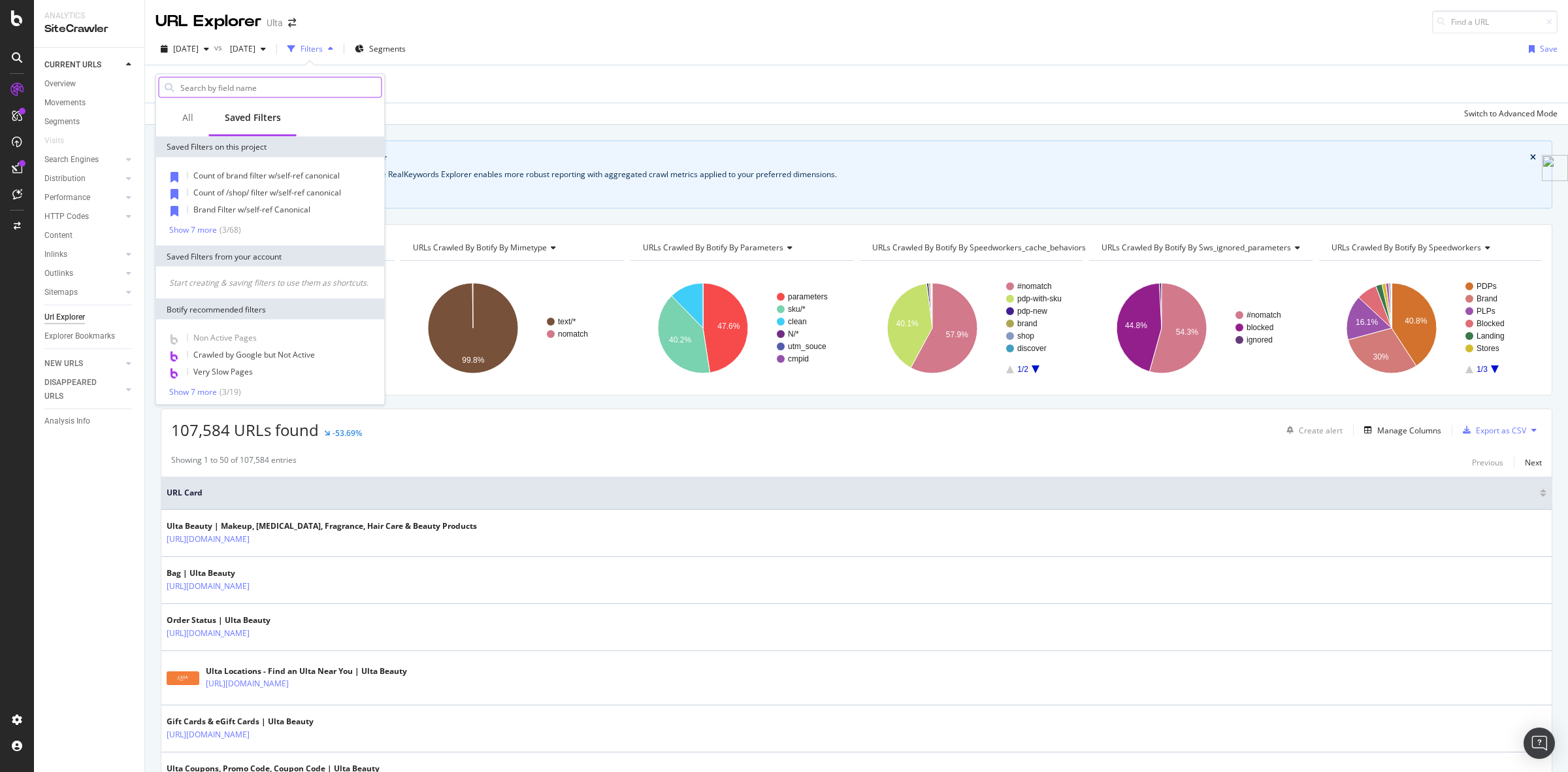
click at [260, 80] on input "text" at bounding box center [280, 87] width 203 height 20
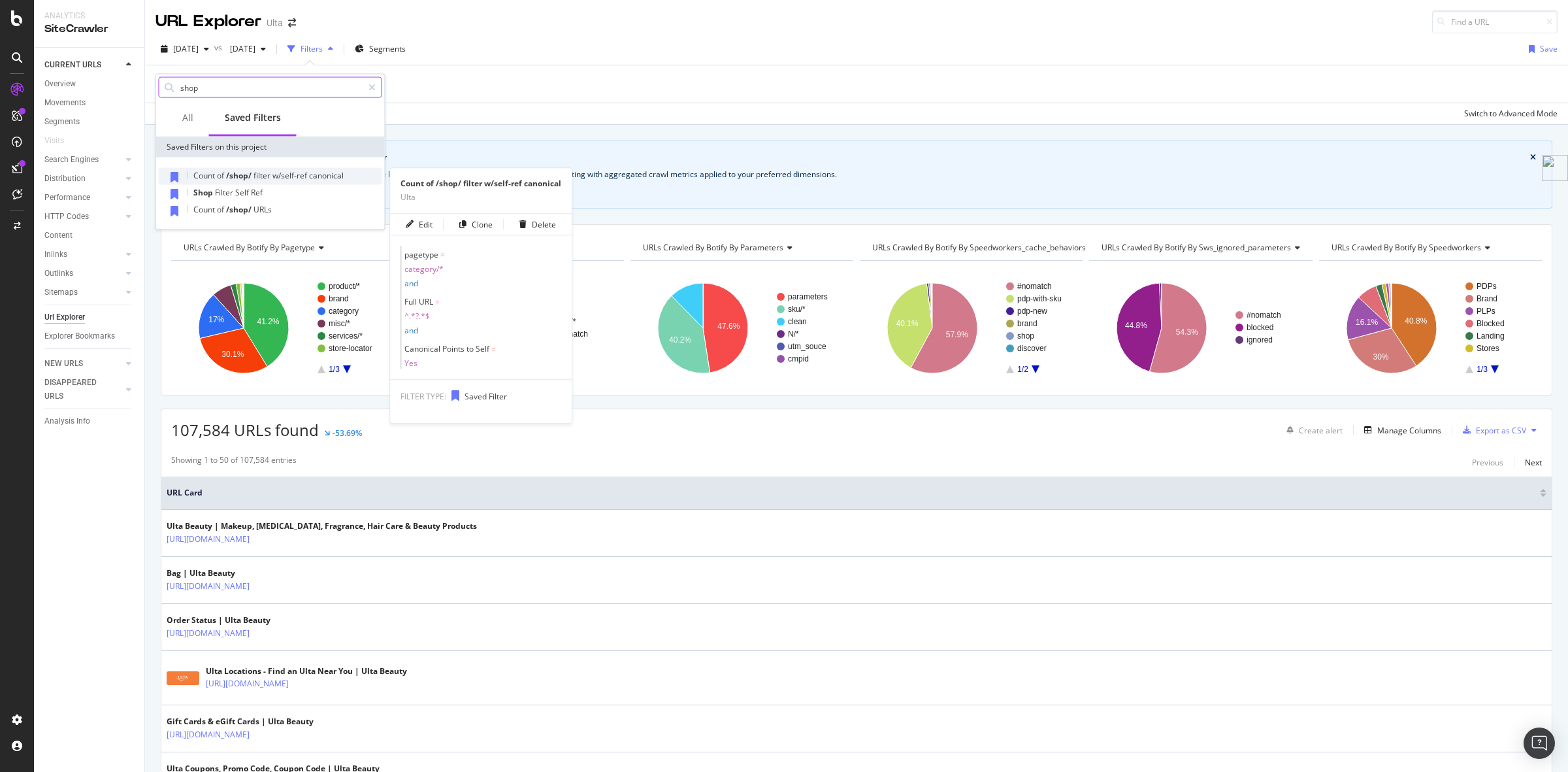
type input "shop"
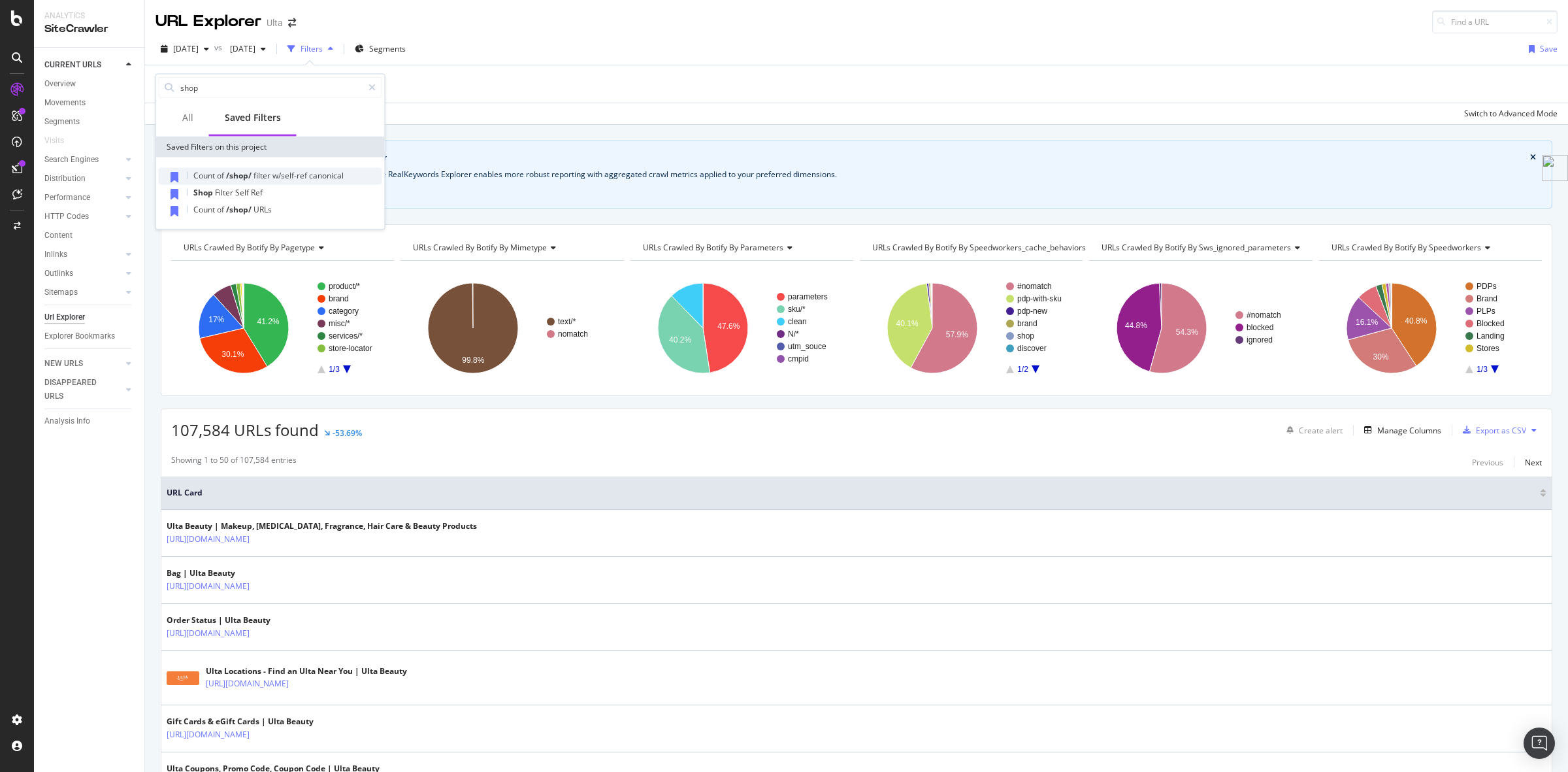
click at [243, 171] on span "/shop/" at bounding box center [239, 175] width 27 height 11
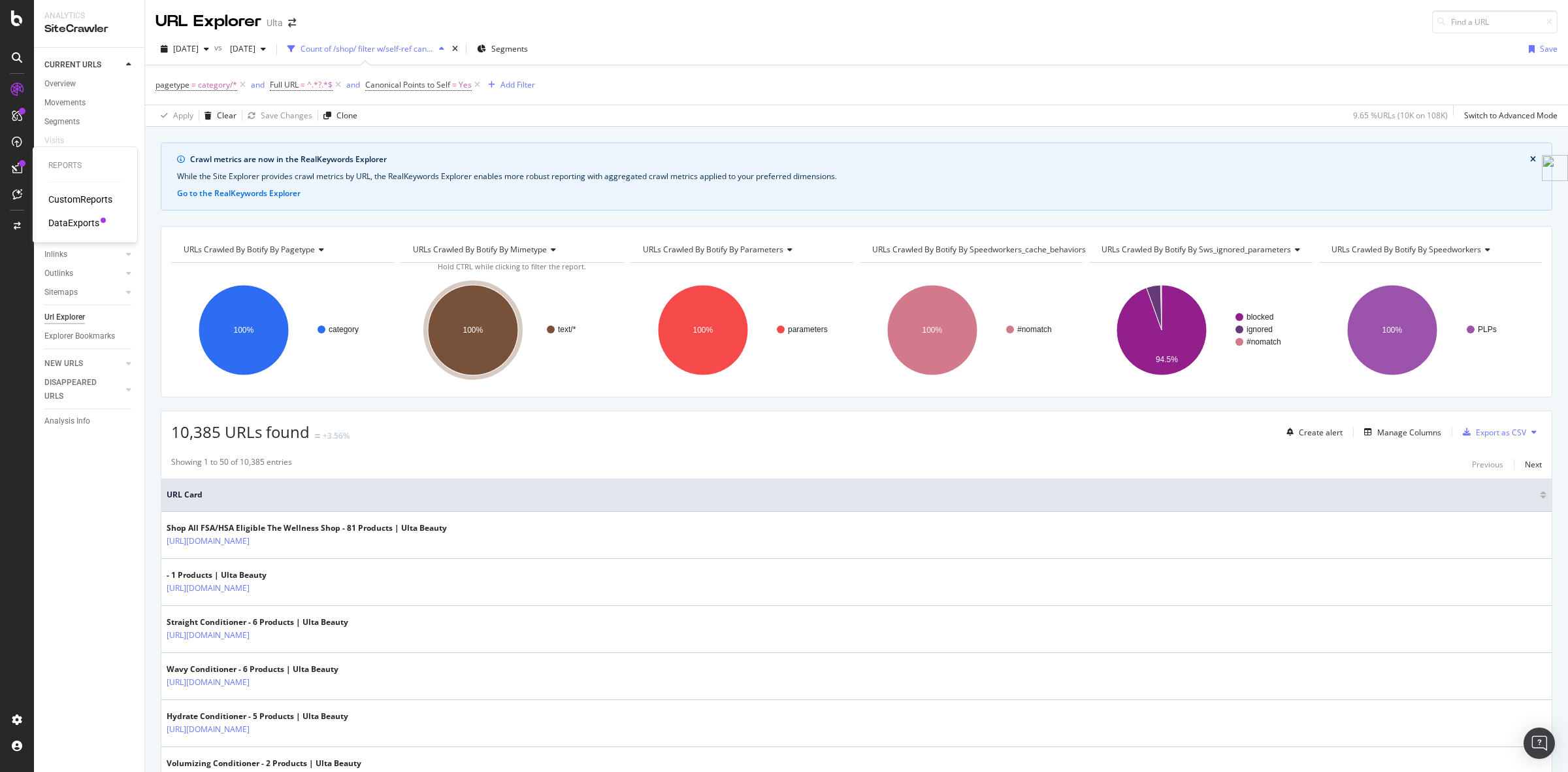
click at [80, 221] on div "DataExports" at bounding box center [74, 223] width 51 height 13
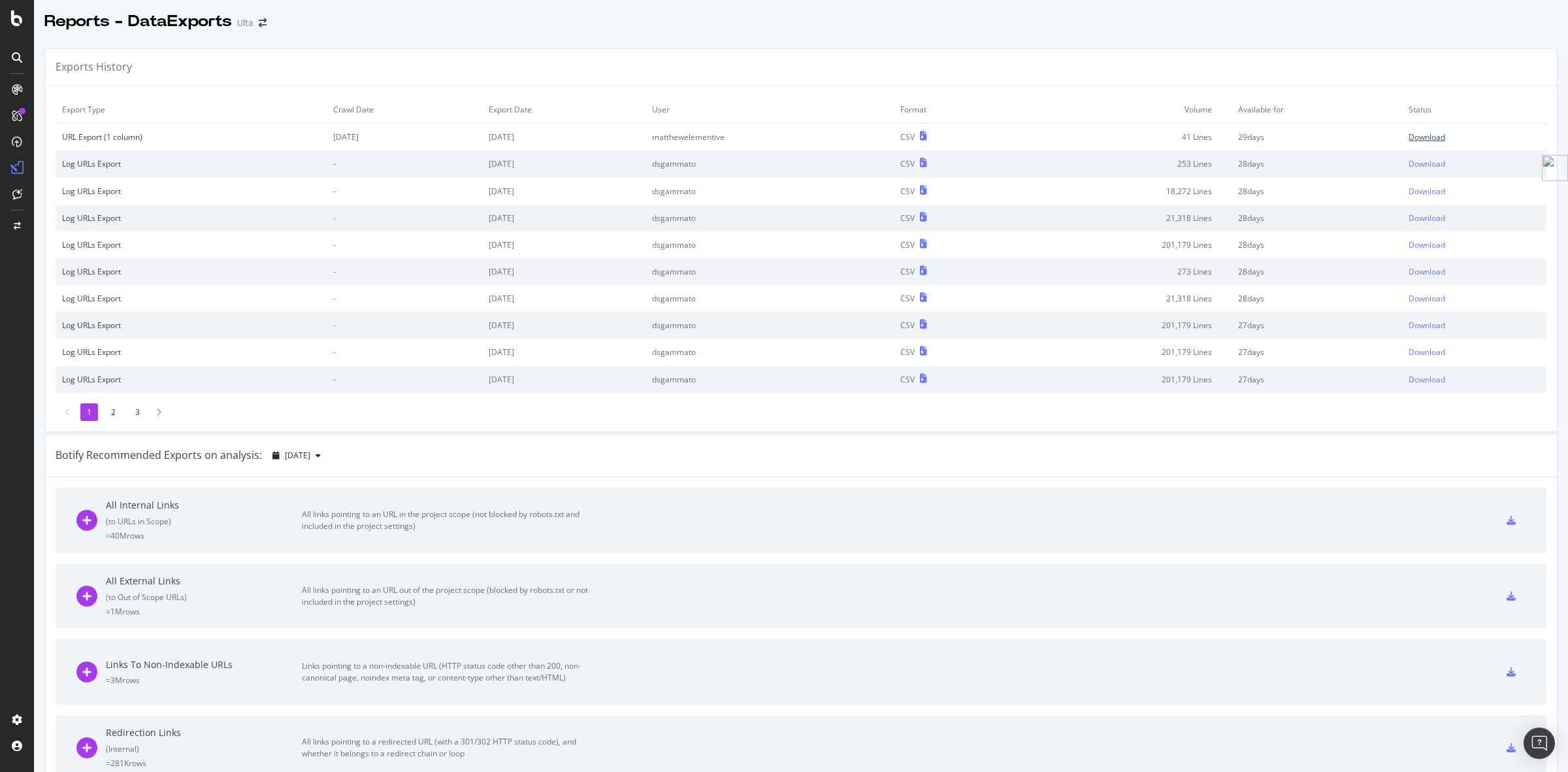
click at [1254, 134] on div "Download" at bounding box center [1427, 137] width 37 height 11
click at [79, 145] on div "SiteCrawler" at bounding box center [72, 145] width 46 height 13
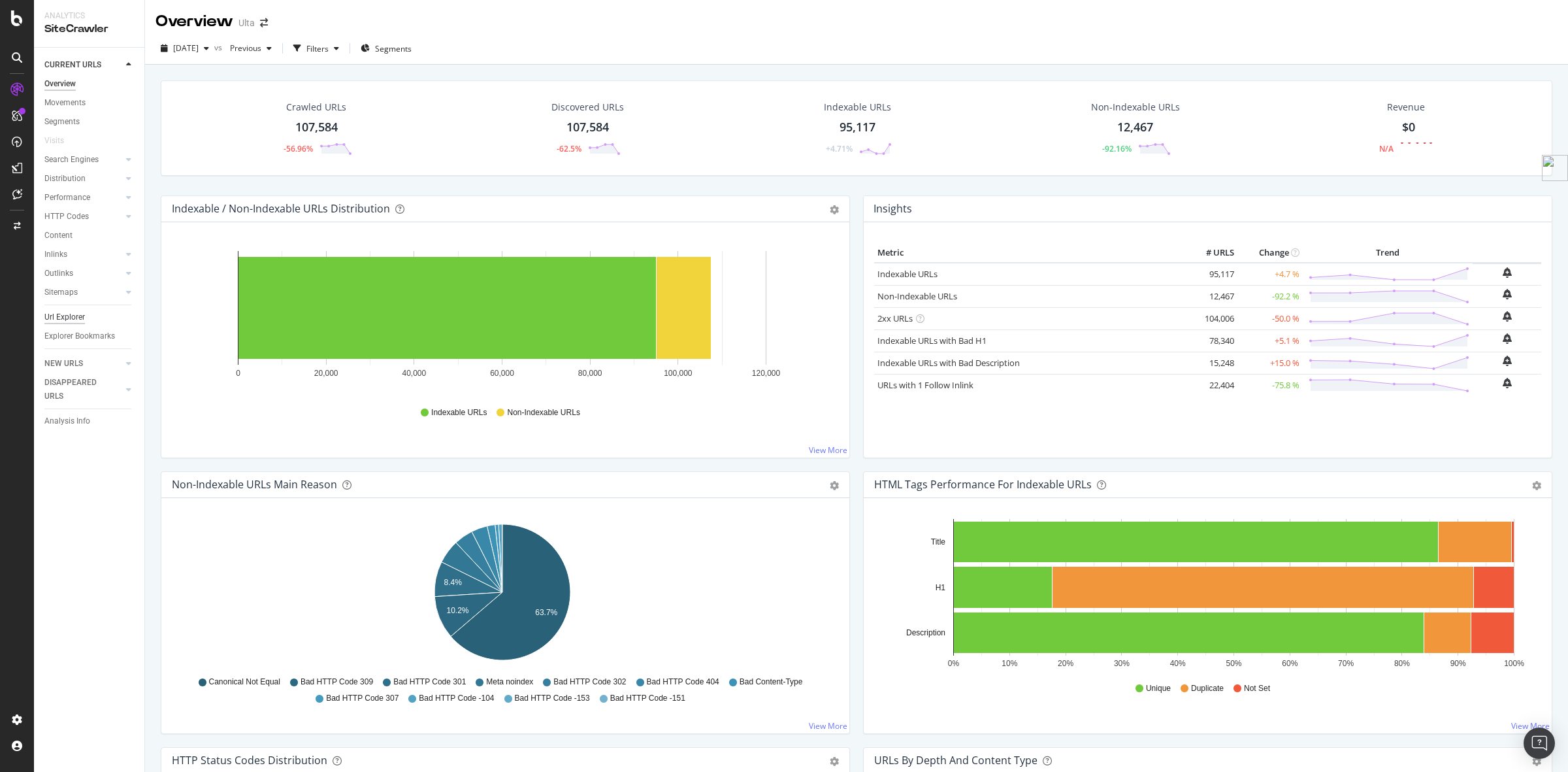
click at [67, 318] on div "Url Explorer" at bounding box center [64, 317] width 41 height 14
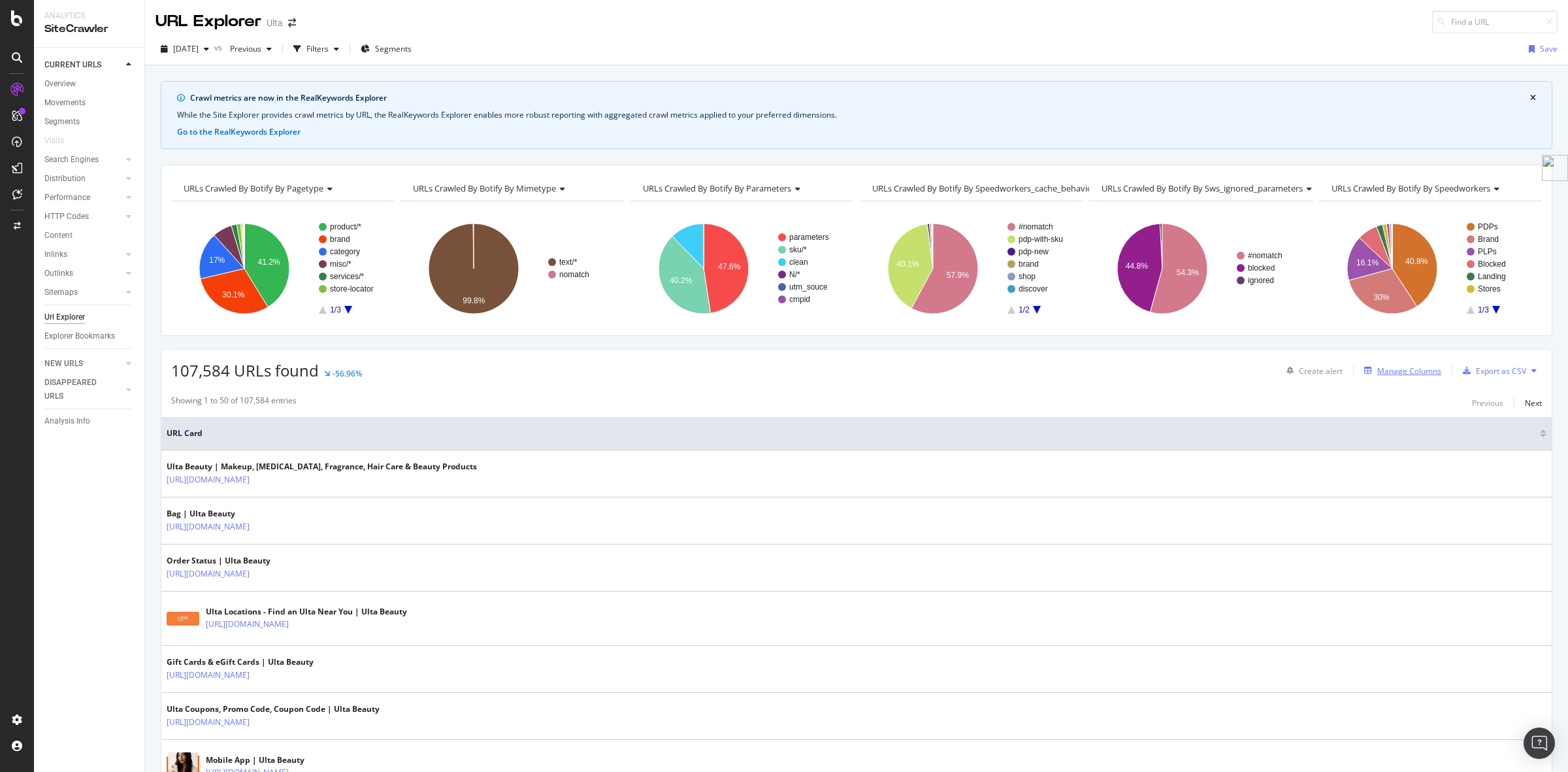
click at [1254, 370] on div "Manage Columns" at bounding box center [1409, 371] width 64 height 11
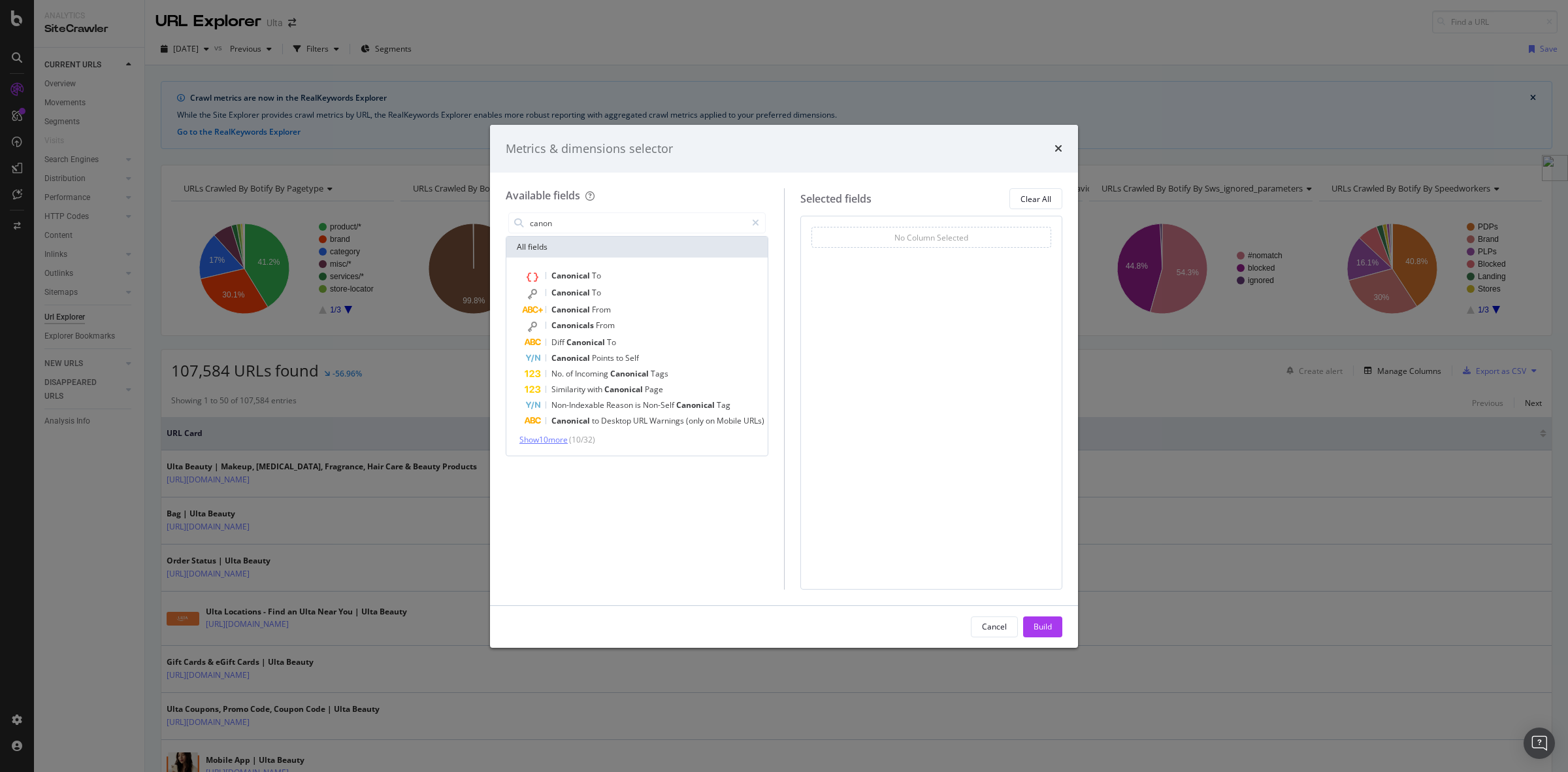
type input "canon"
click at [559, 439] on span "Show 10 more" at bounding box center [544, 439] width 49 height 11
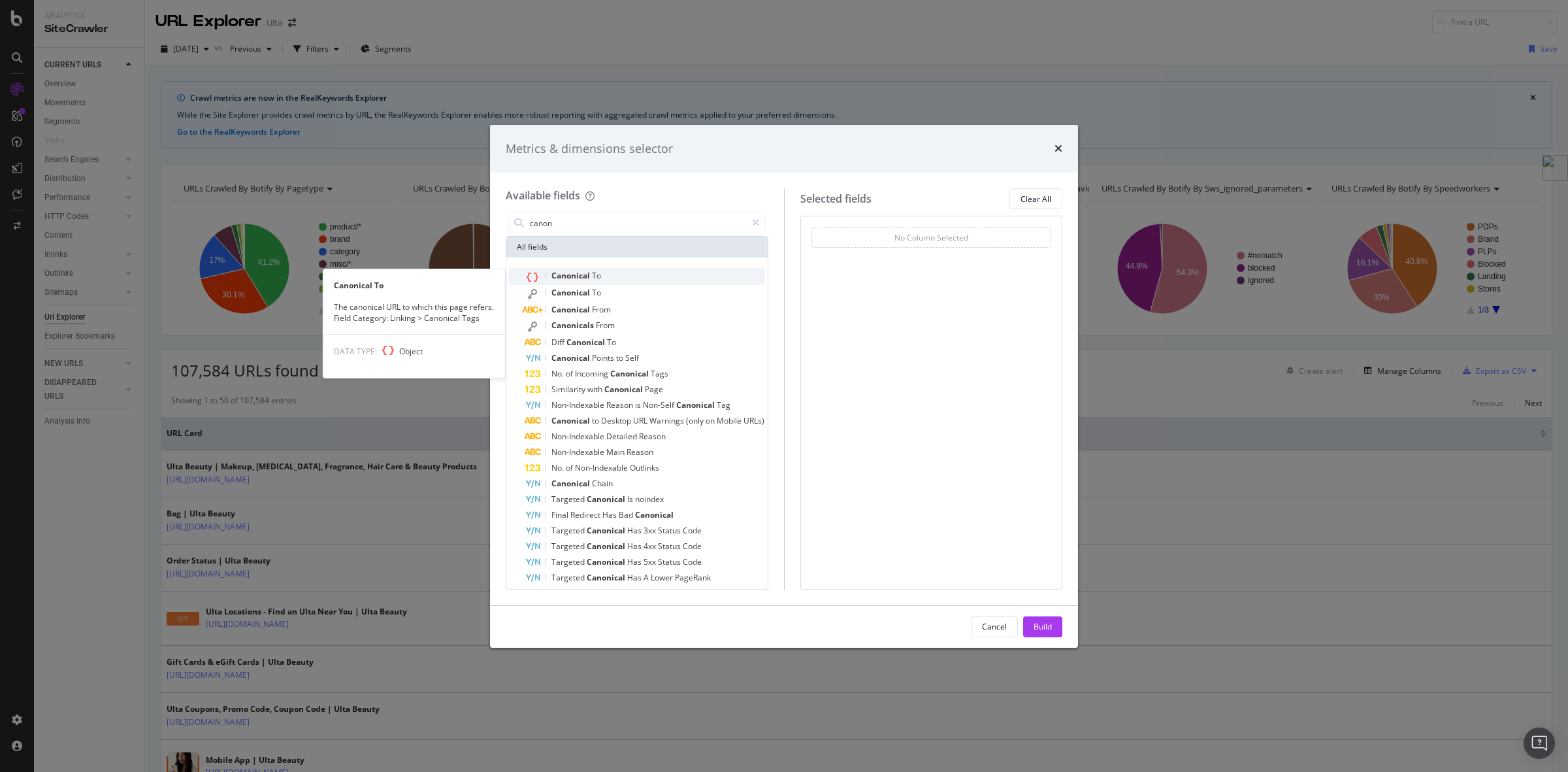
click at [600, 278] on span "To" at bounding box center [596, 275] width 9 height 11
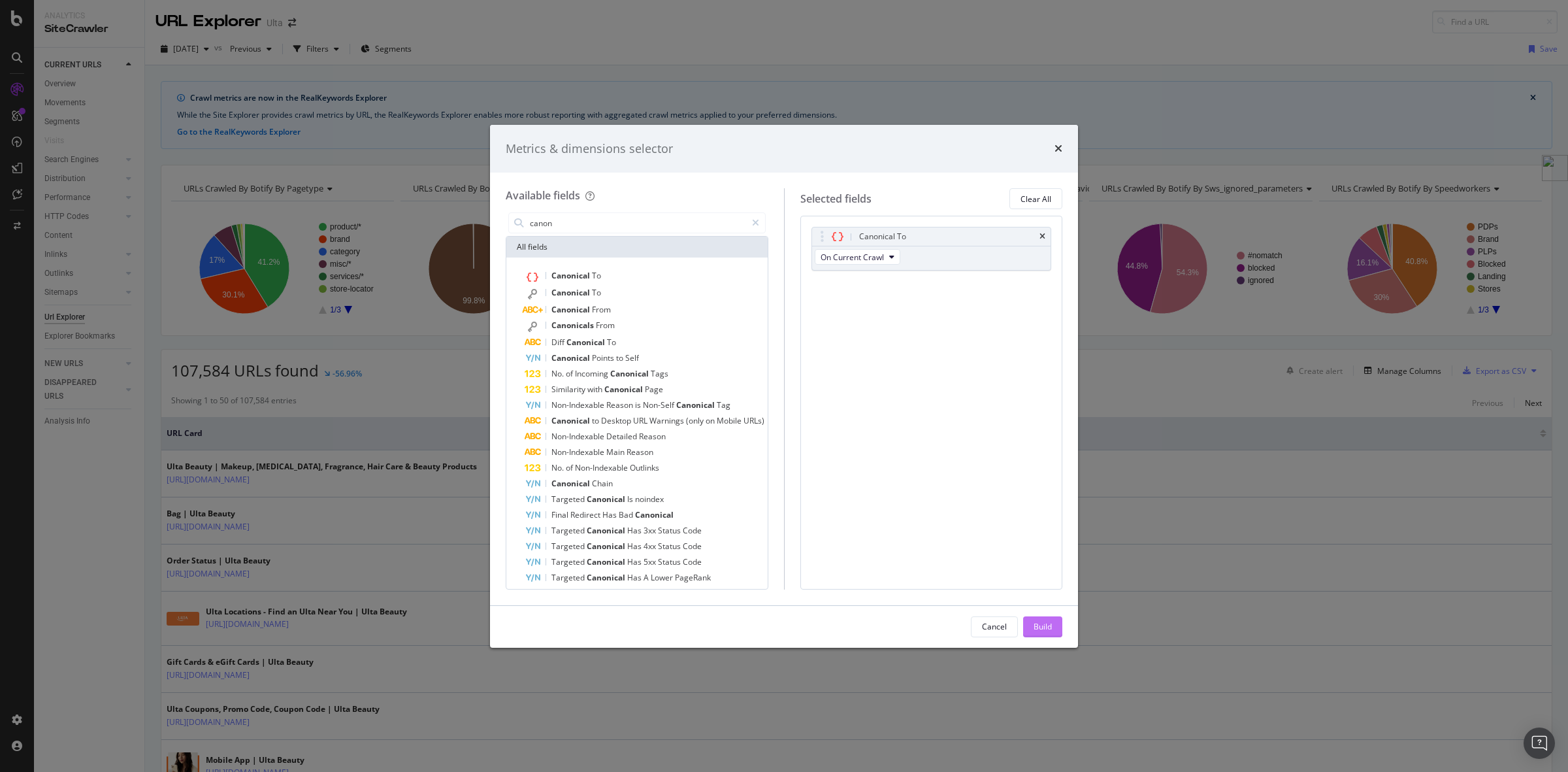
click at [1036, 617] on div "Build" at bounding box center [1043, 626] width 18 height 11
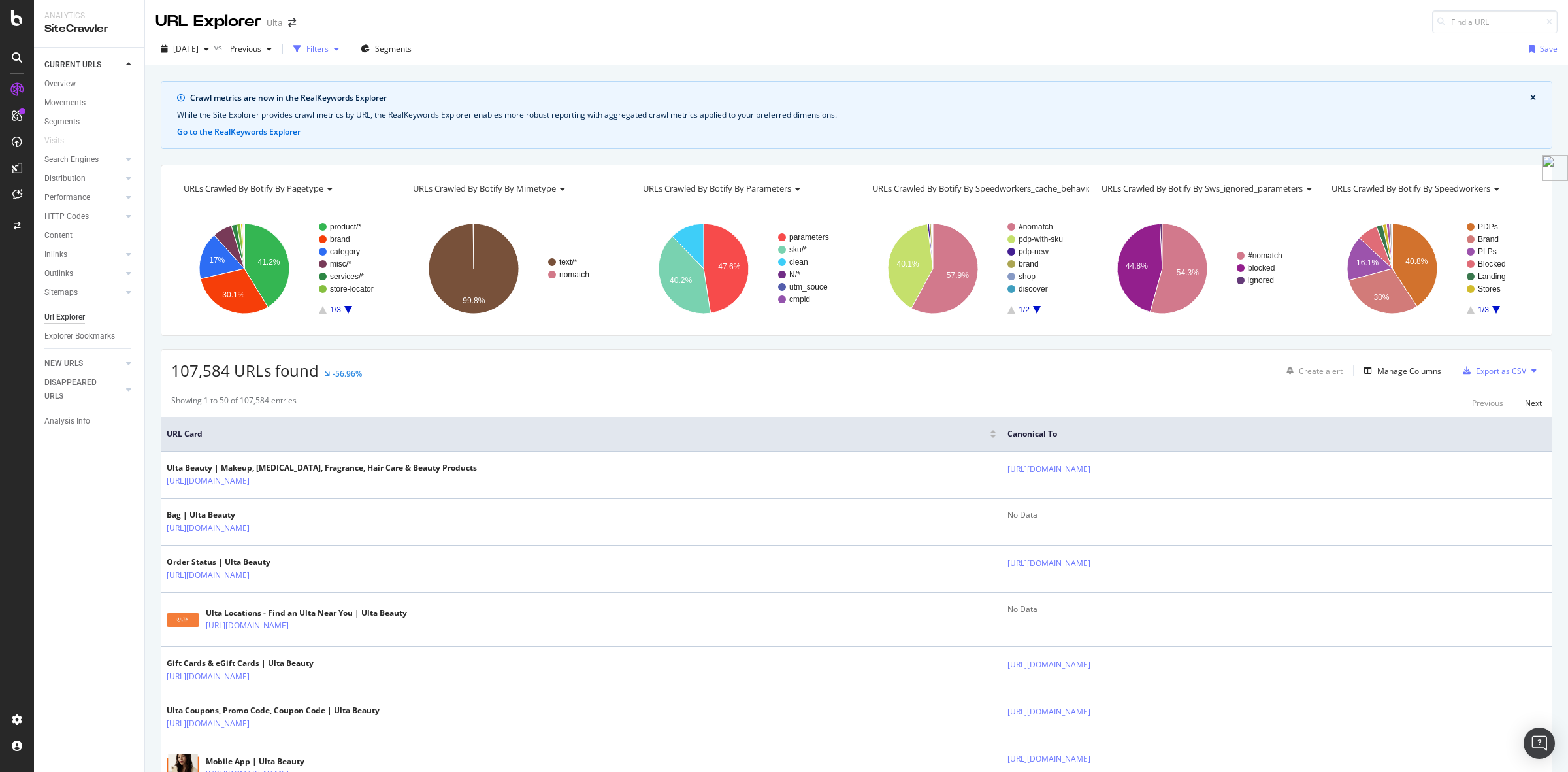
click at [328, 47] on div "Filters" at bounding box center [317, 48] width 22 height 11
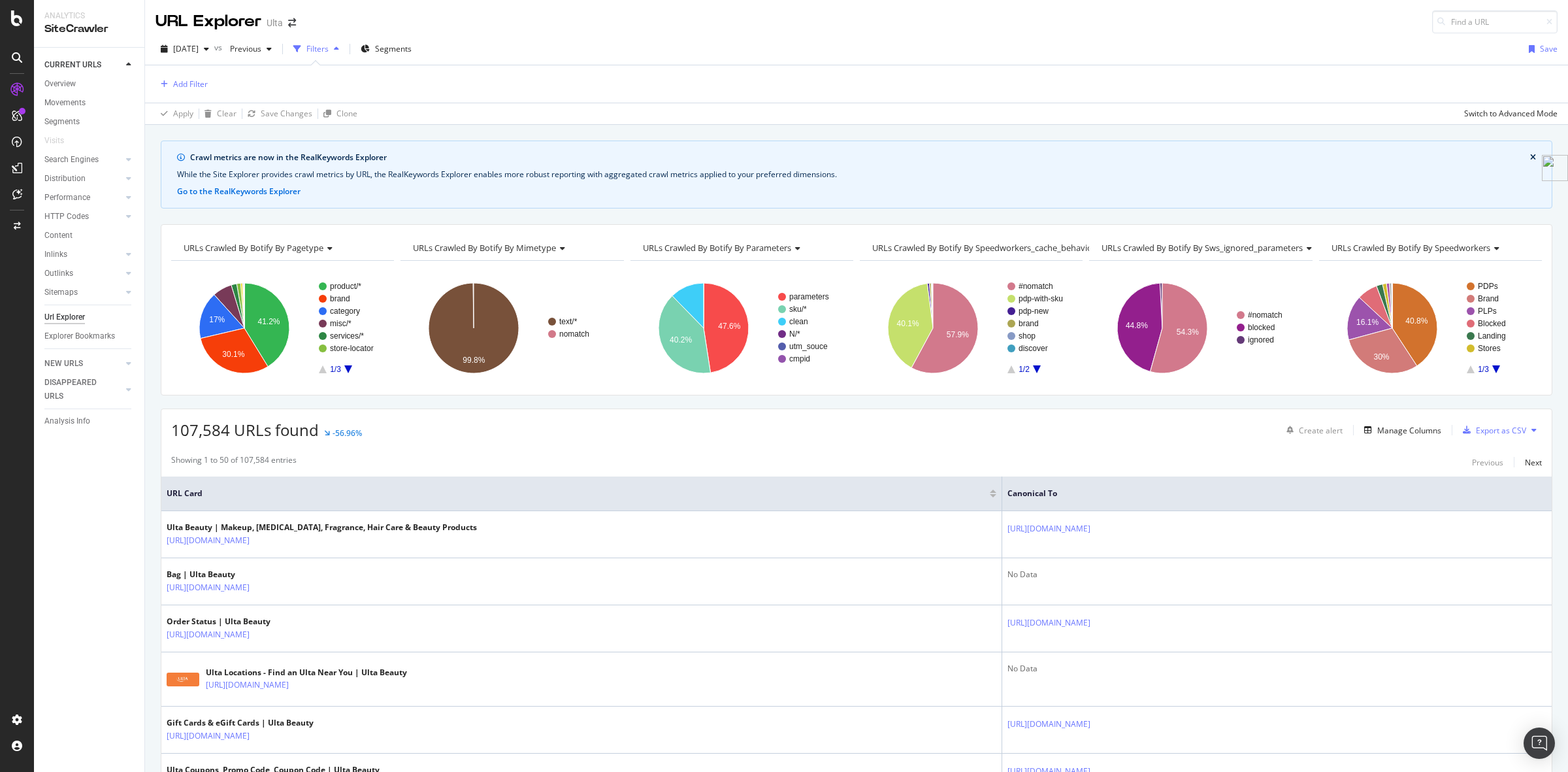
click at [193, 74] on div "Add Filter" at bounding box center [857, 84] width 1402 height 37
click at [197, 83] on div "Add Filter" at bounding box center [190, 83] width 35 height 11
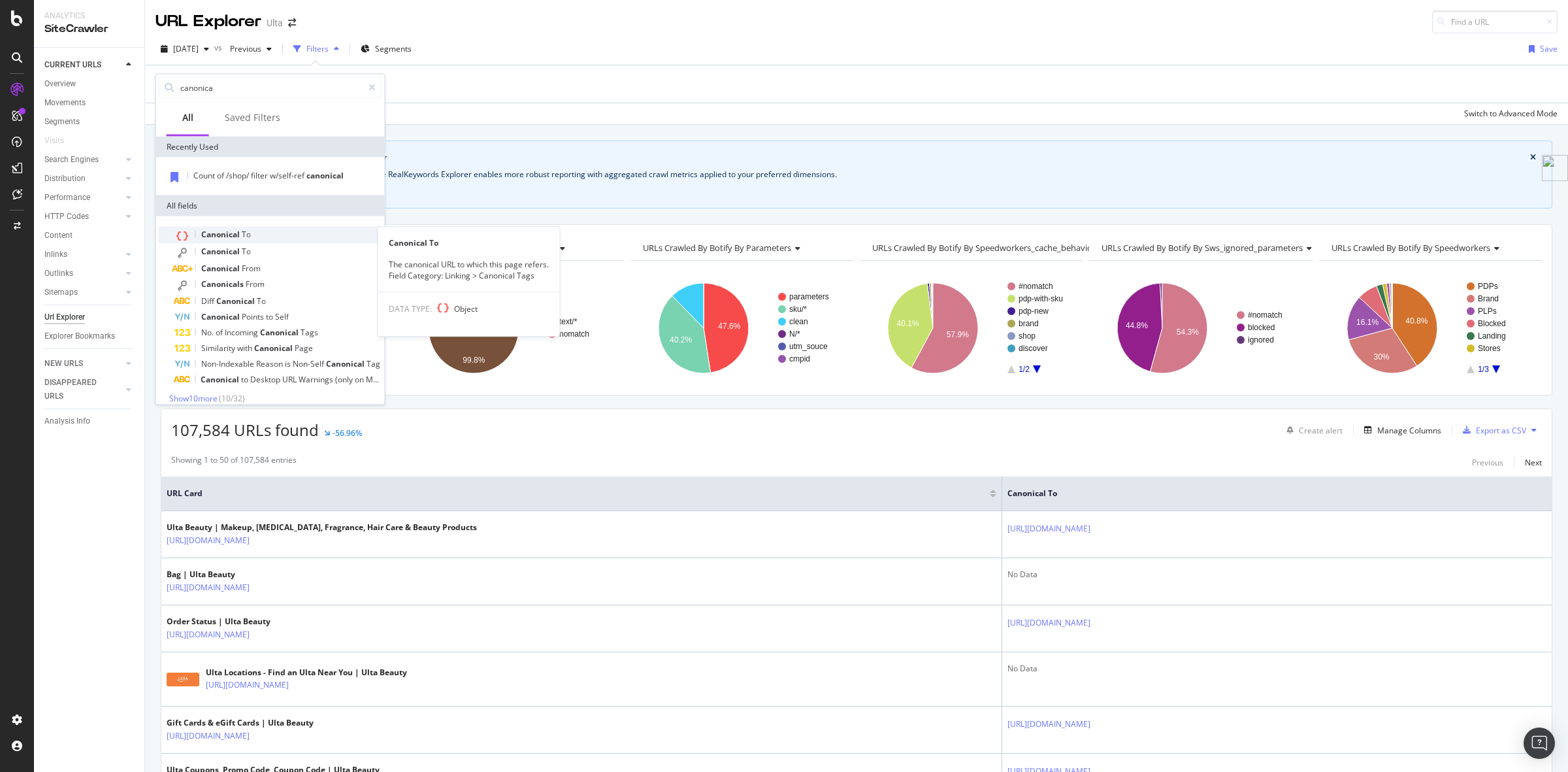
type input "canonica"
click at [235, 232] on span "Canonical" at bounding box center [221, 234] width 41 height 11
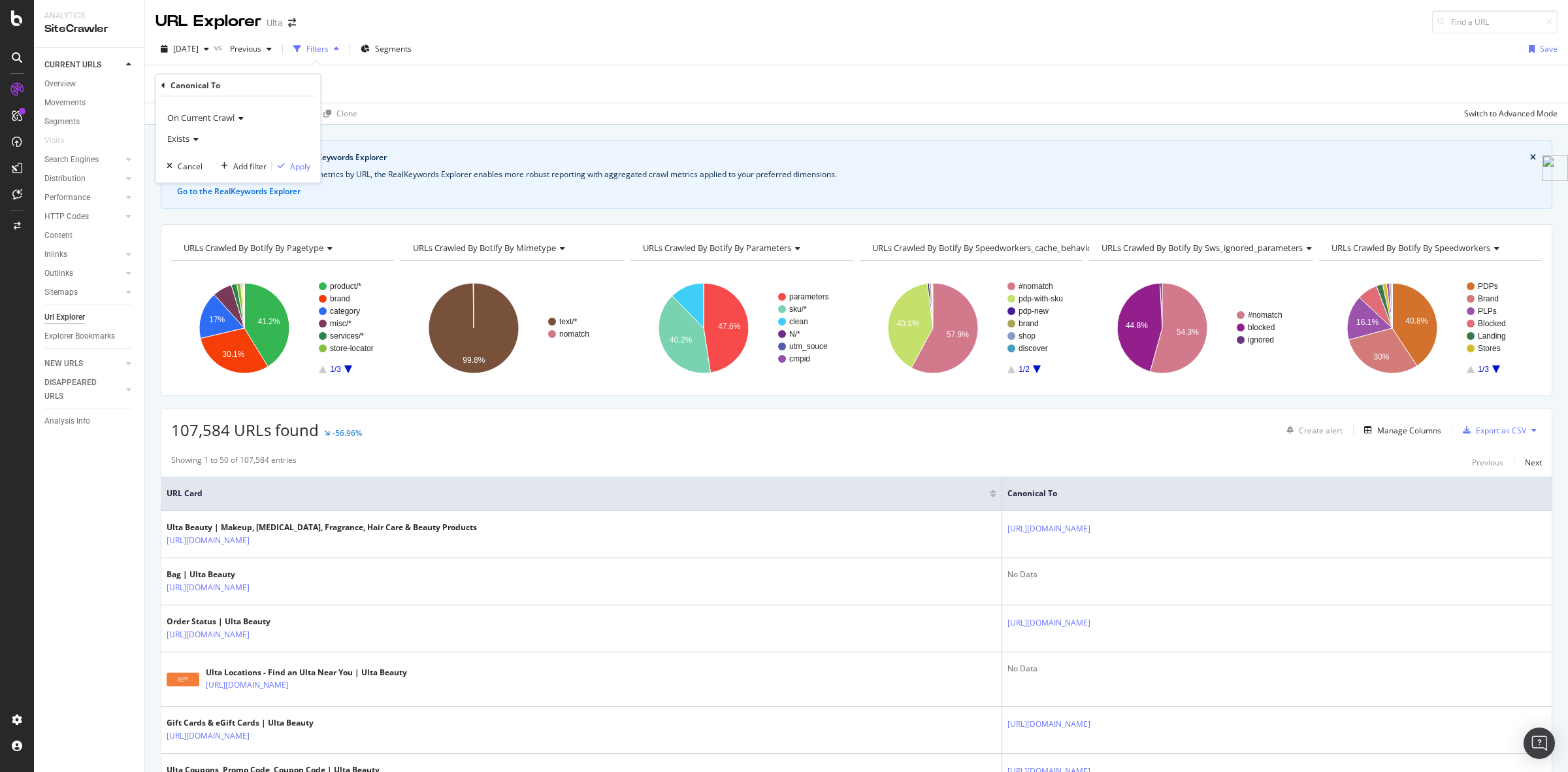
click at [238, 111] on div "On Current Crawl" at bounding box center [238, 117] width 144 height 21
click at [280, 99] on div "On Current Crawl On Current Crawl On Compared Crawl Diff Between Crawls Exists …" at bounding box center [238, 139] width 165 height 86
click at [157, 85] on div "Canonical To On Current Crawl Exists Cancel Add filter Apply" at bounding box center [238, 128] width 165 height 108
click at [167, 80] on div "Canonical To" at bounding box center [238, 86] width 154 height 22
click at [184, 83] on div "Canonical To" at bounding box center [195, 85] width 49 height 11
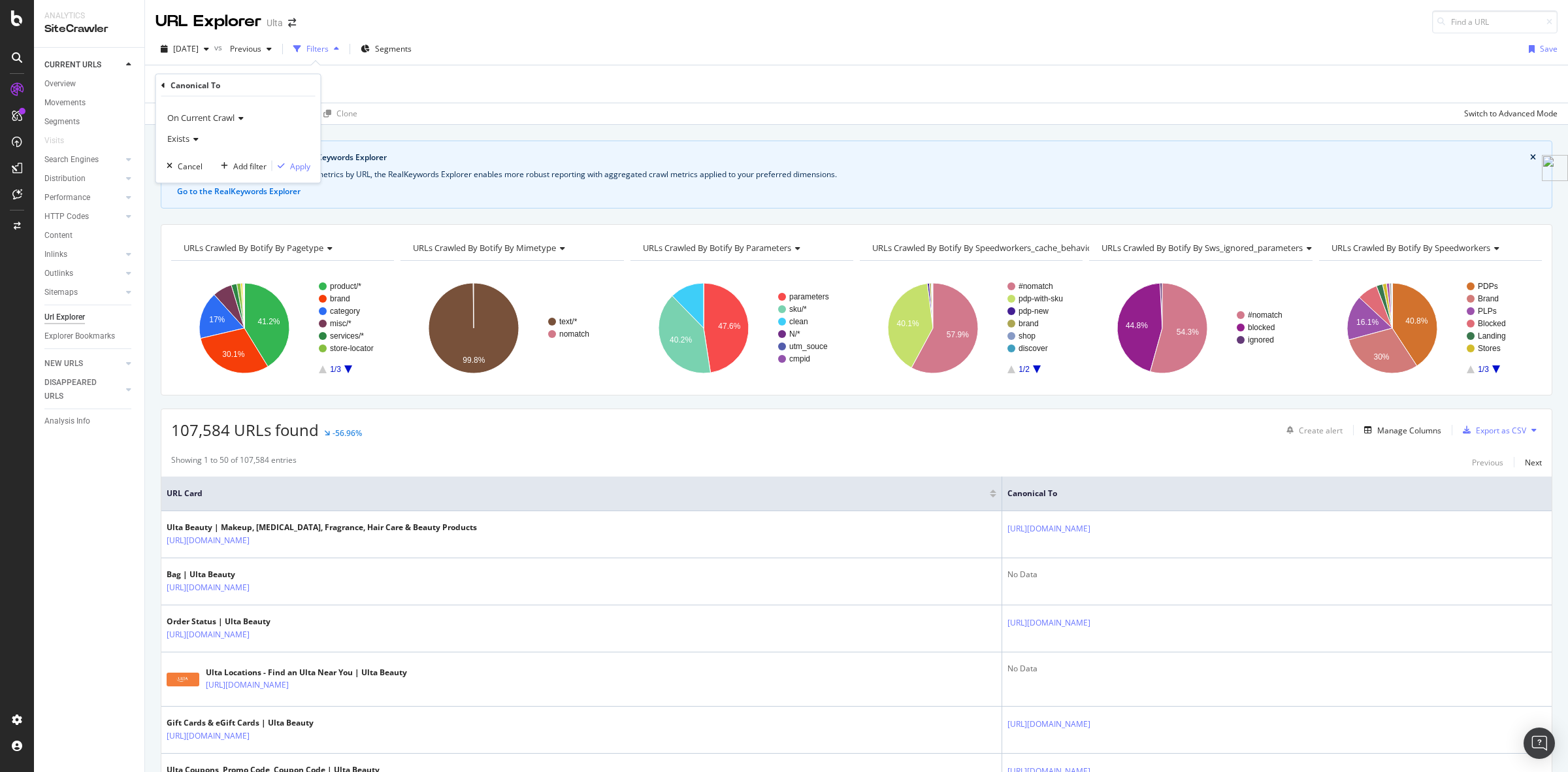
click at [165, 83] on icon at bounding box center [163, 85] width 4 height 8
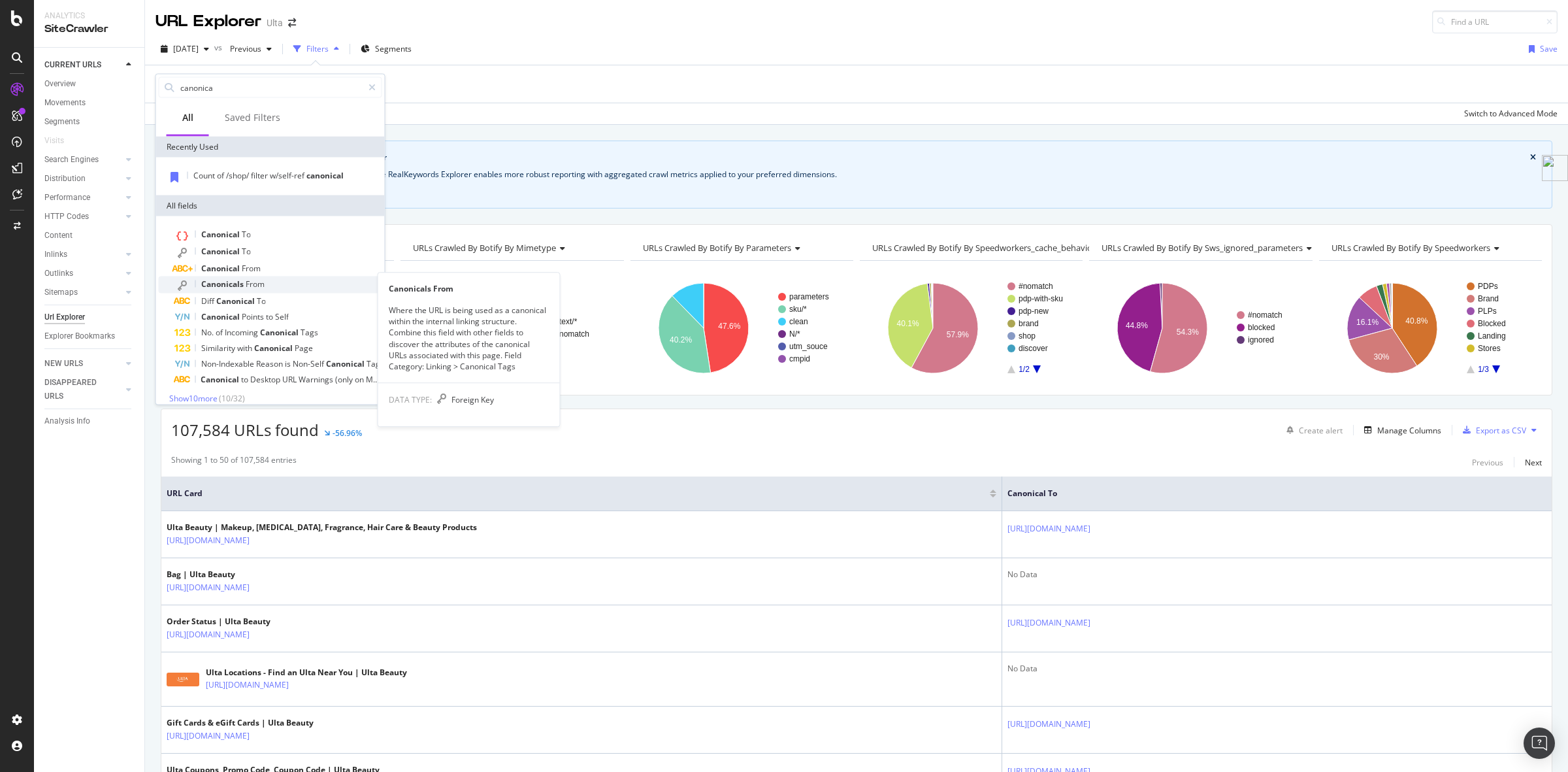
scroll to position [9, 0]
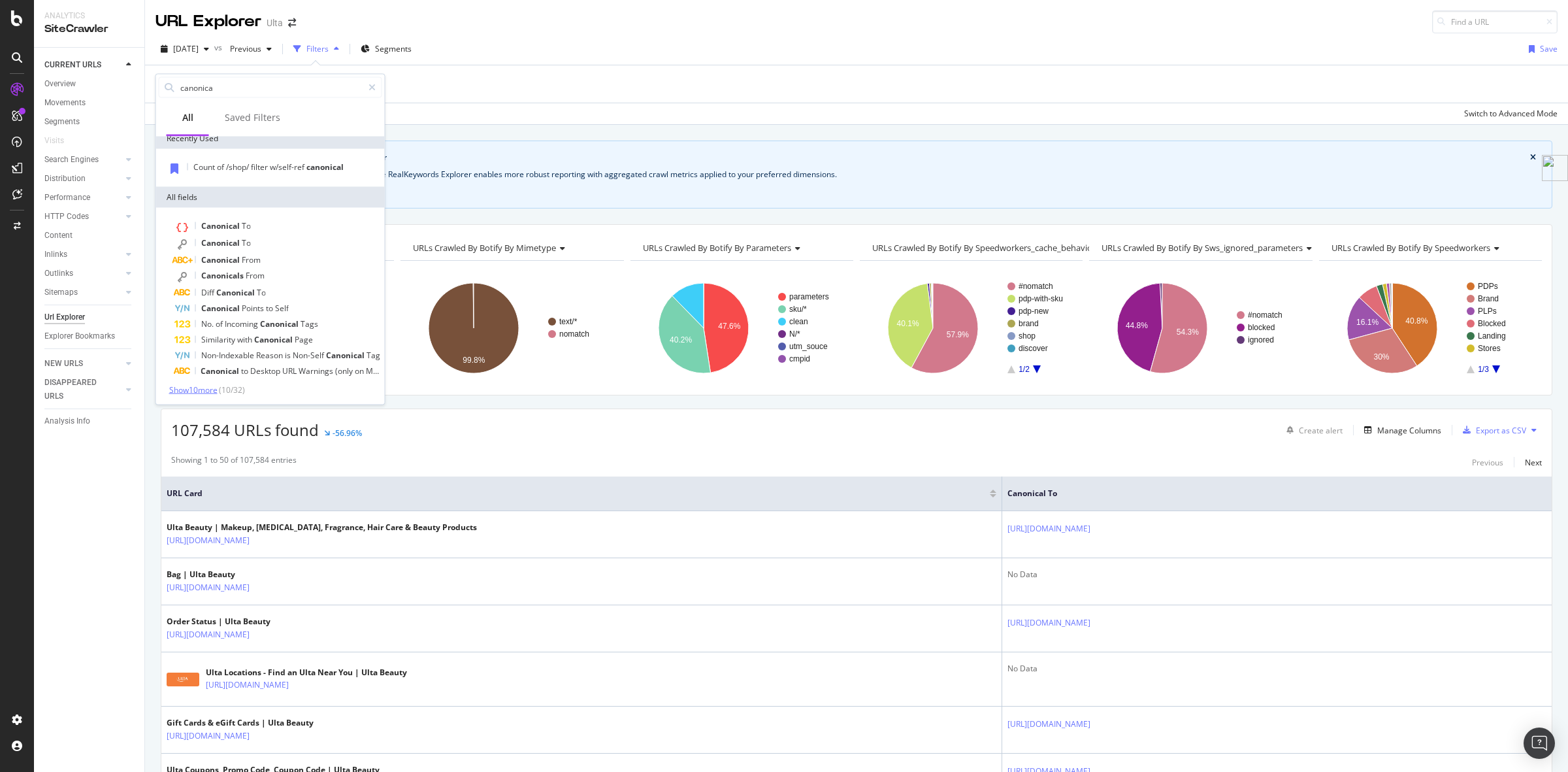
click at [203, 390] on span "Show 10 more" at bounding box center [193, 390] width 49 height 11
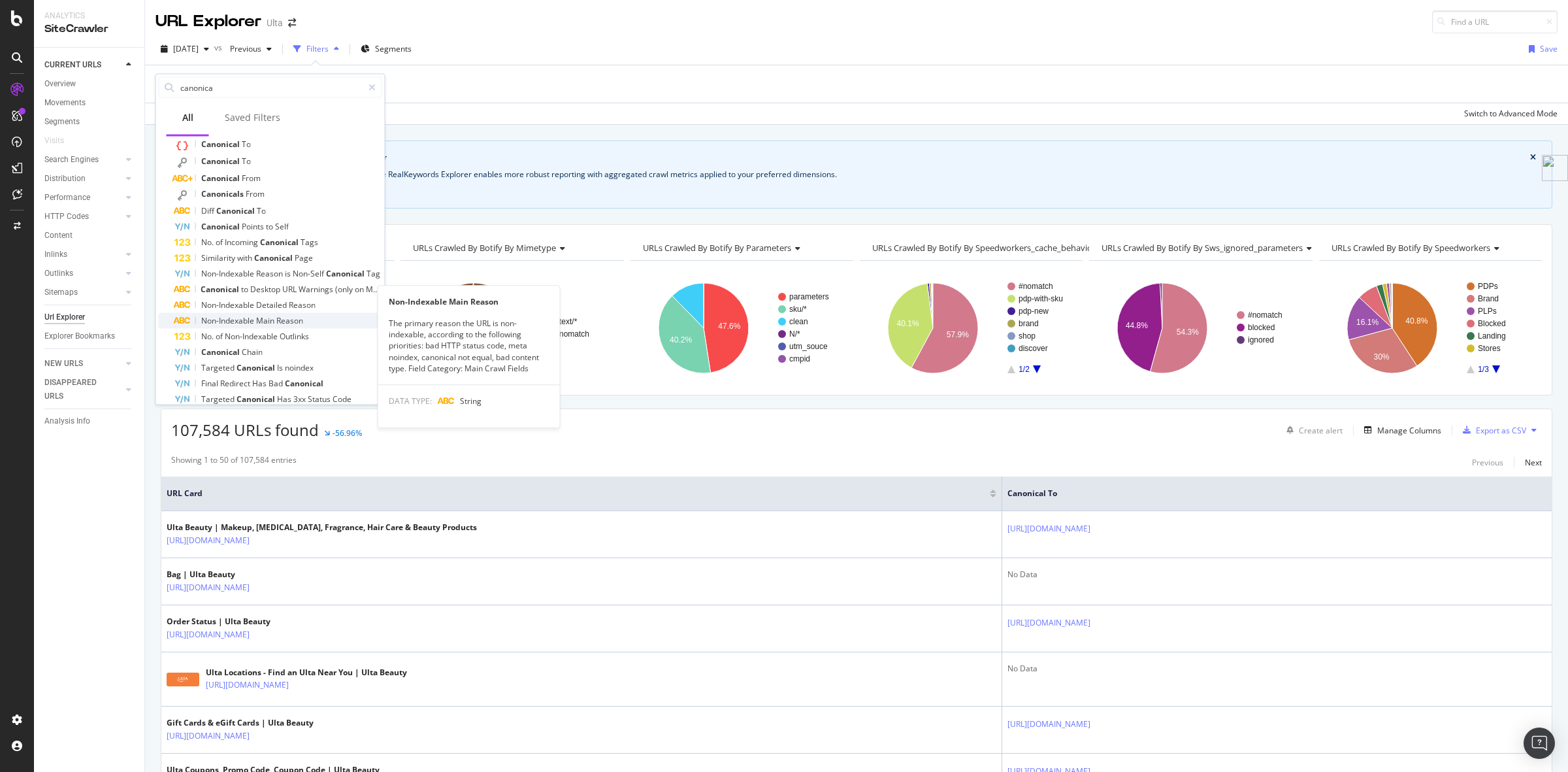
scroll to position [165, 0]
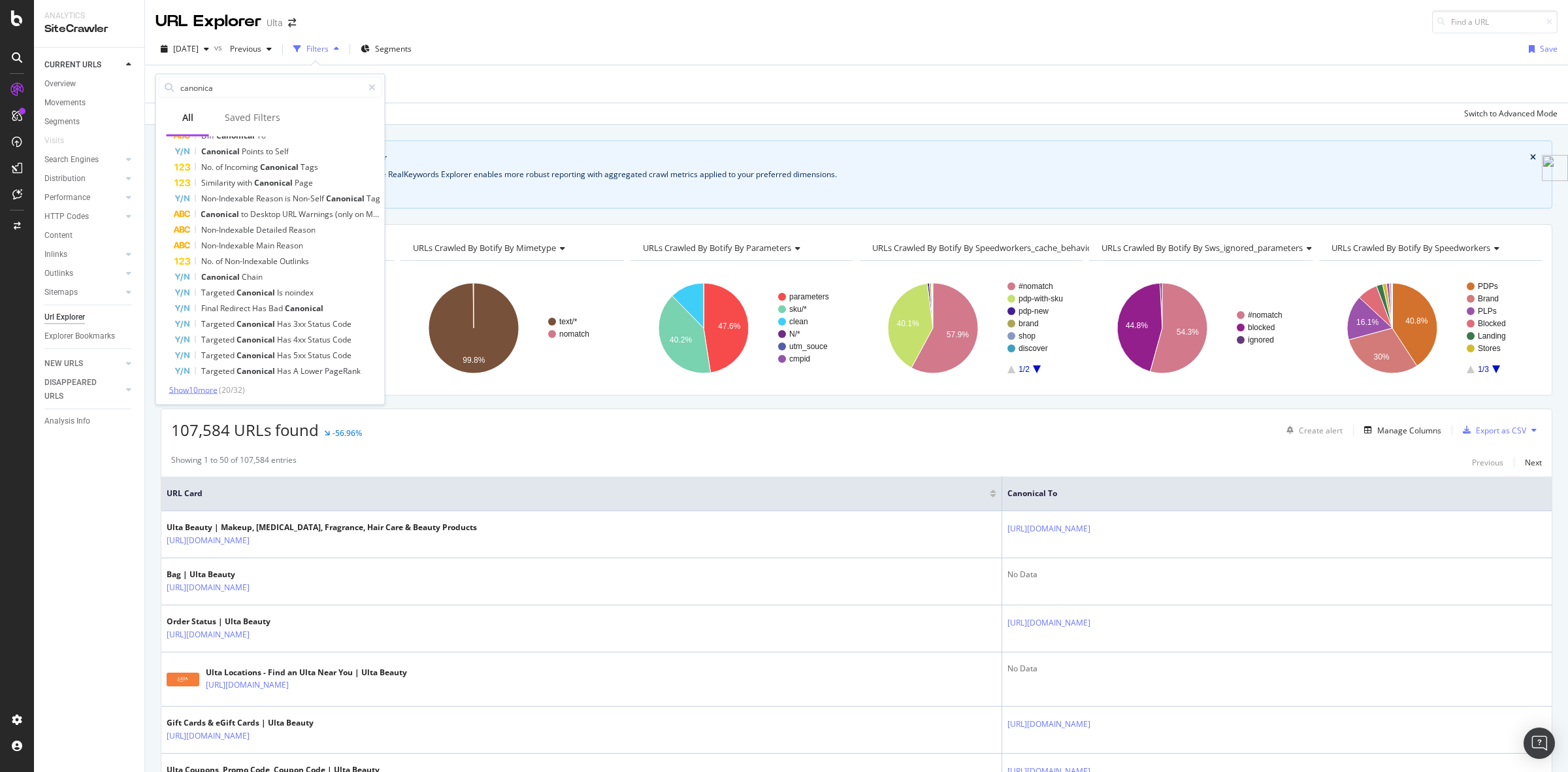
click at [214, 385] on span "Show 10 more" at bounding box center [193, 390] width 49 height 11
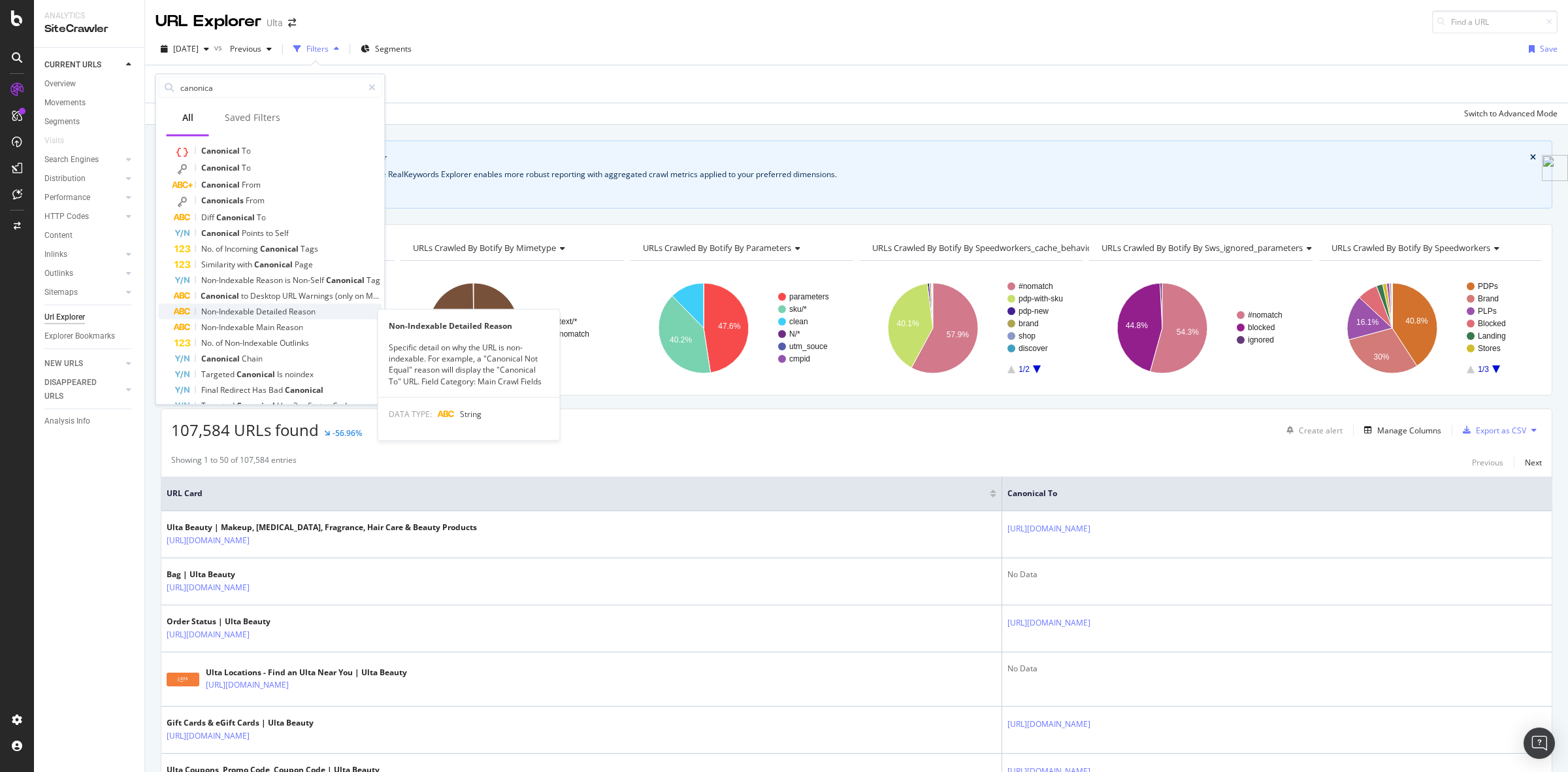
scroll to position [77, 0]
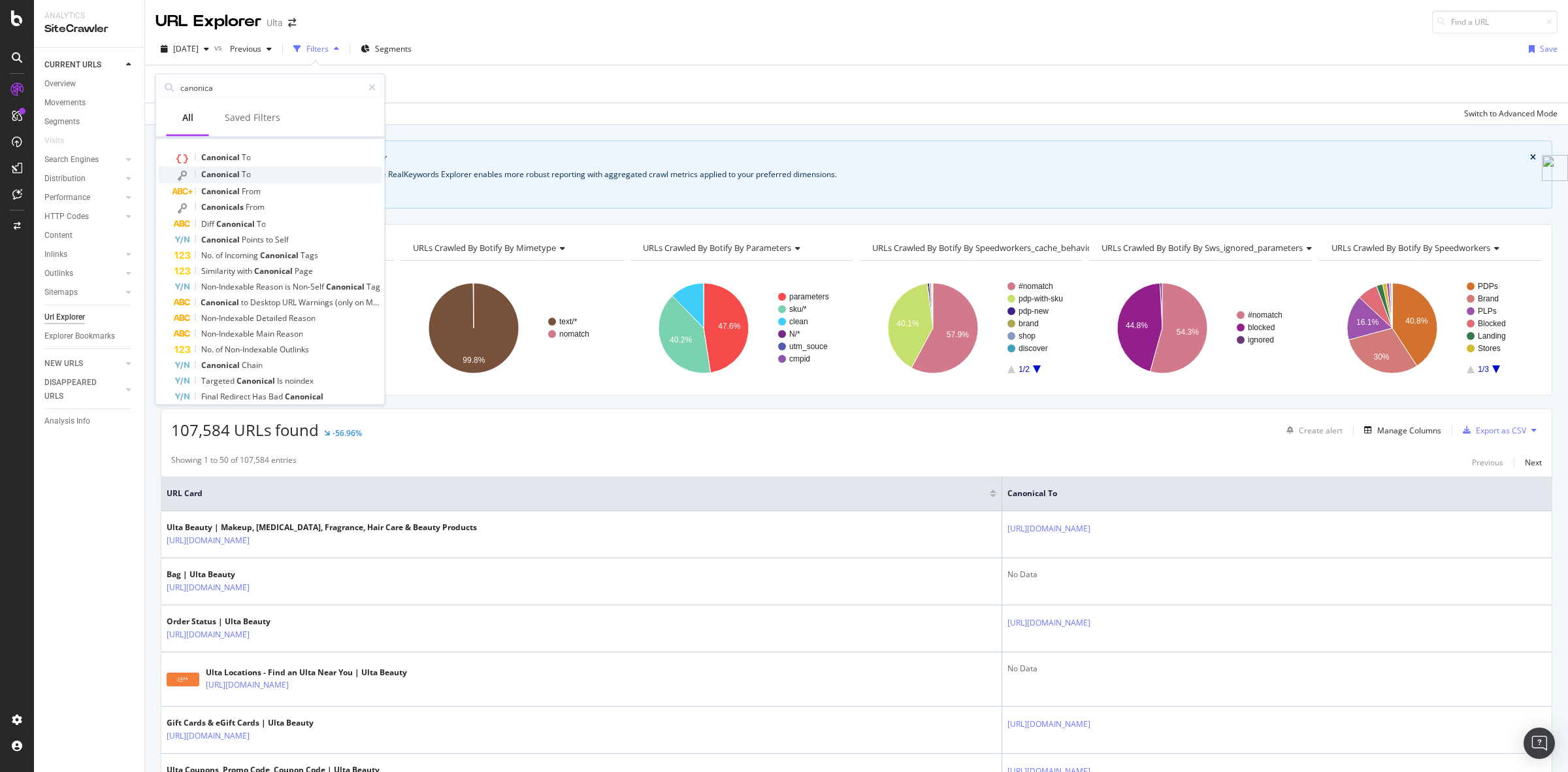
click at [257, 175] on div "Canonical To" at bounding box center [278, 175] width 208 height 17
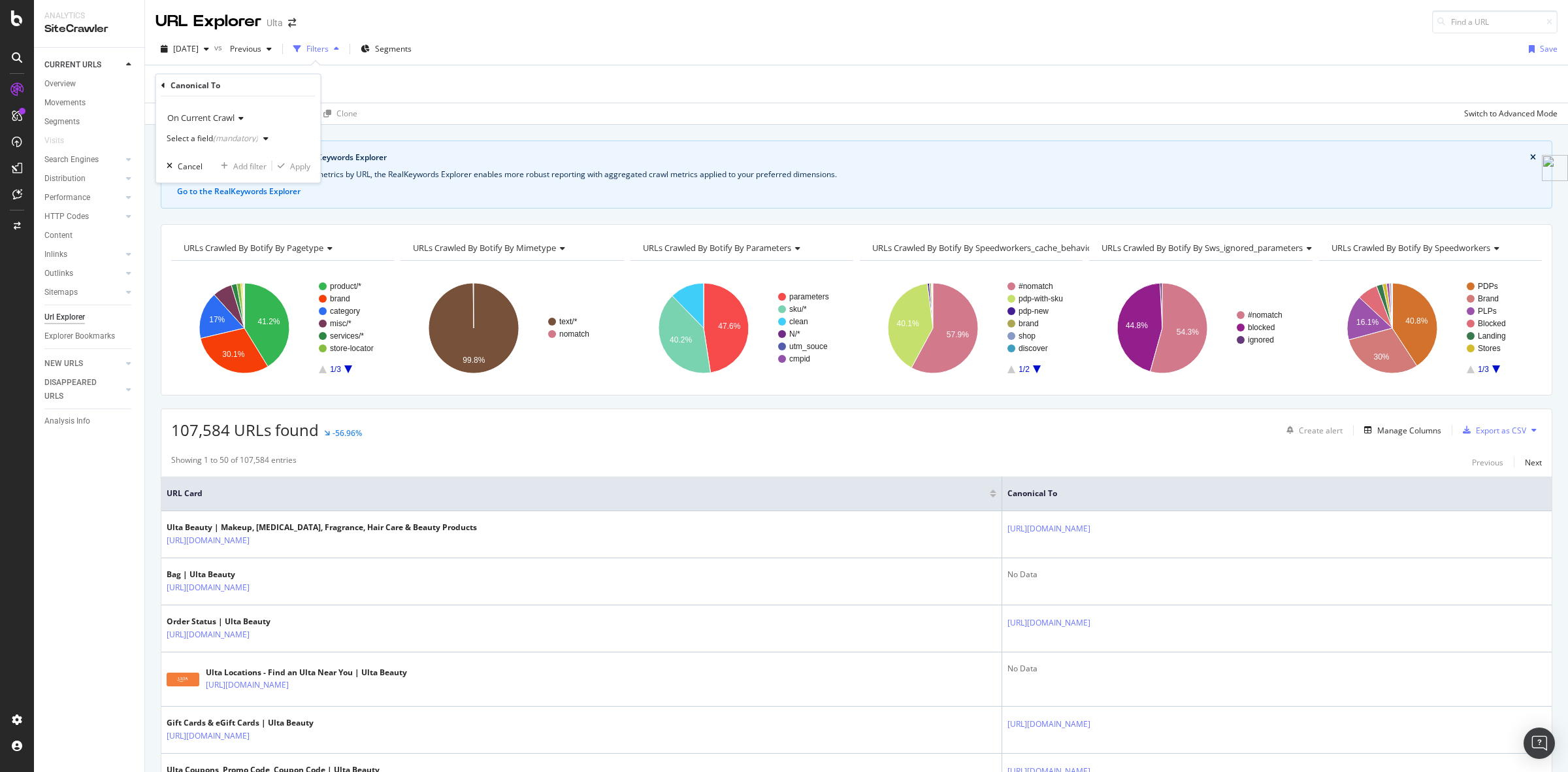
click at [232, 134] on div "(mandatory)" at bounding box center [235, 138] width 45 height 11
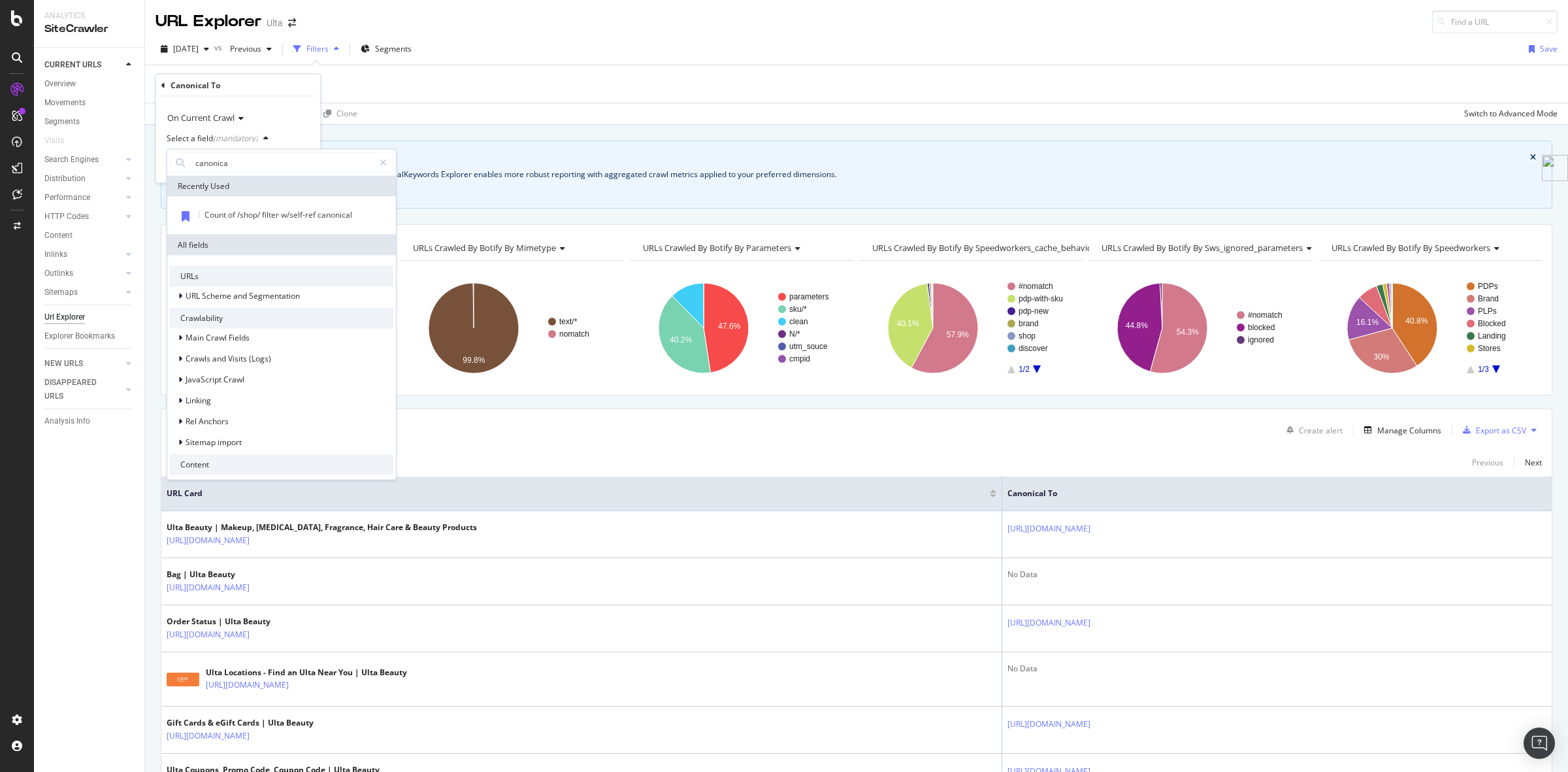
type input "canonical"
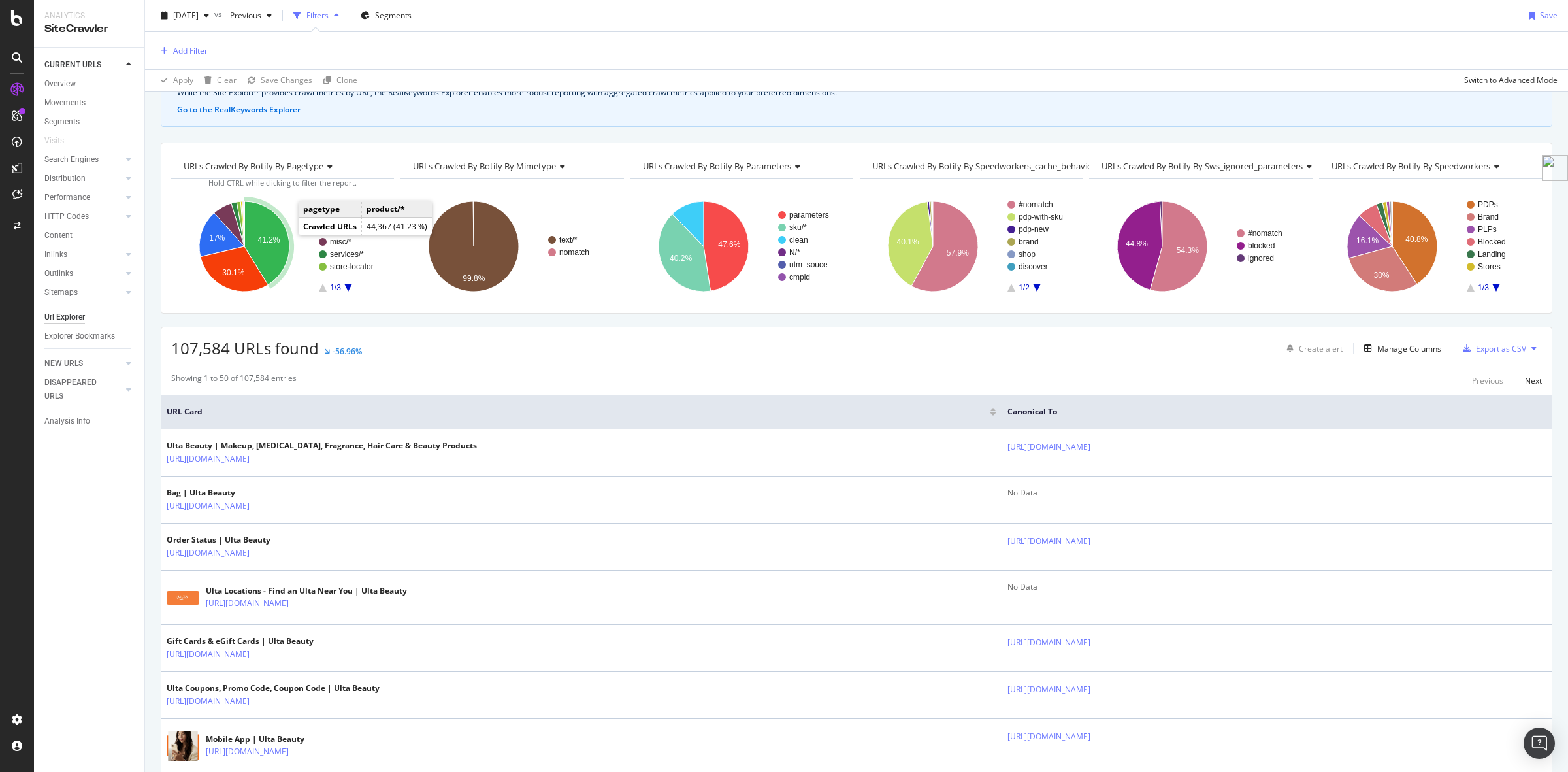
scroll to position [0, 0]
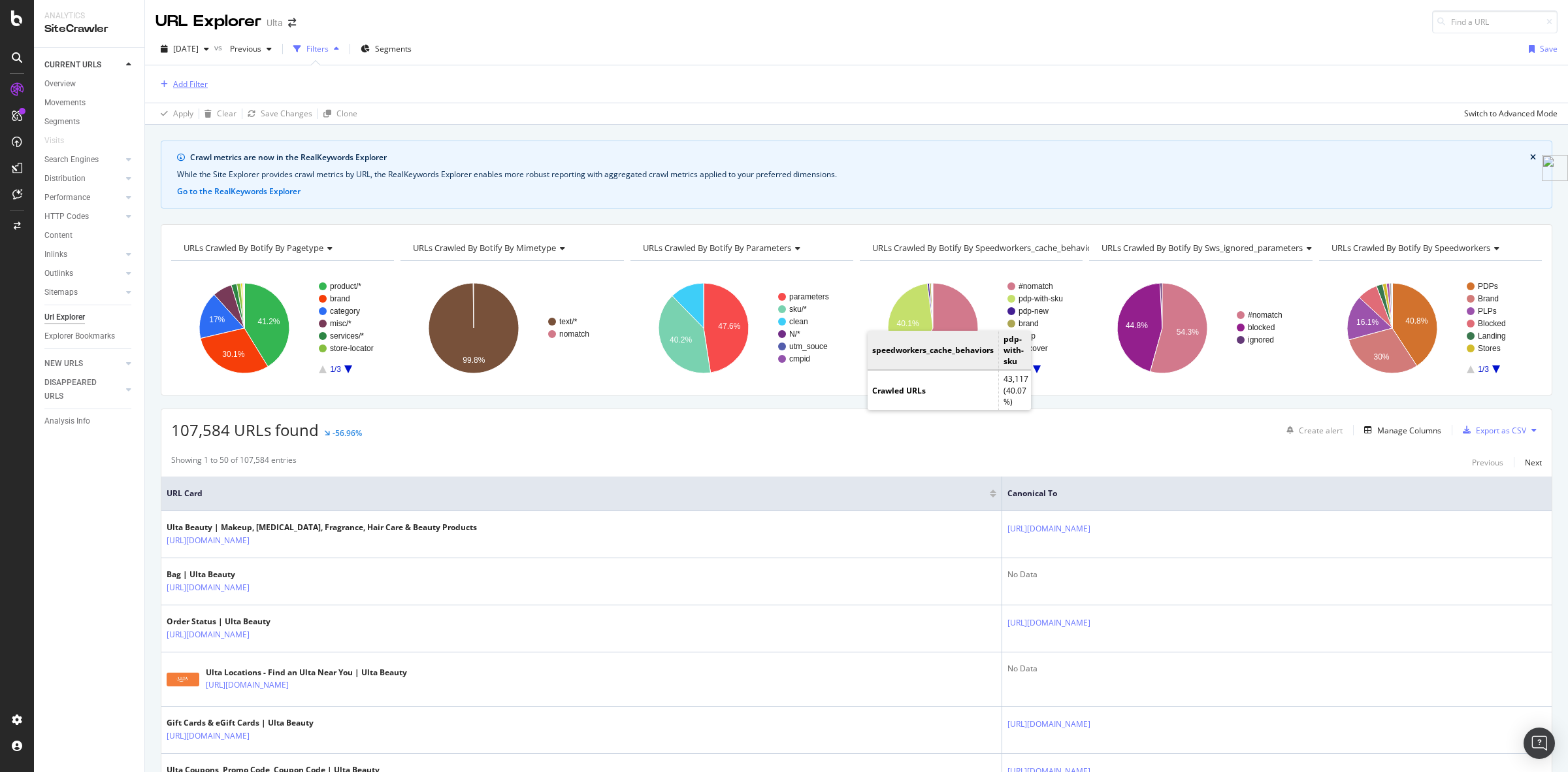
click at [191, 86] on div "Add Filter" at bounding box center [190, 83] width 35 height 11
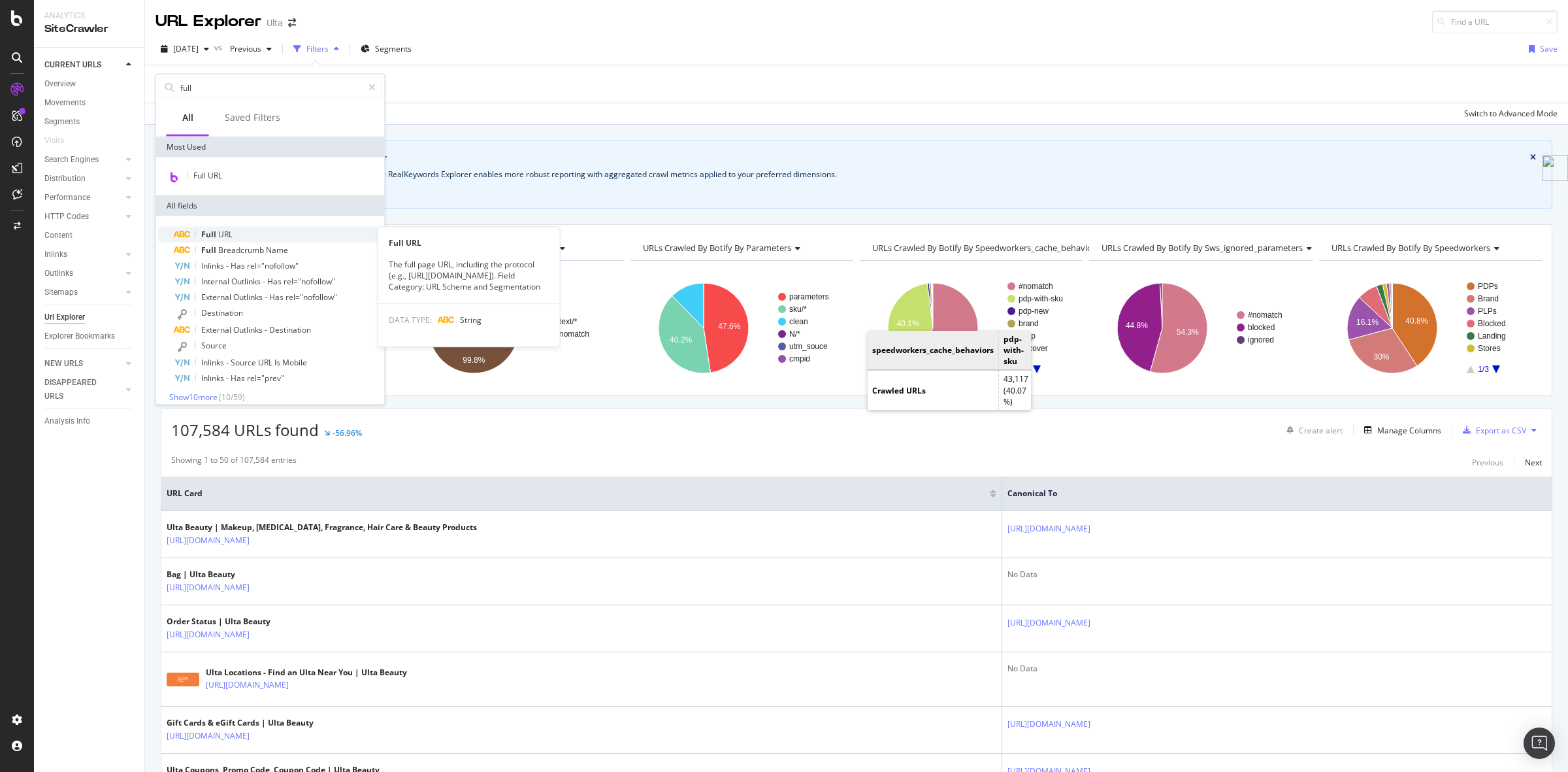
type input "full"
click at [246, 231] on div "Full URL" at bounding box center [278, 234] width 208 height 15
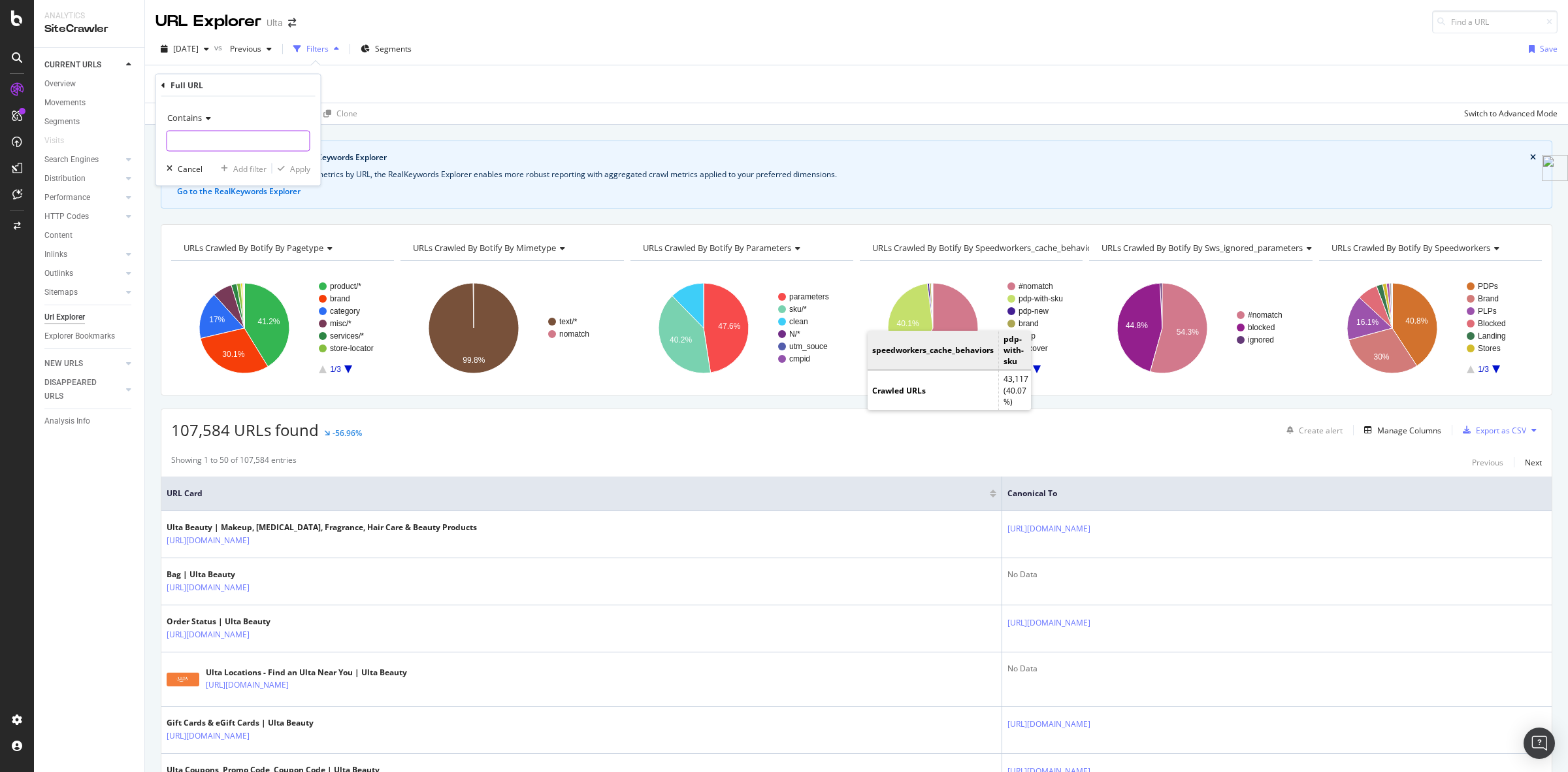
click at [260, 145] on input "text" at bounding box center [238, 141] width 142 height 21
type input "b"
type input "?brand="
click at [298, 171] on div "Apply" at bounding box center [300, 168] width 20 height 11
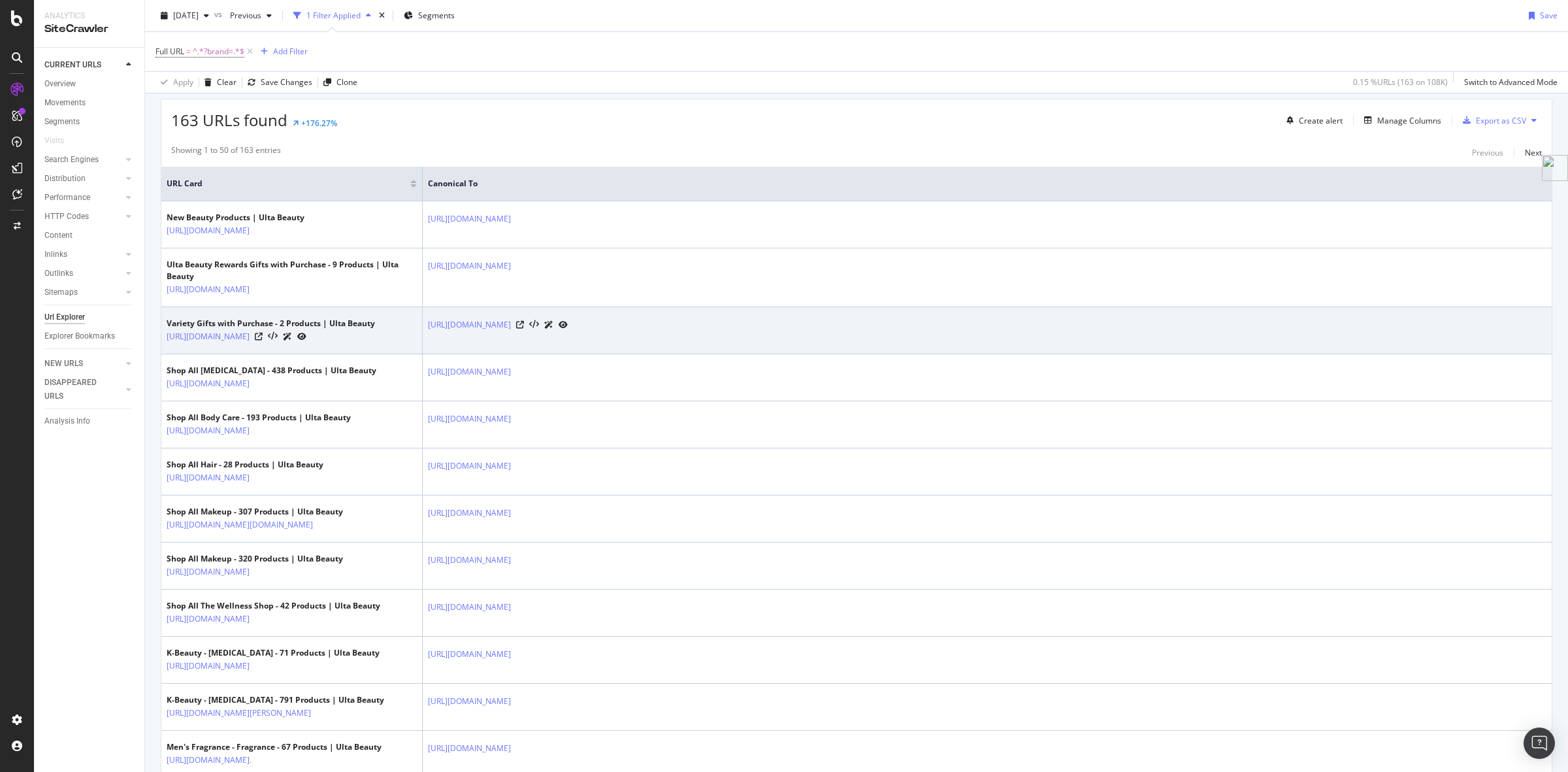
scroll to position [82, 0]
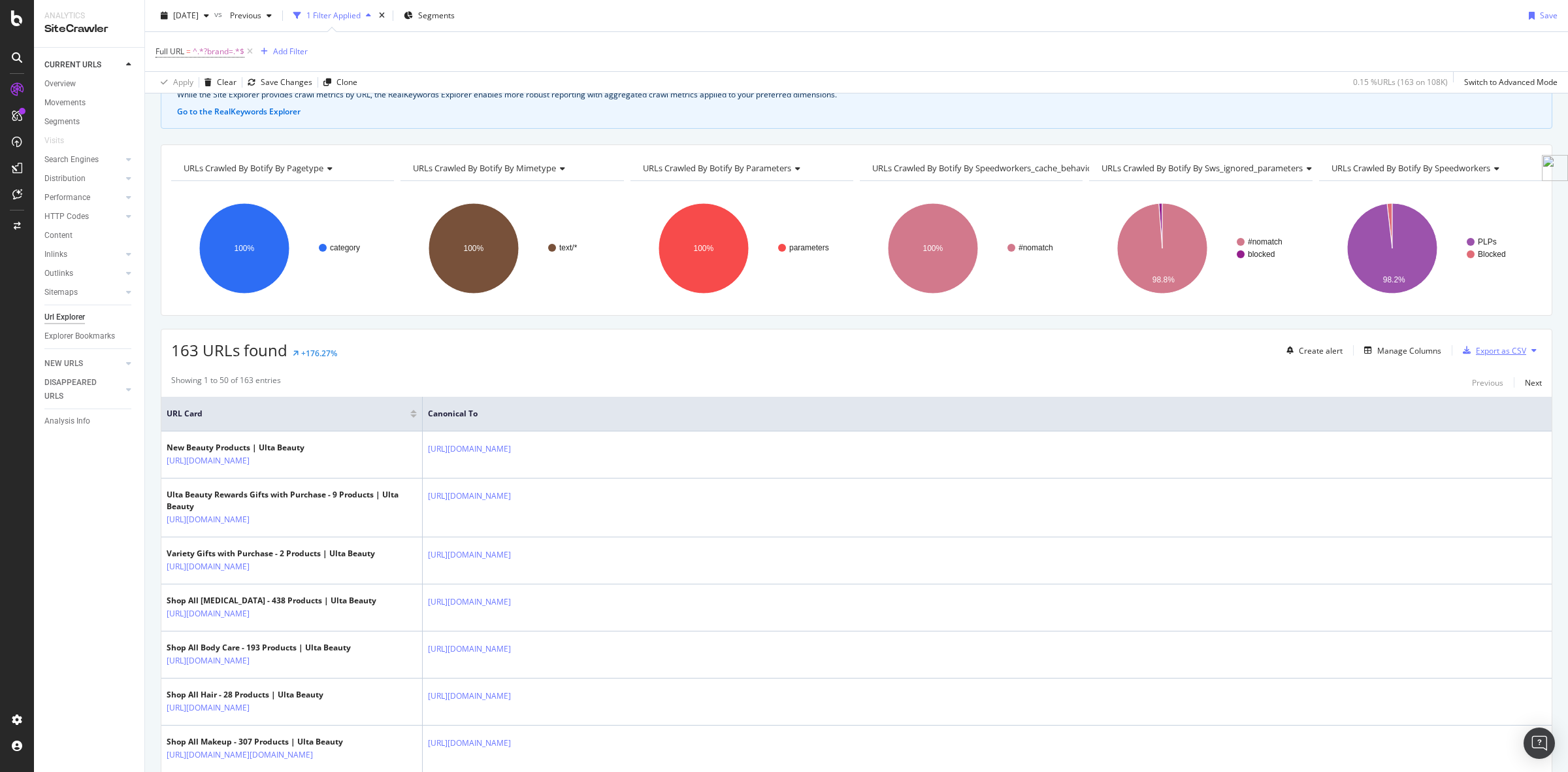
click at [1254, 356] on div "Export as CSV" at bounding box center [1501, 351] width 50 height 11
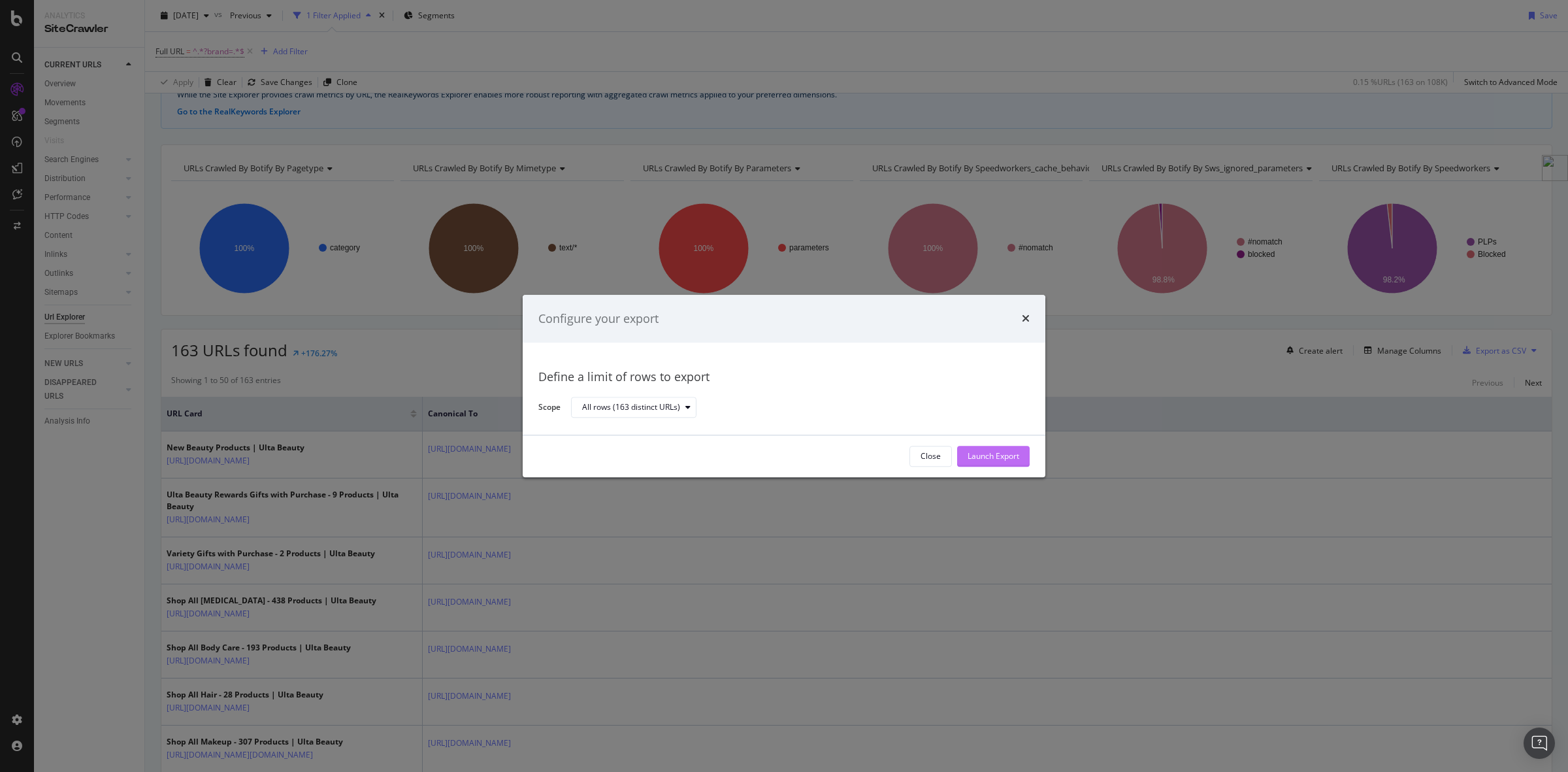
click at [1017, 455] on div "Launch Export" at bounding box center [993, 456] width 52 height 11
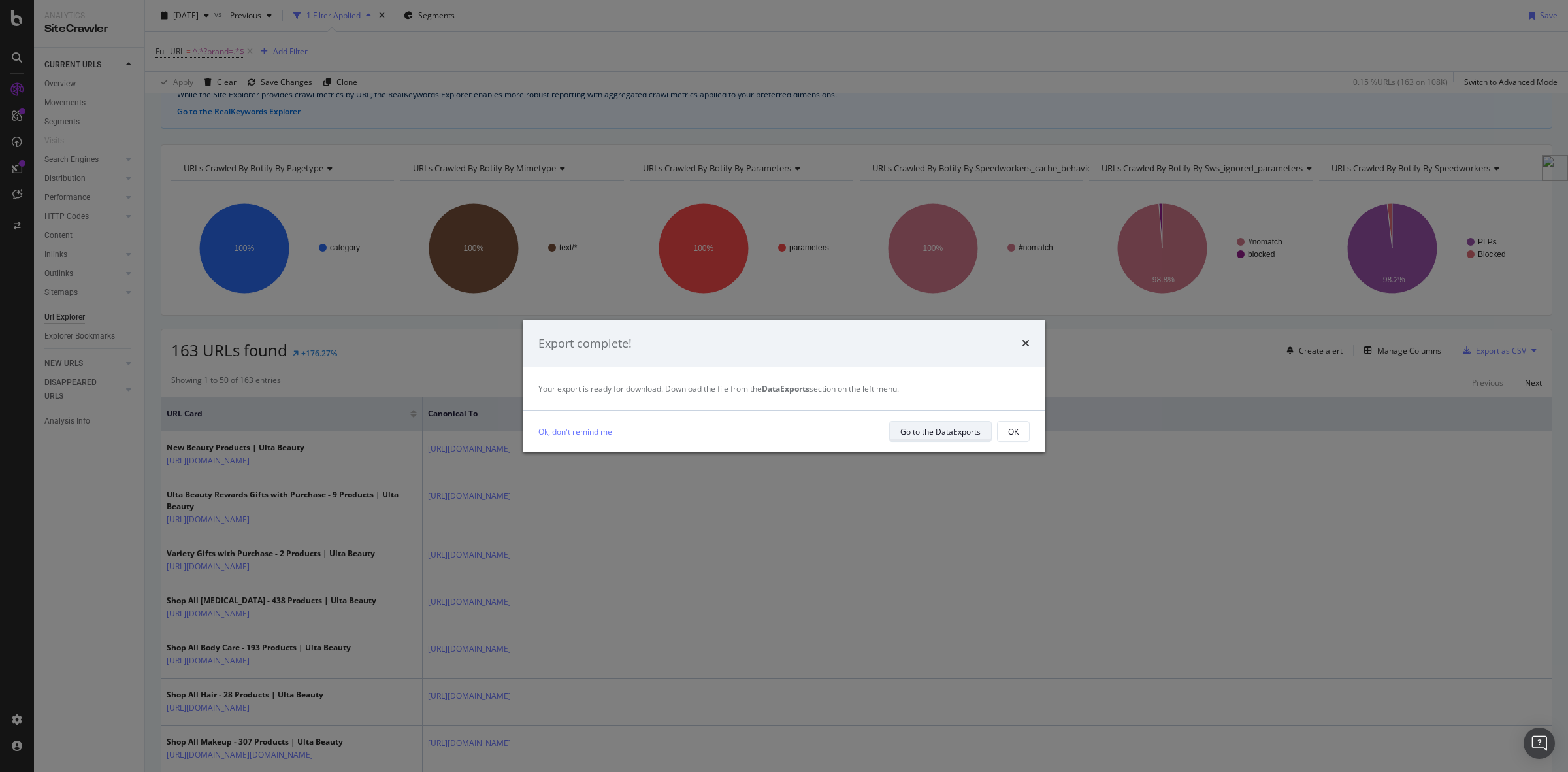
click at [946, 433] on div "Go to the DataExports" at bounding box center [940, 431] width 80 height 11
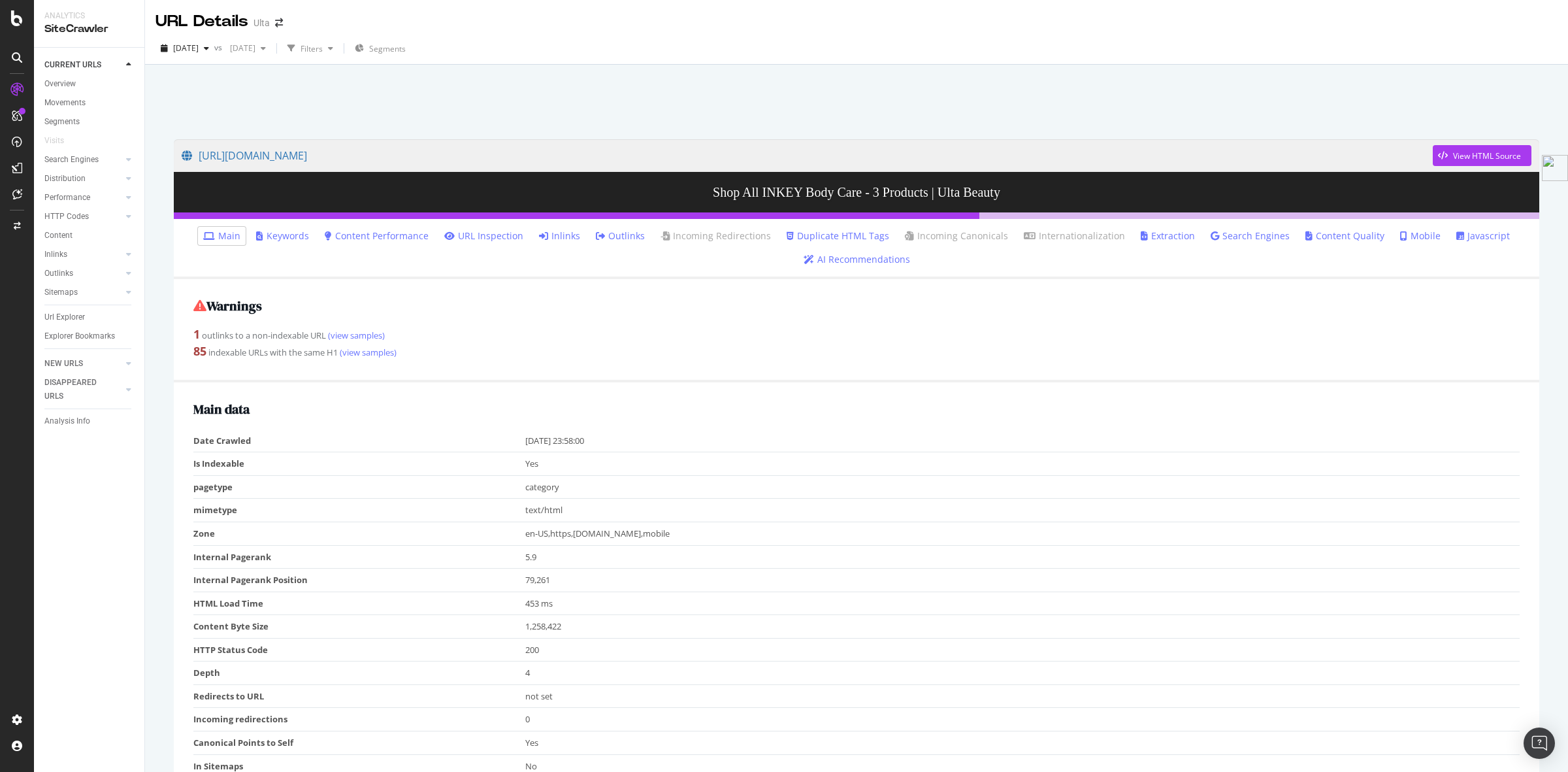
click at [570, 237] on link "Inlinks" at bounding box center [560, 236] width 41 height 13
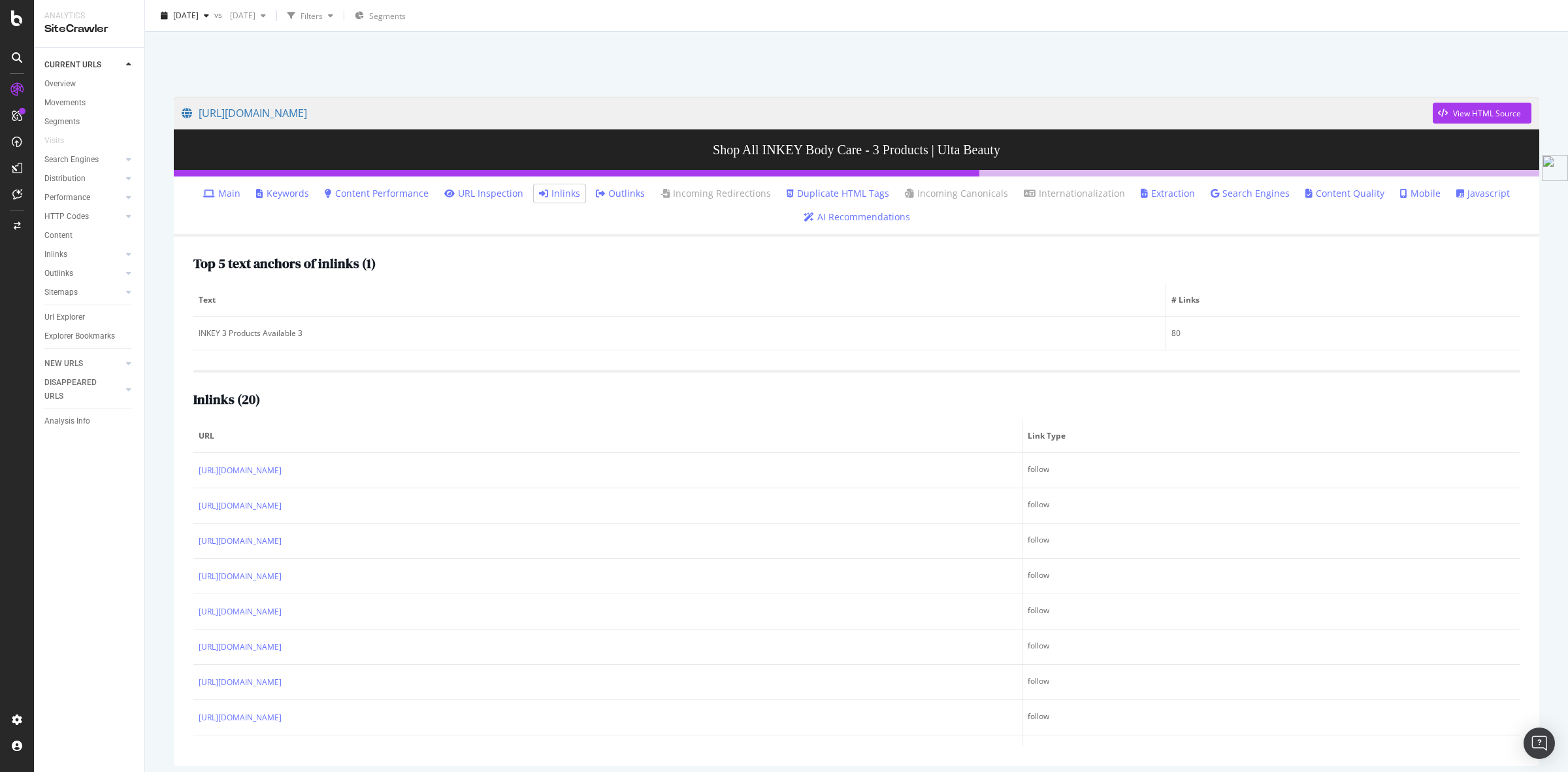
scroll to position [66, 0]
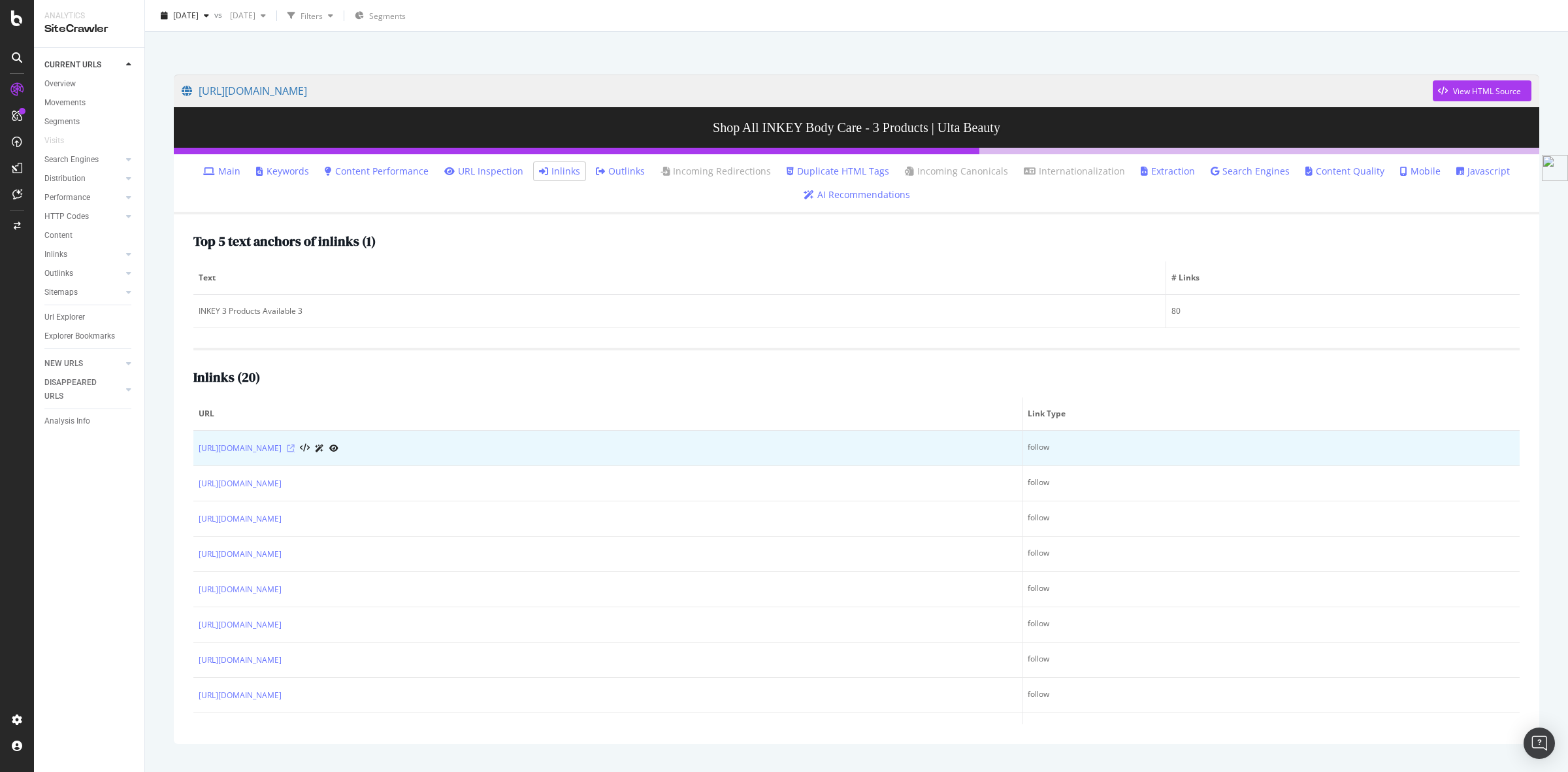
click at [294, 448] on icon at bounding box center [291, 448] width 8 height 8
